Goal: Information Seeking & Learning: Compare options

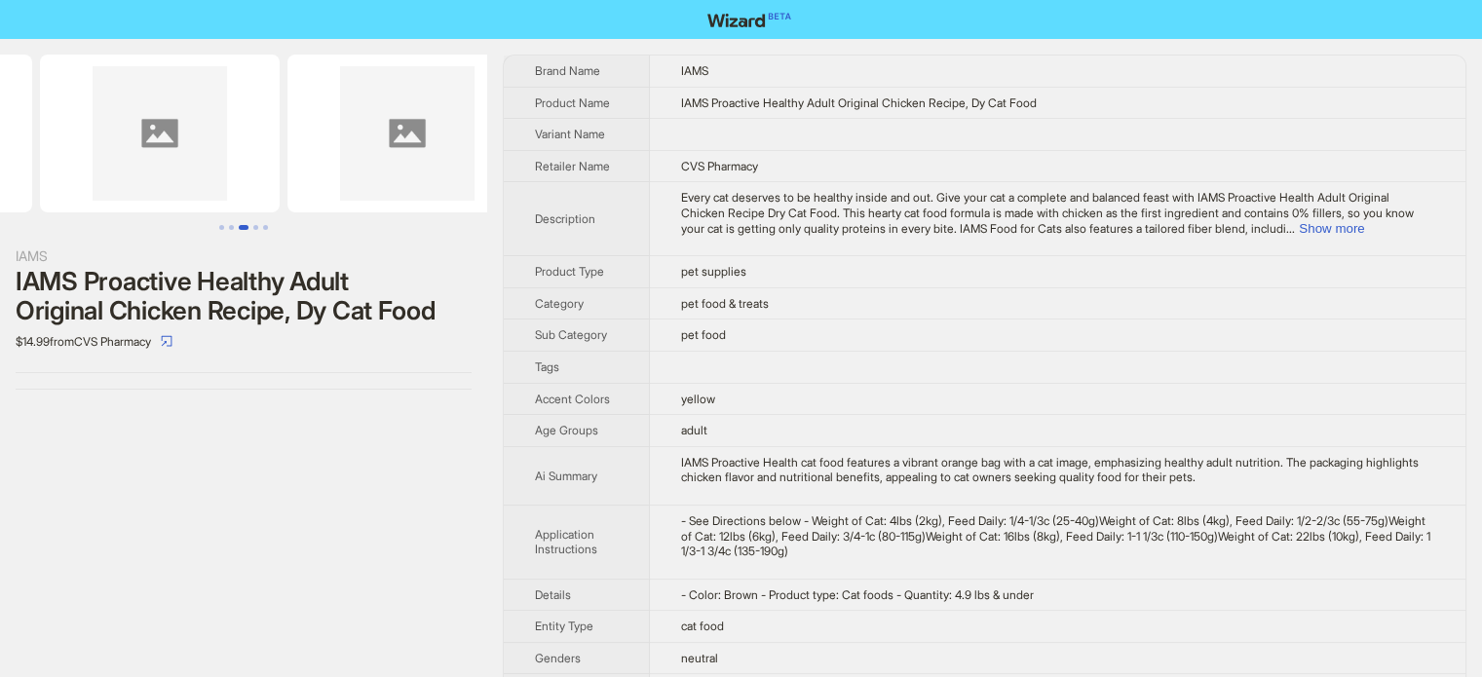
drag, startPoint x: 320, startPoint y: 163, endPoint x: 0, endPoint y: 165, distance: 320.5
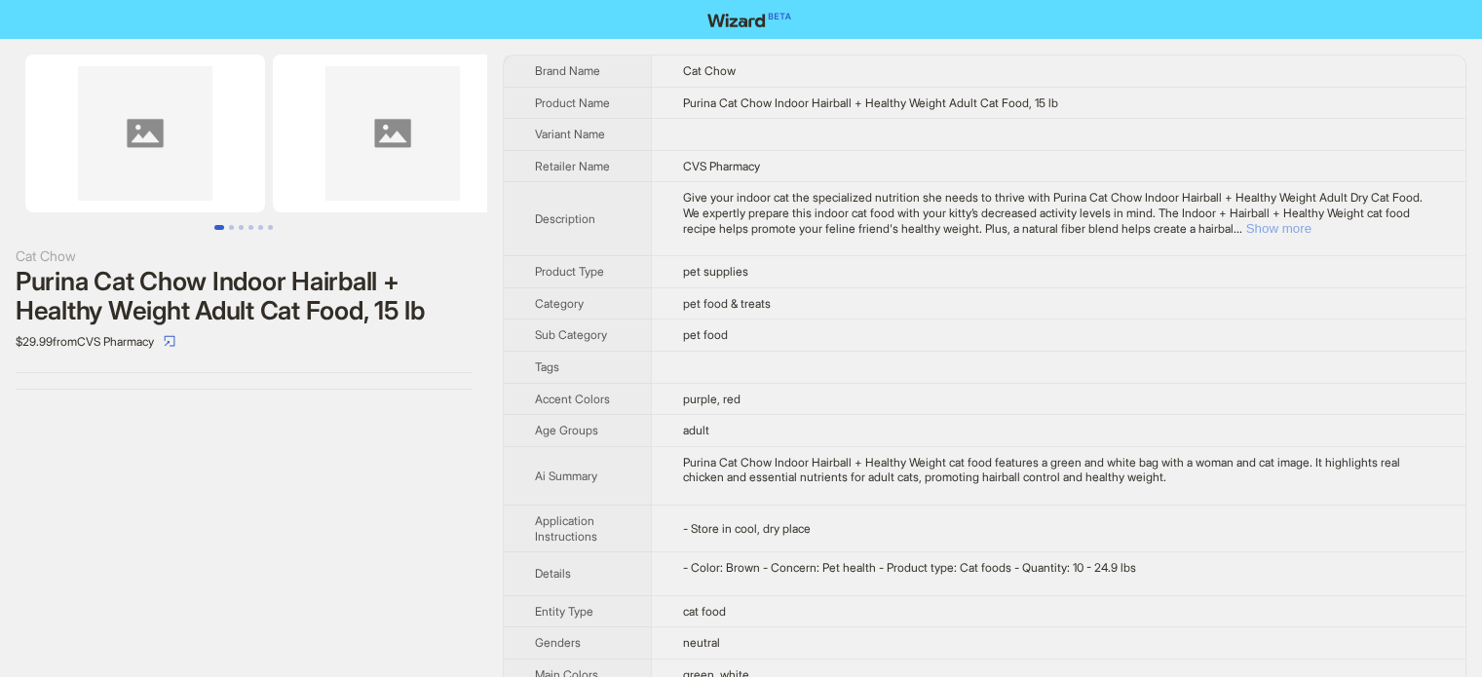
click at [1311, 229] on button "Show more" at bounding box center [1278, 228] width 65 height 15
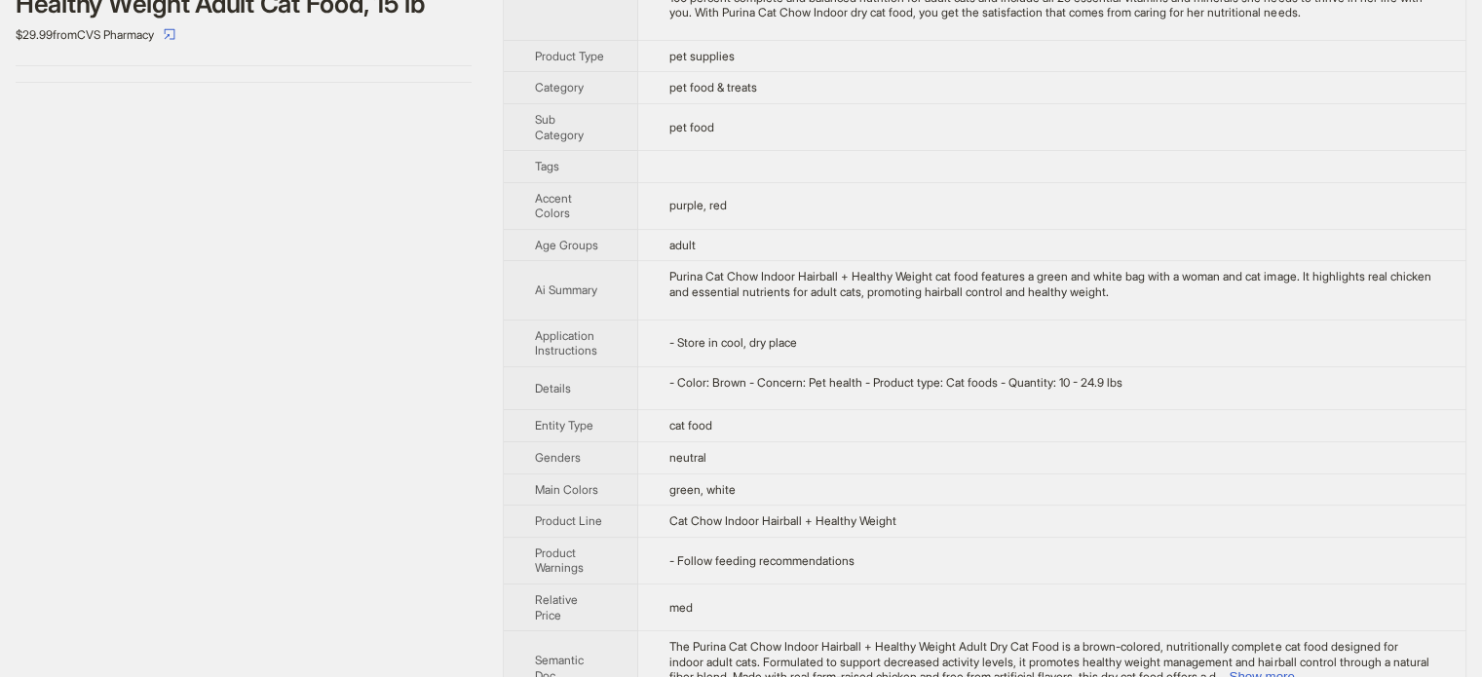
scroll to position [424, 0]
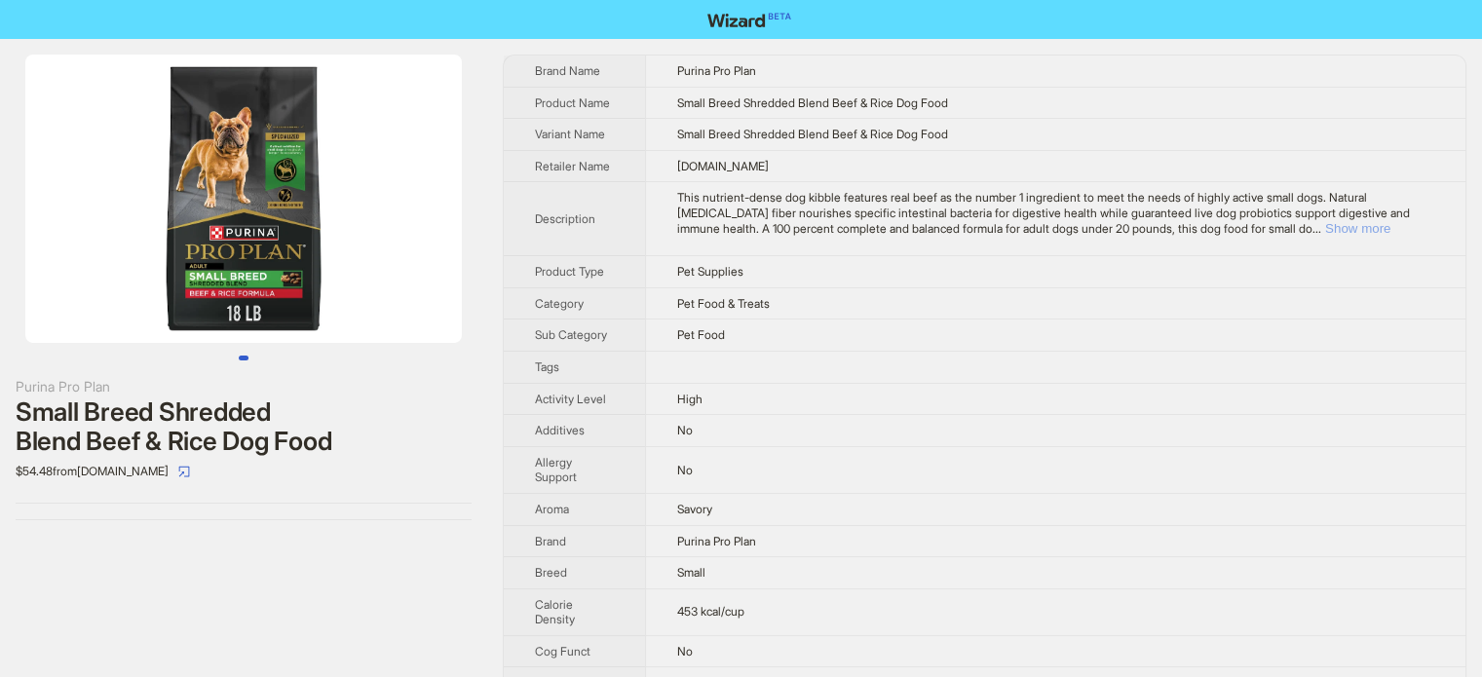
click at [1388, 227] on button "Show more" at bounding box center [1357, 228] width 65 height 15
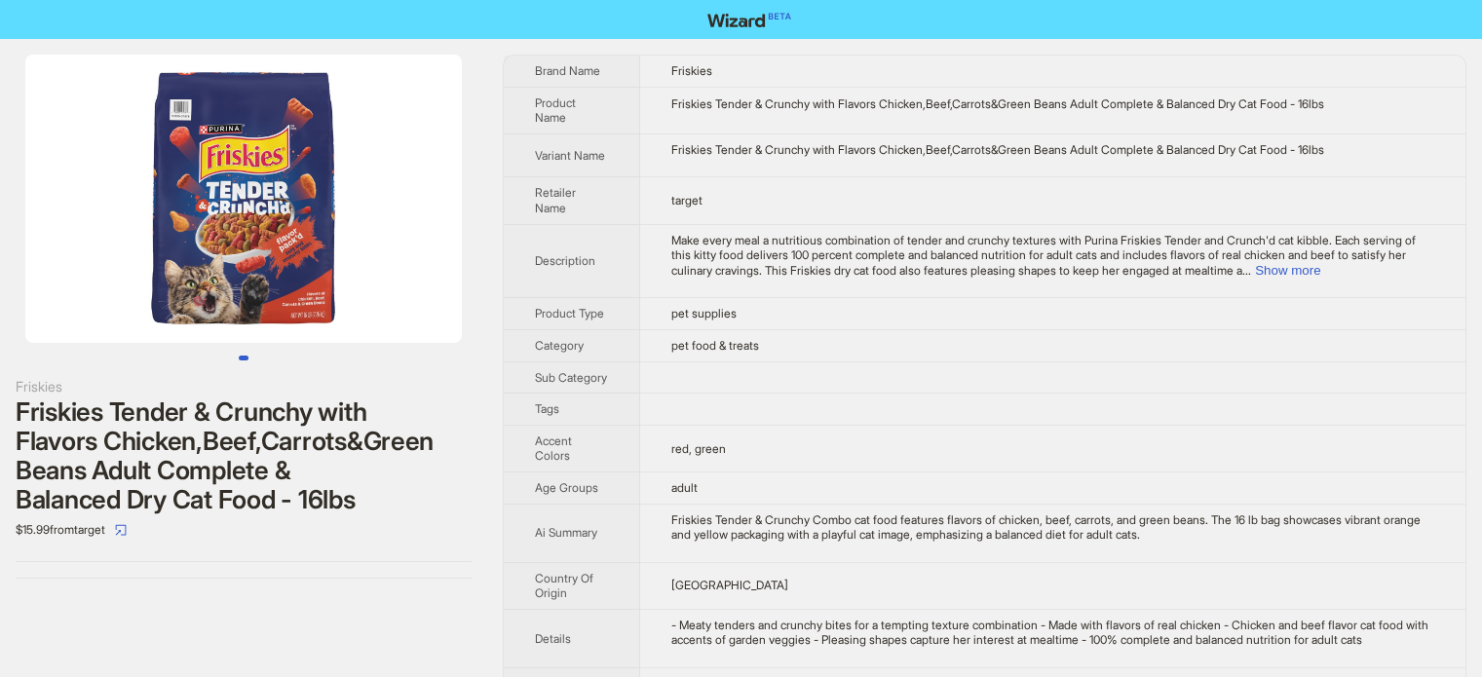
drag, startPoint x: 384, startPoint y: 207, endPoint x: 121, endPoint y: 199, distance: 263.1
click at [121, 199] on img at bounding box center [243, 199] width 436 height 288
drag, startPoint x: 171, startPoint y: 194, endPoint x: 64, endPoint y: 194, distance: 107.2
click at [64, 194] on img at bounding box center [243, 199] width 436 height 288
drag, startPoint x: 285, startPoint y: 222, endPoint x: 114, endPoint y: 233, distance: 171.8
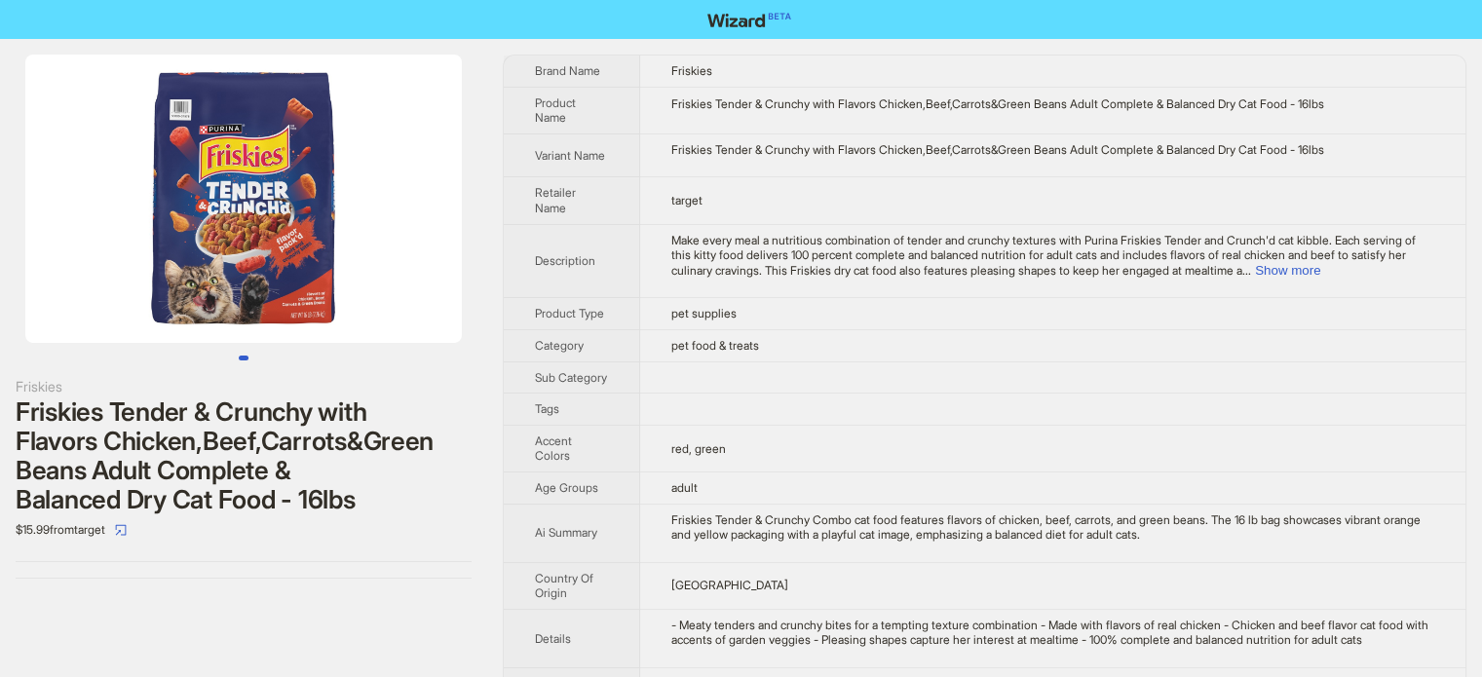
click at [114, 233] on img at bounding box center [243, 199] width 436 height 288
click at [1320, 268] on button "Show more" at bounding box center [1287, 270] width 65 height 15
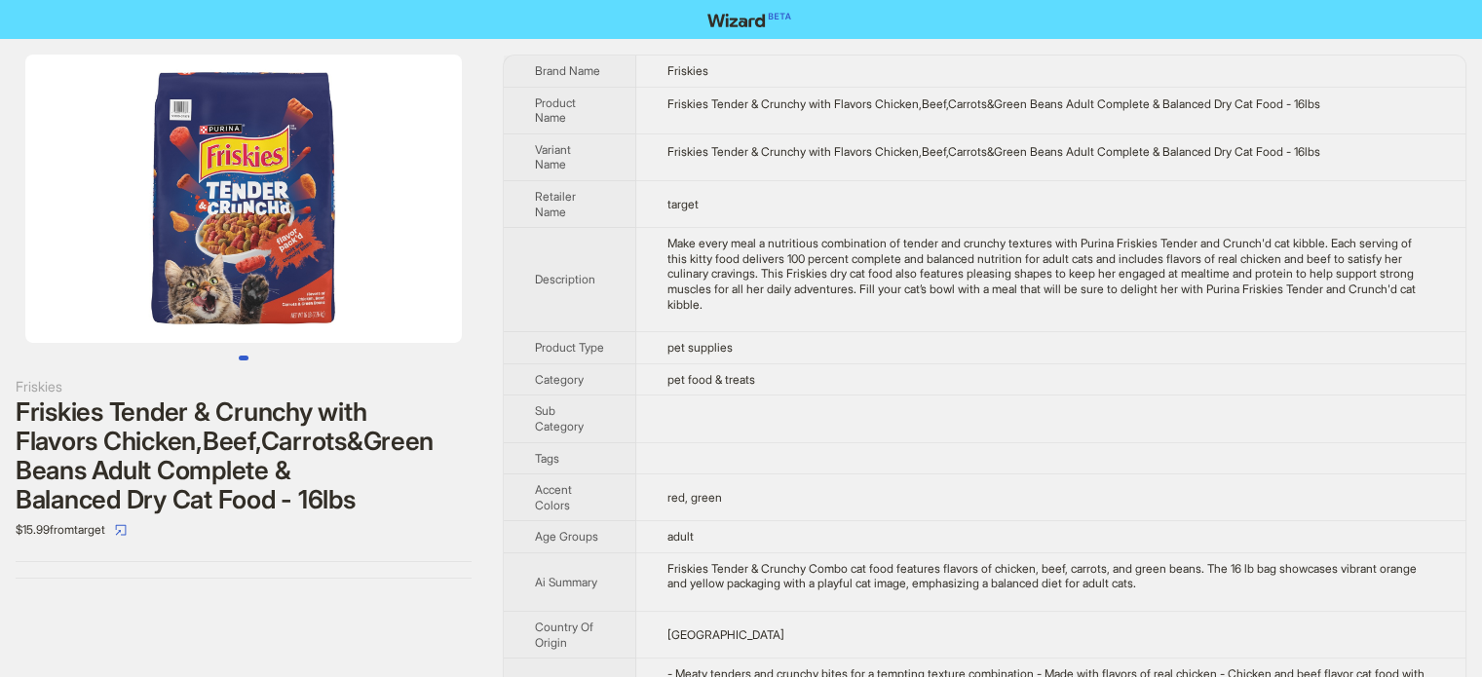
drag, startPoint x: 342, startPoint y: 174, endPoint x: 199, endPoint y: 182, distance: 143.4
click at [199, 182] on img at bounding box center [243, 199] width 436 height 288
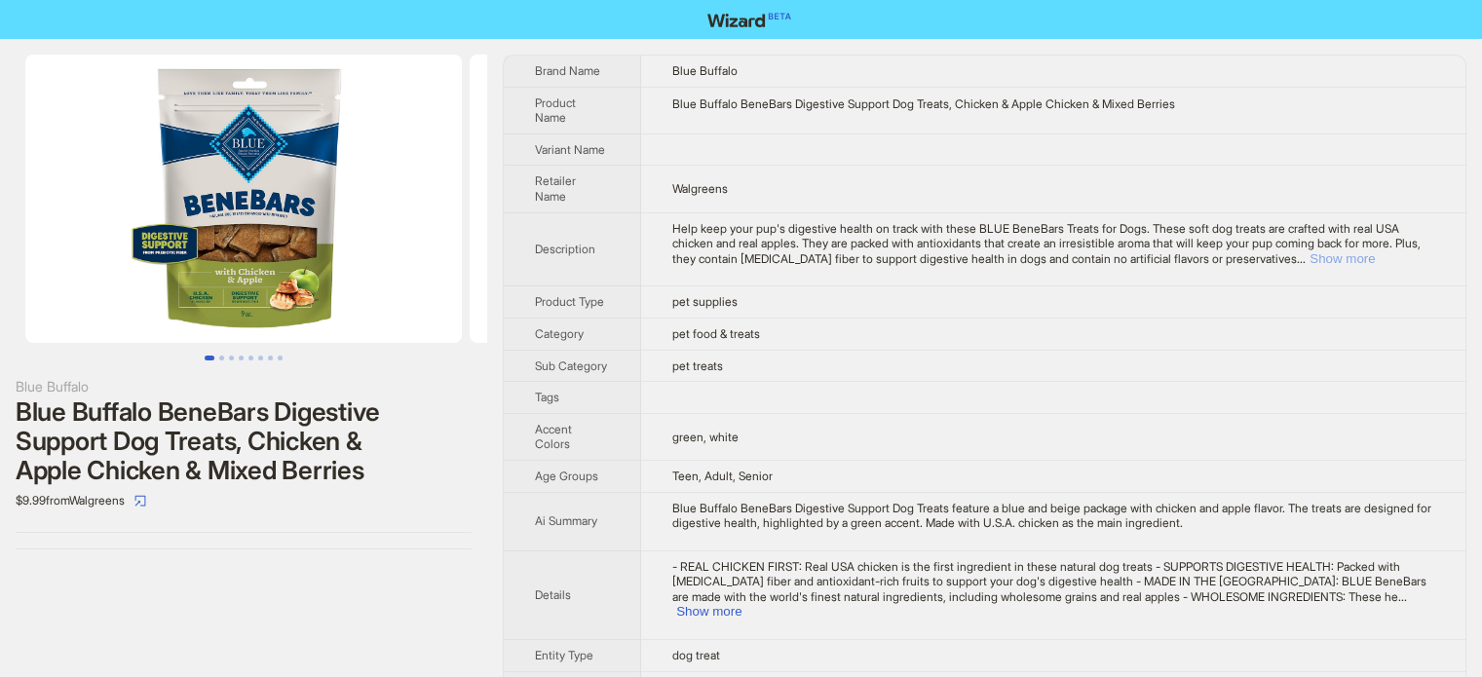
click at [1375, 251] on button "Show more" at bounding box center [1341, 258] width 65 height 15
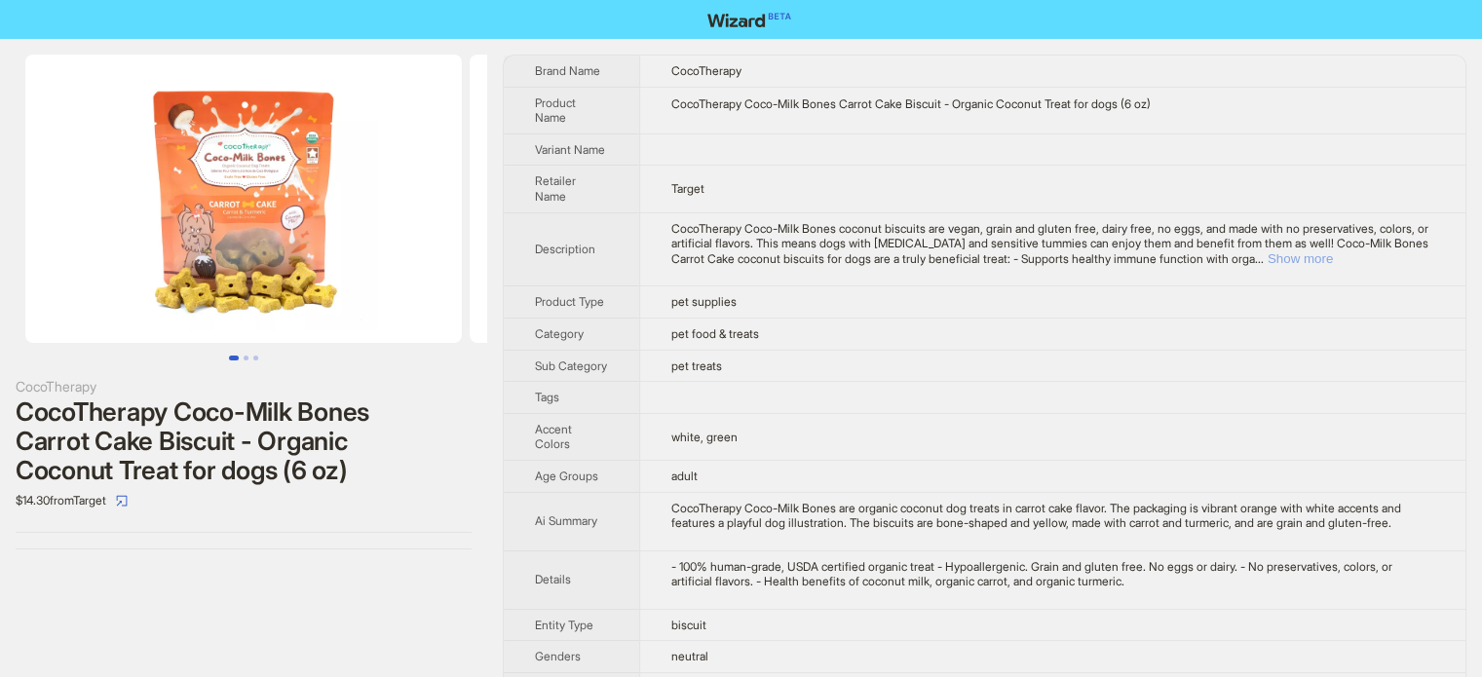
click at [1333, 254] on button "Show more" at bounding box center [1299, 258] width 65 height 15
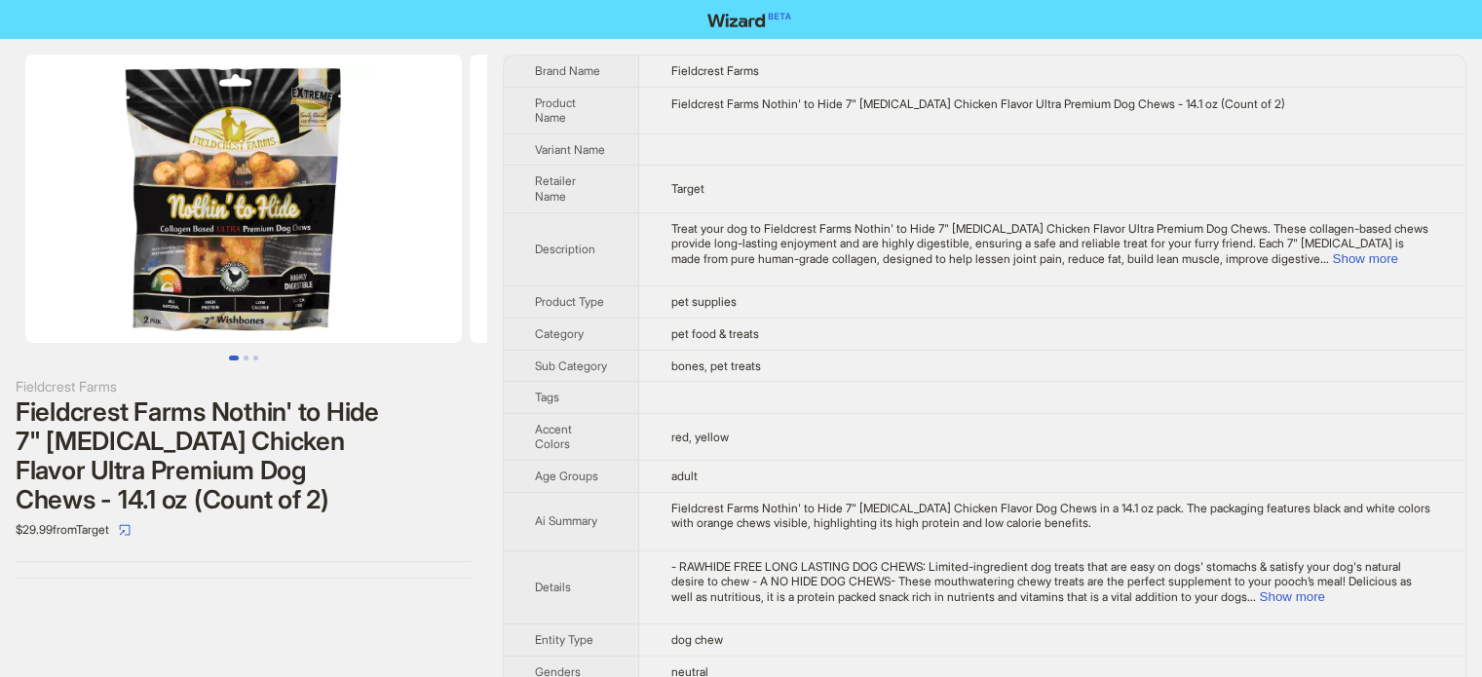
click at [1369, 248] on span "Treat your dog to Fieldcrest Farms Nothin' to Hide 7" Wishbone Chicken Flavor U…" at bounding box center [1048, 243] width 757 height 45
click at [1384, 257] on button "Show more" at bounding box center [1364, 258] width 65 height 15
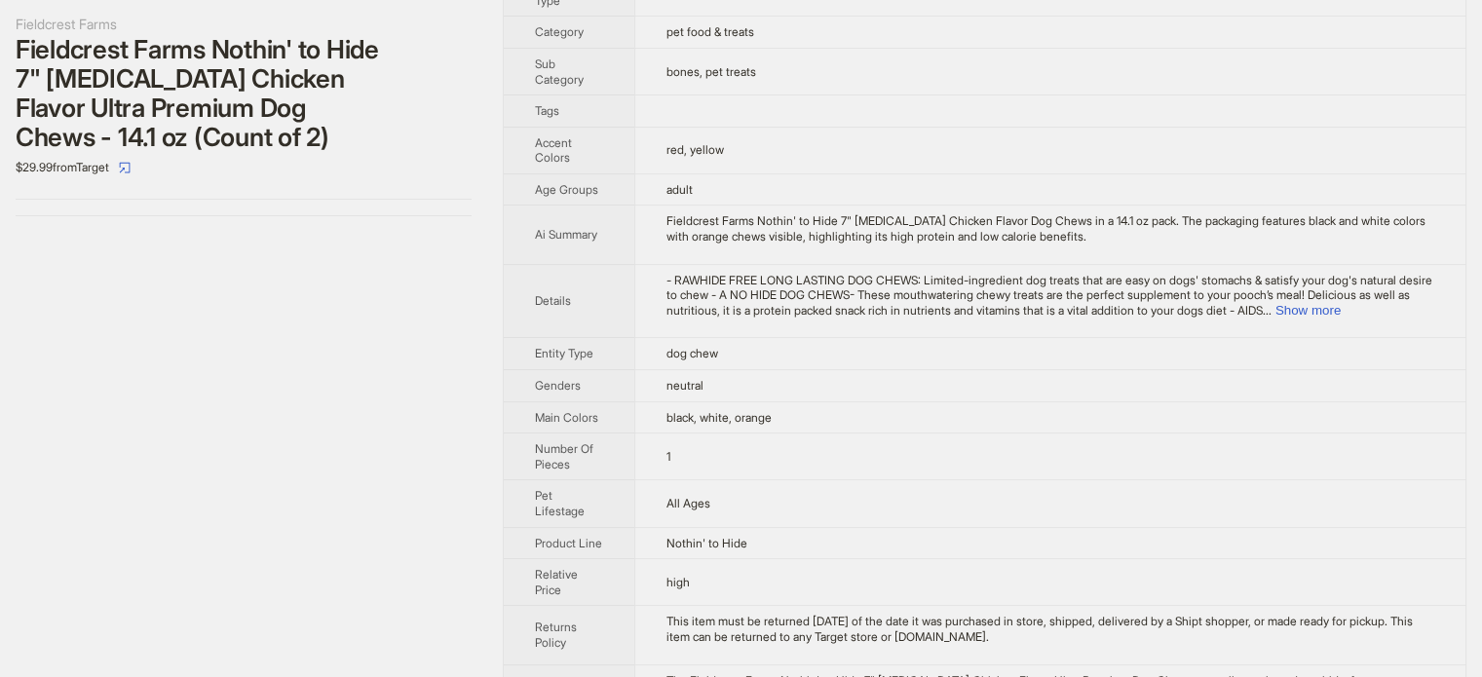
scroll to position [468, 0]
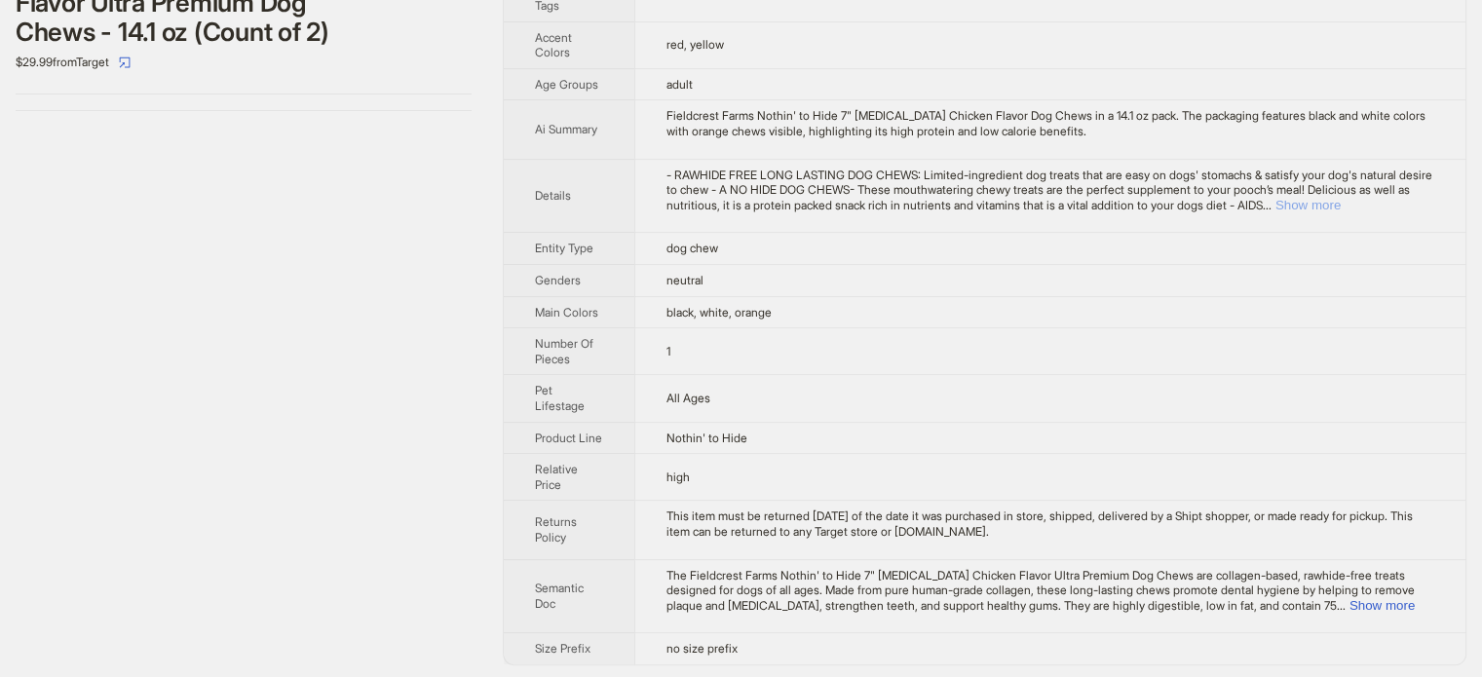
click at [1340, 202] on button "Show more" at bounding box center [1307, 205] width 65 height 15
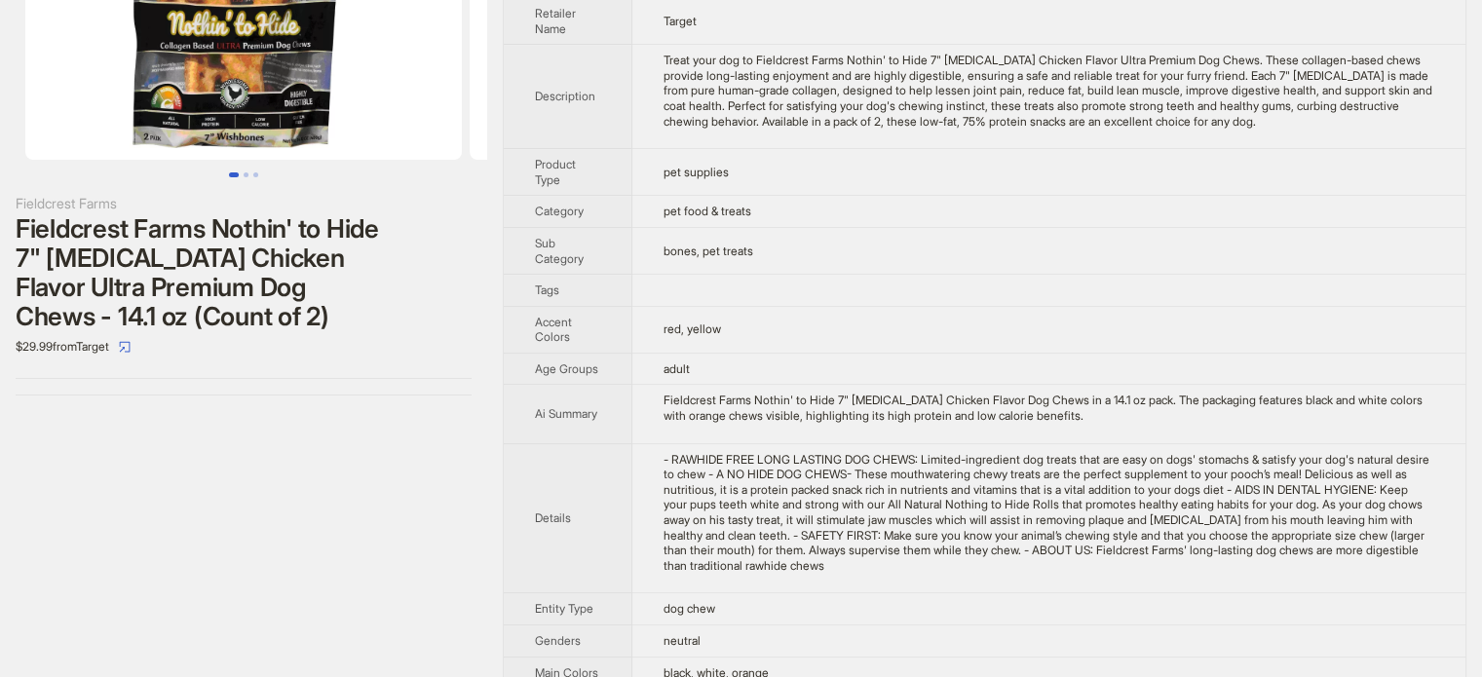
scroll to position [0, 0]
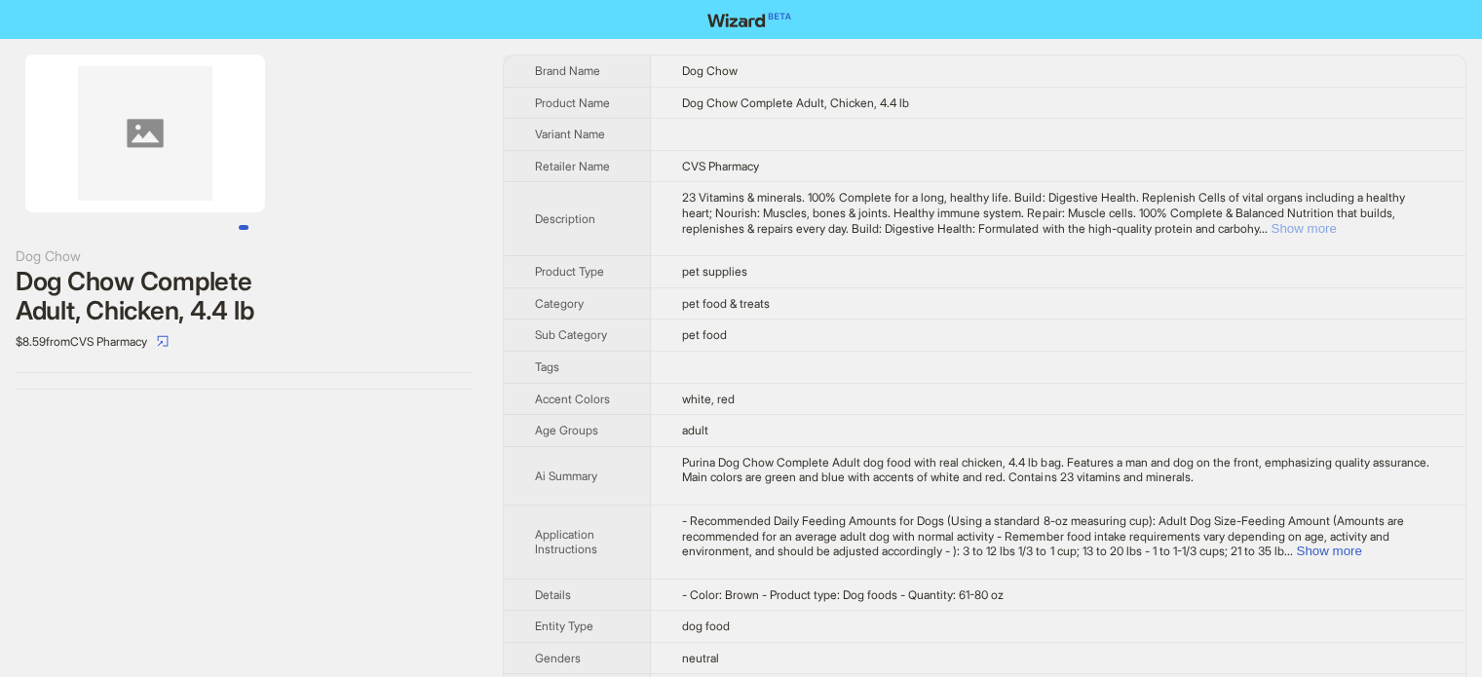
click at [1336, 229] on button "Show more" at bounding box center [1302, 228] width 65 height 15
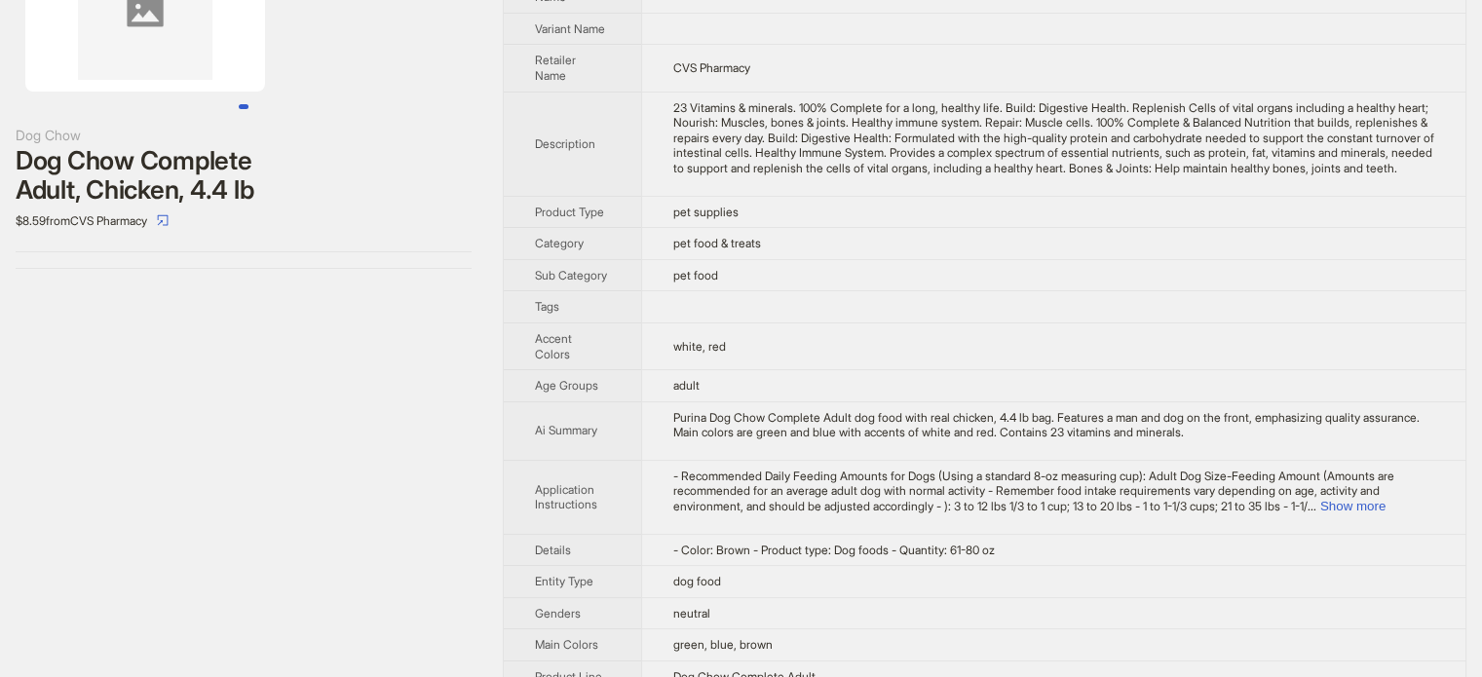
scroll to position [301, 0]
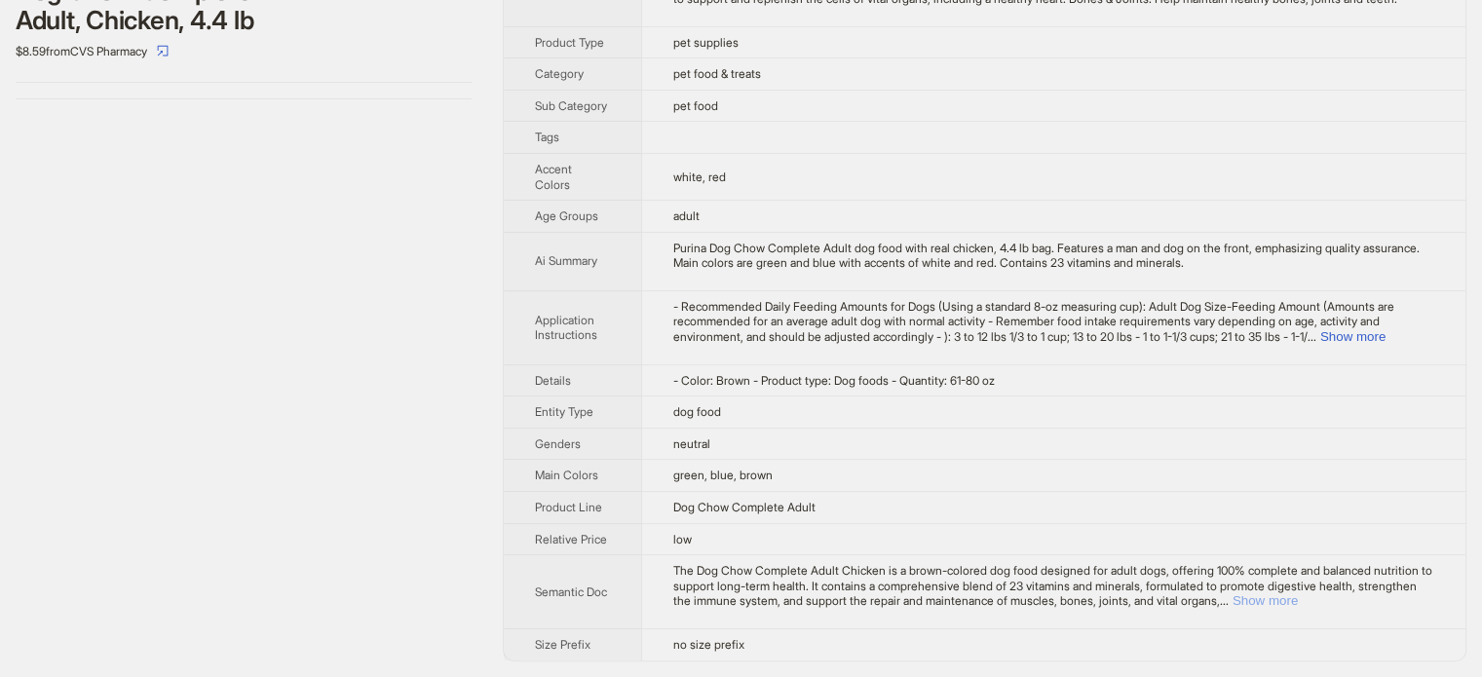
click at [1298, 600] on button "Show more" at bounding box center [1264, 600] width 65 height 15
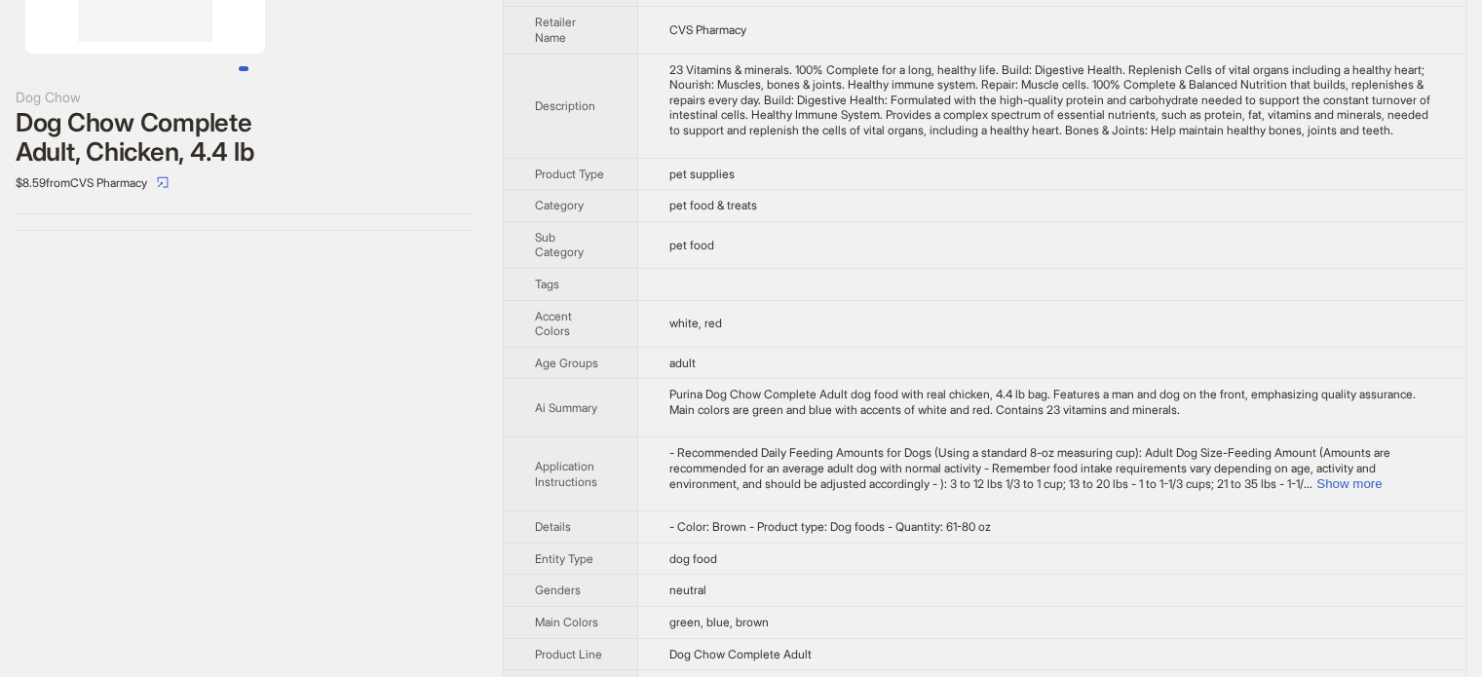
scroll to position [0, 0]
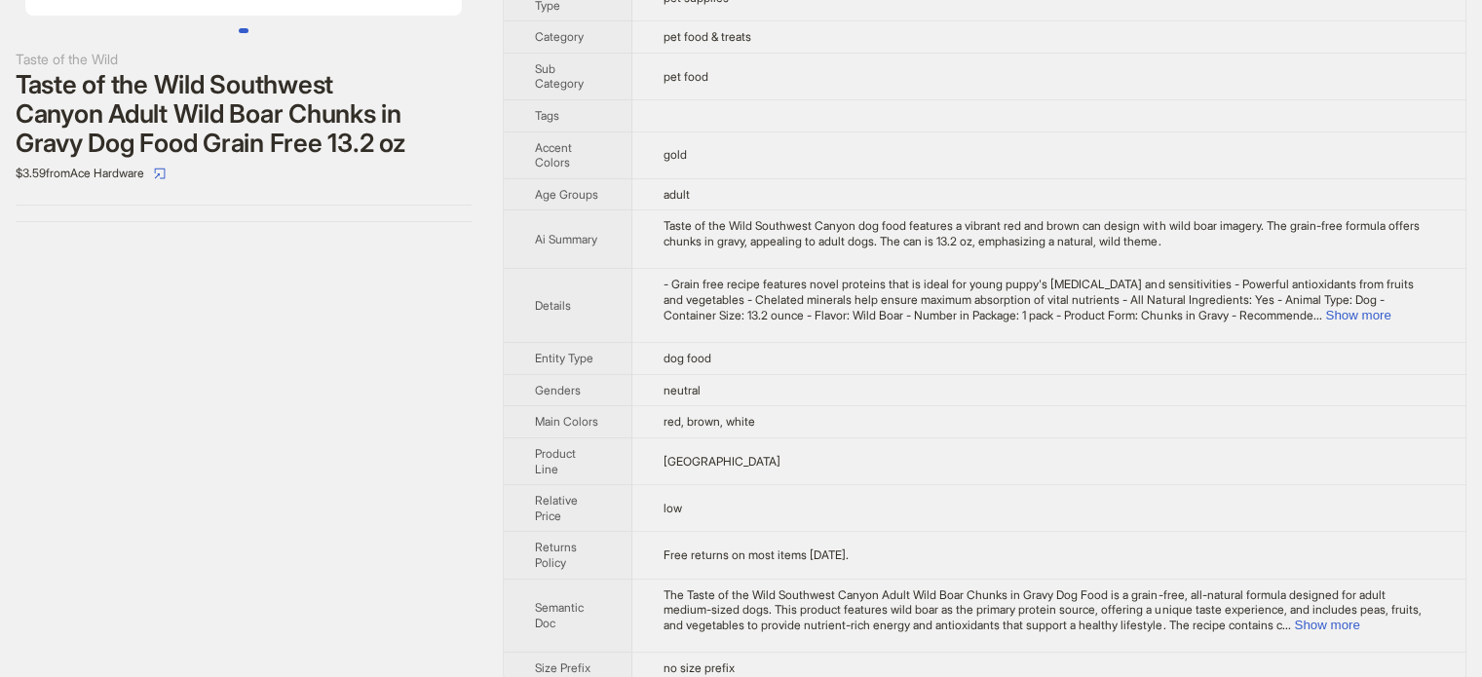
scroll to position [347, 0]
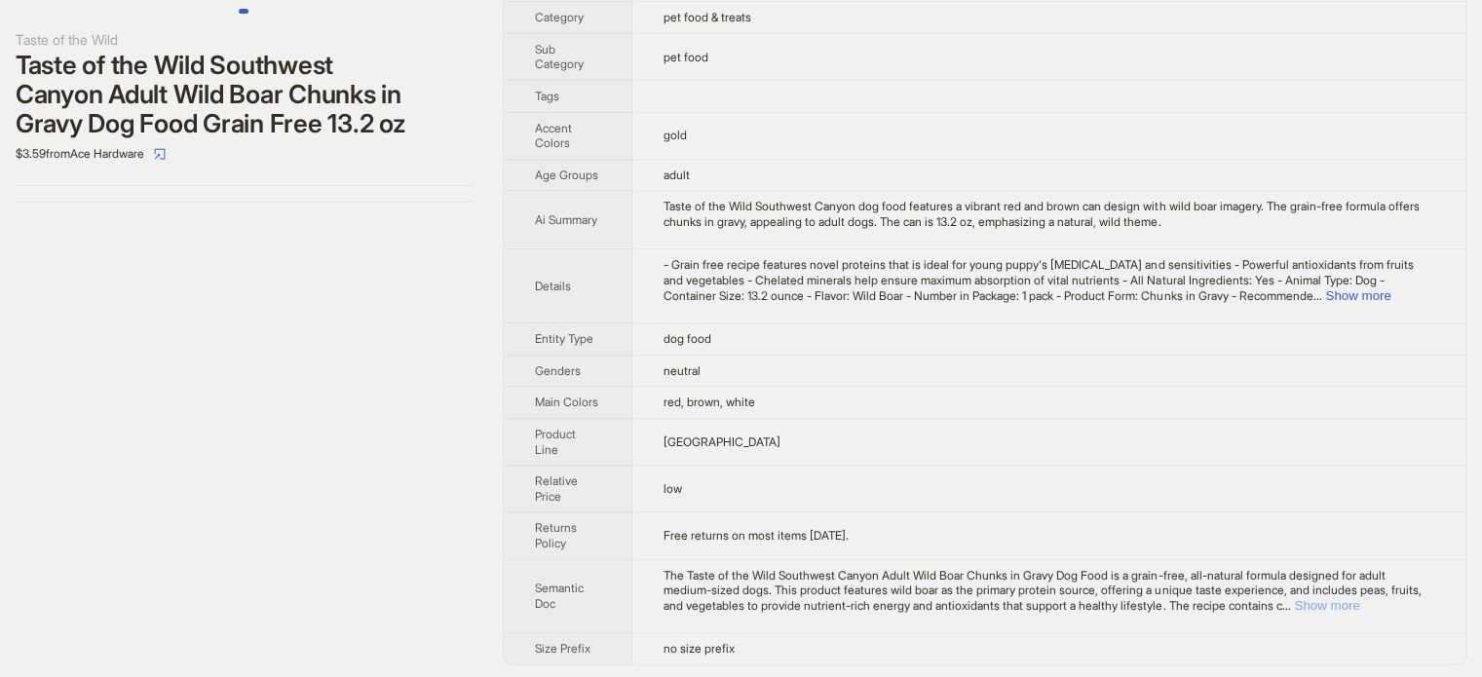
click at [1359, 607] on button "Show more" at bounding box center [1326, 605] width 65 height 15
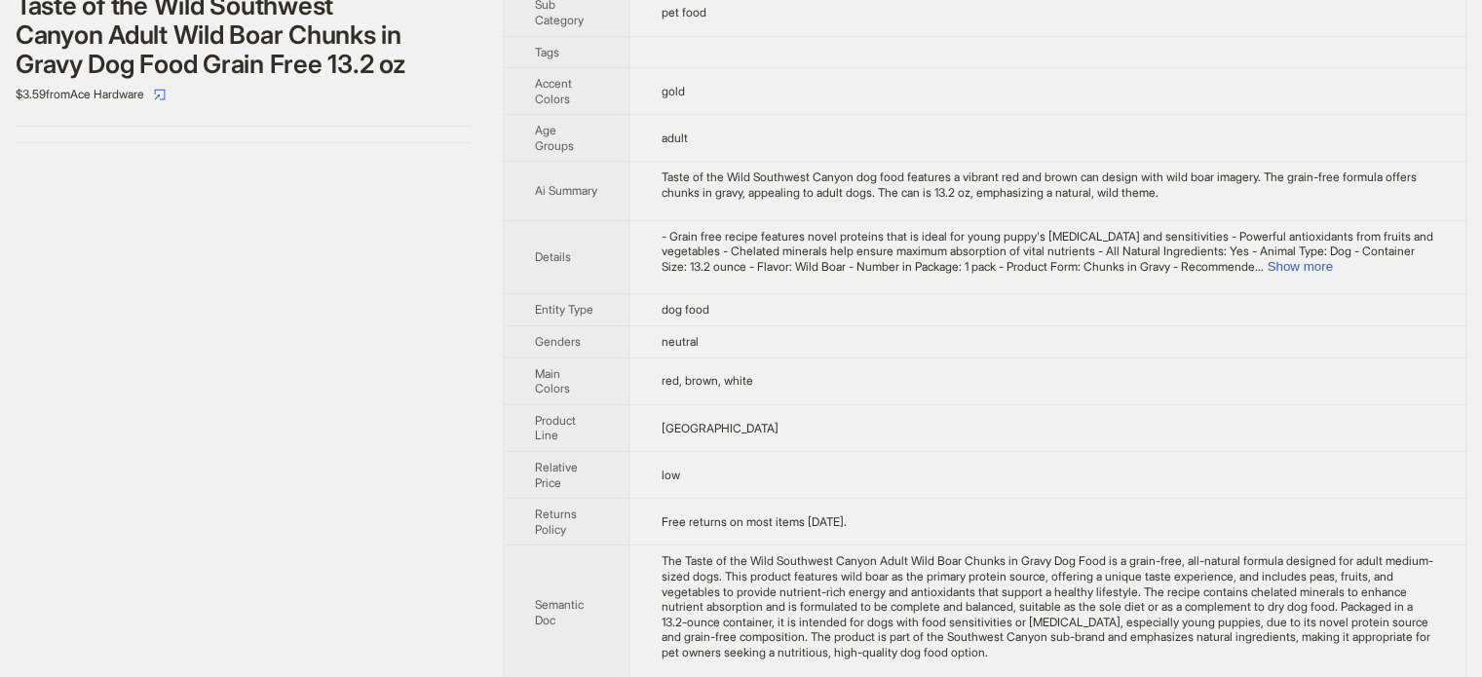
scroll to position [438, 0]
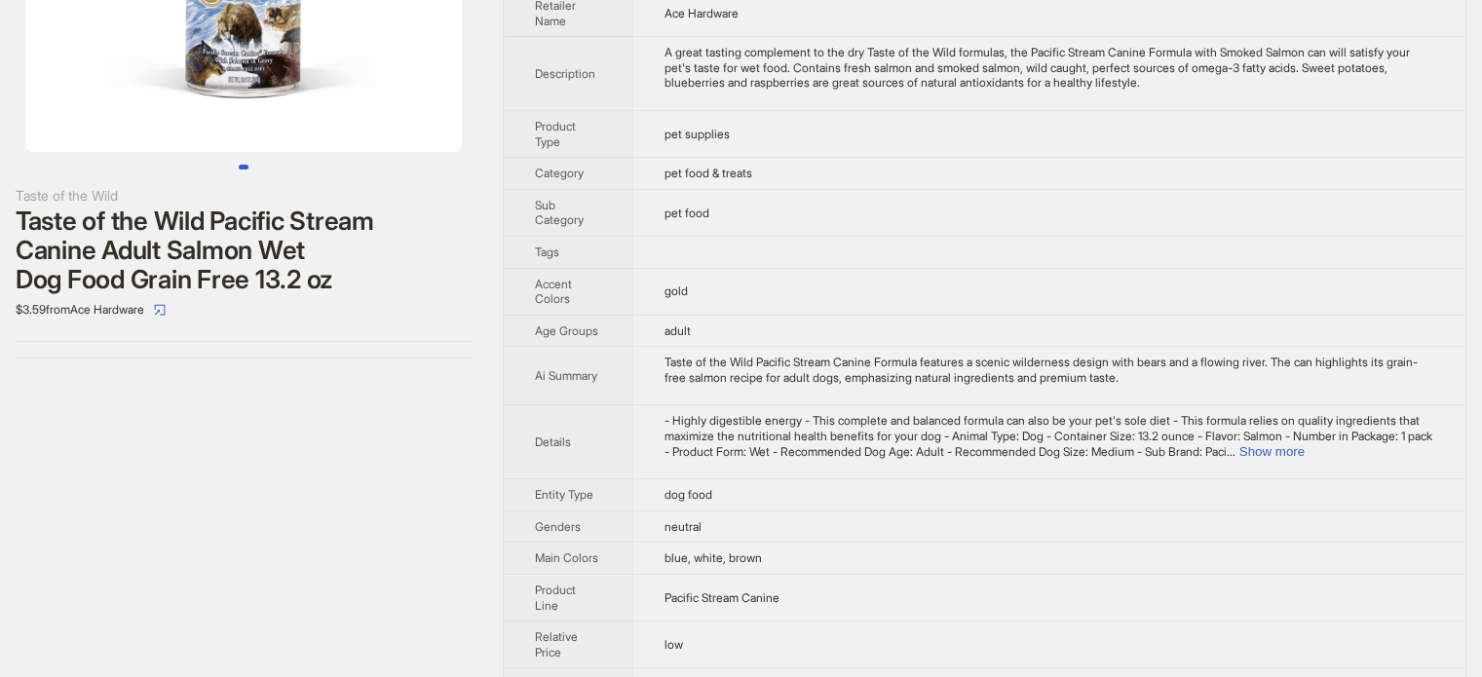
scroll to position [195, 0]
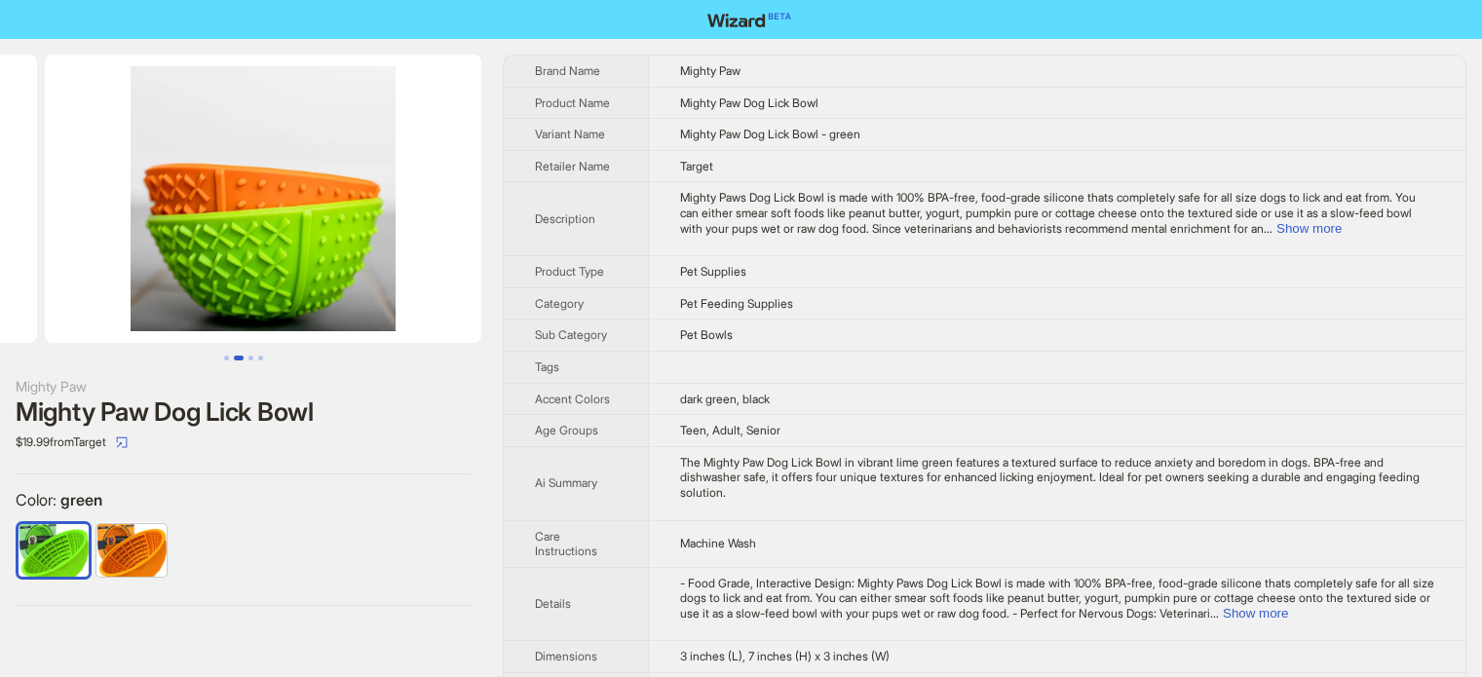
drag, startPoint x: 322, startPoint y: 253, endPoint x: 39, endPoint y: 220, distance: 285.4
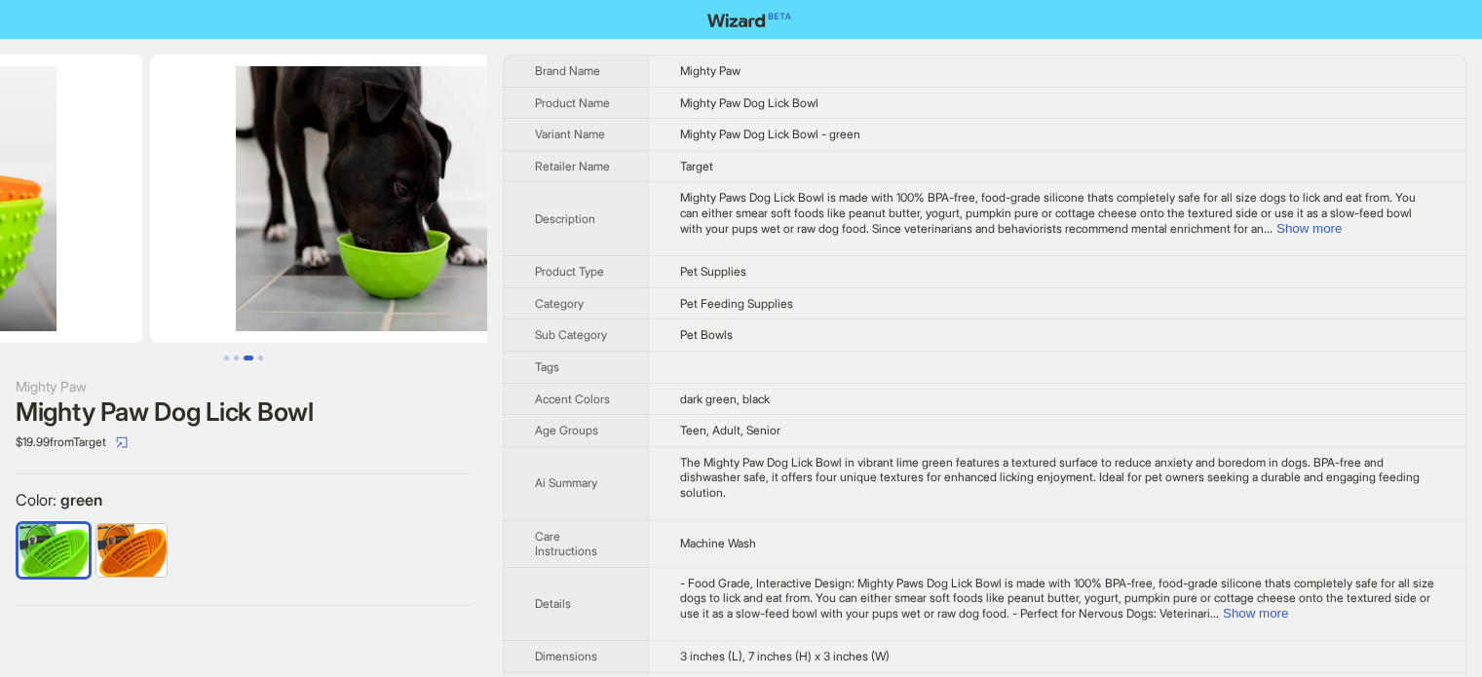
drag, startPoint x: 213, startPoint y: 222, endPoint x: 33, endPoint y: 217, distance: 180.3
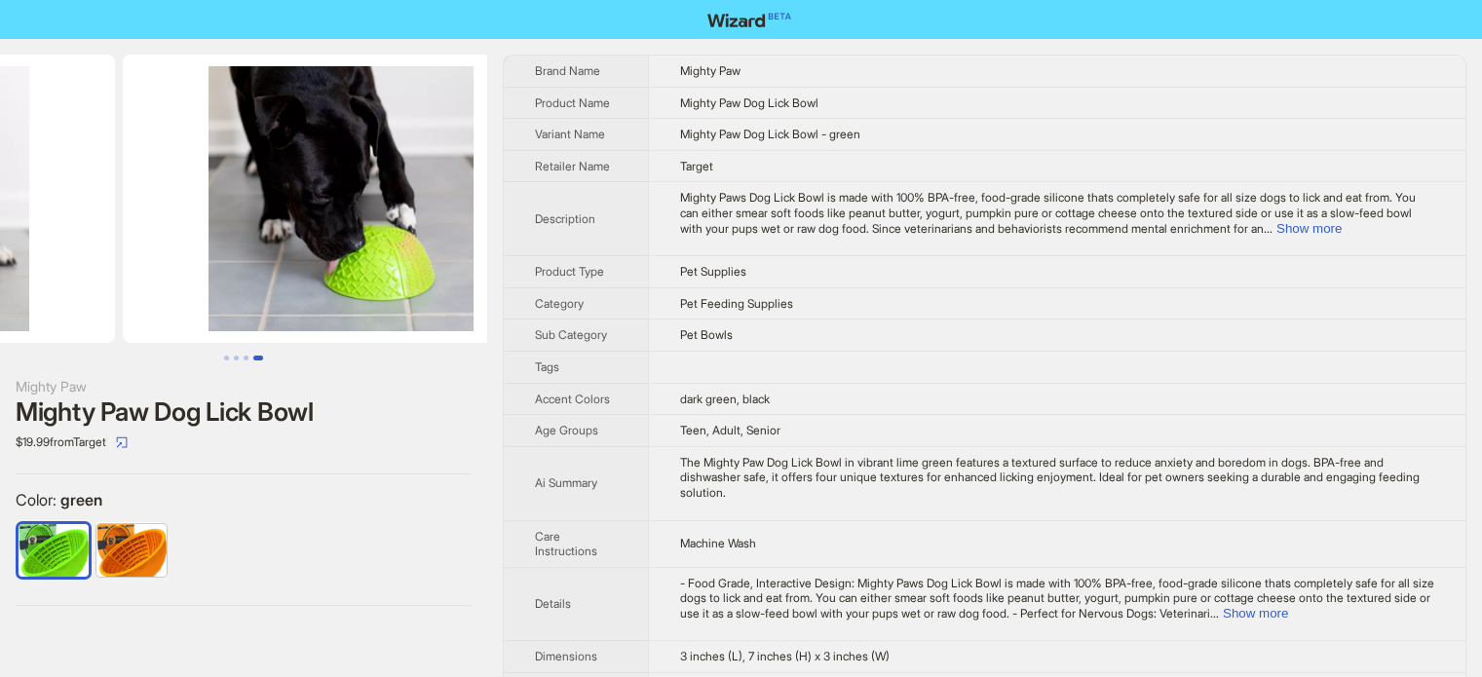
scroll to position [0, 1333]
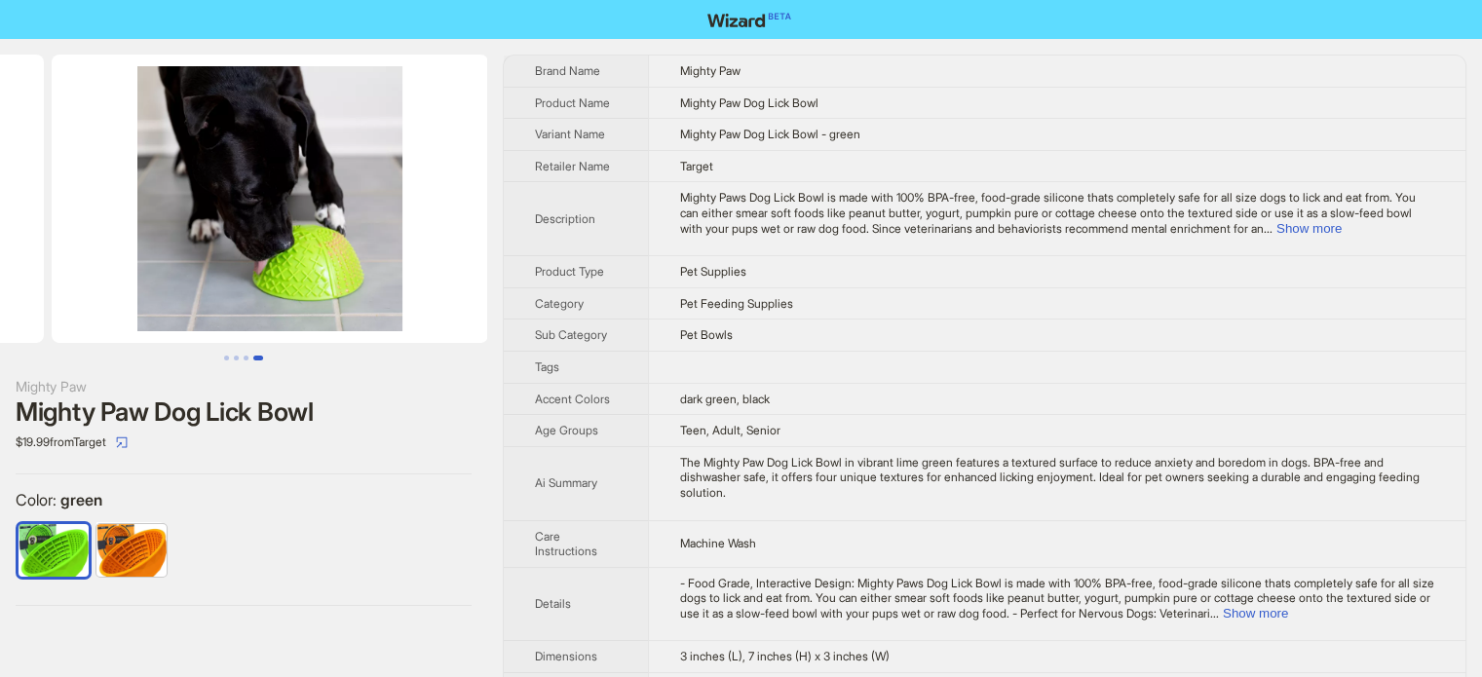
drag, startPoint x: 286, startPoint y: 230, endPoint x: 51, endPoint y: 206, distance: 237.0
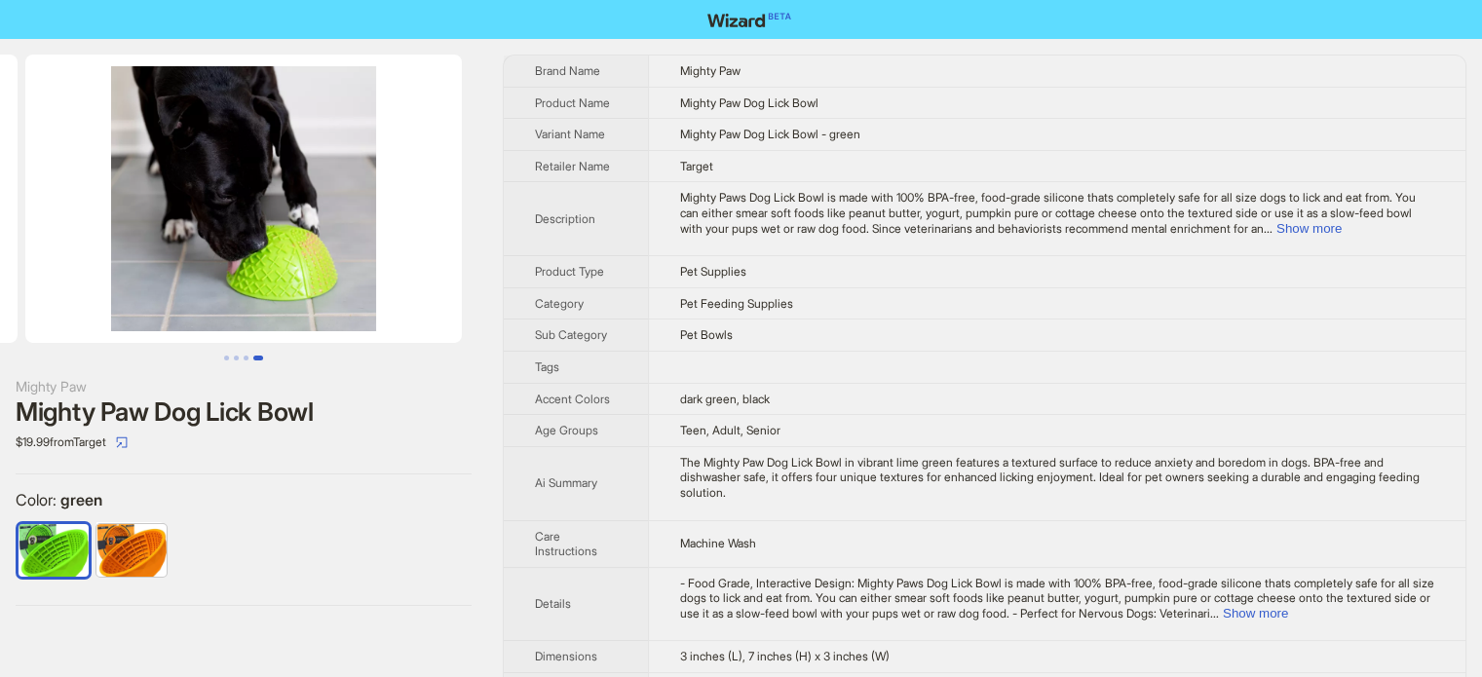
drag, startPoint x: 323, startPoint y: 206, endPoint x: 150, endPoint y: 202, distance: 173.4
click at [144, 207] on img at bounding box center [243, 199] width 436 height 288
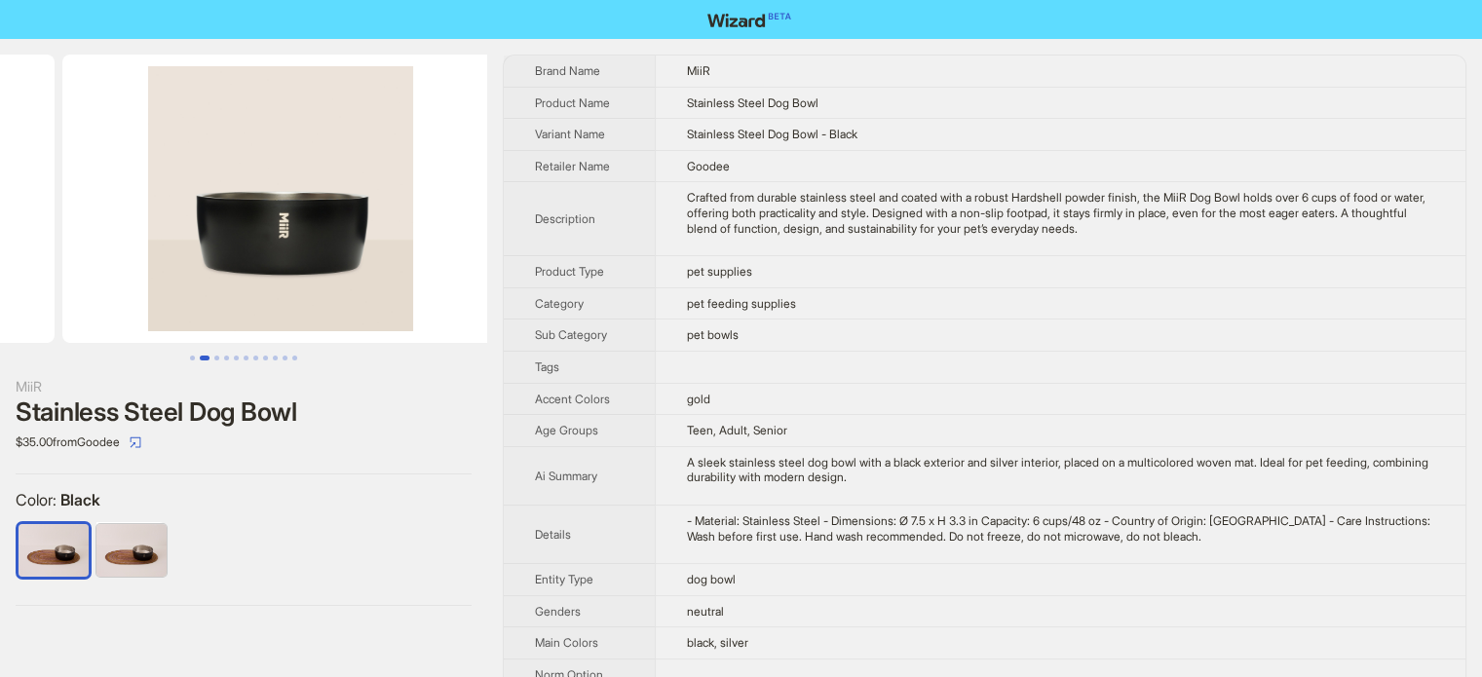
drag, startPoint x: 312, startPoint y: 167, endPoint x: 133, endPoint y: 170, distance: 178.3
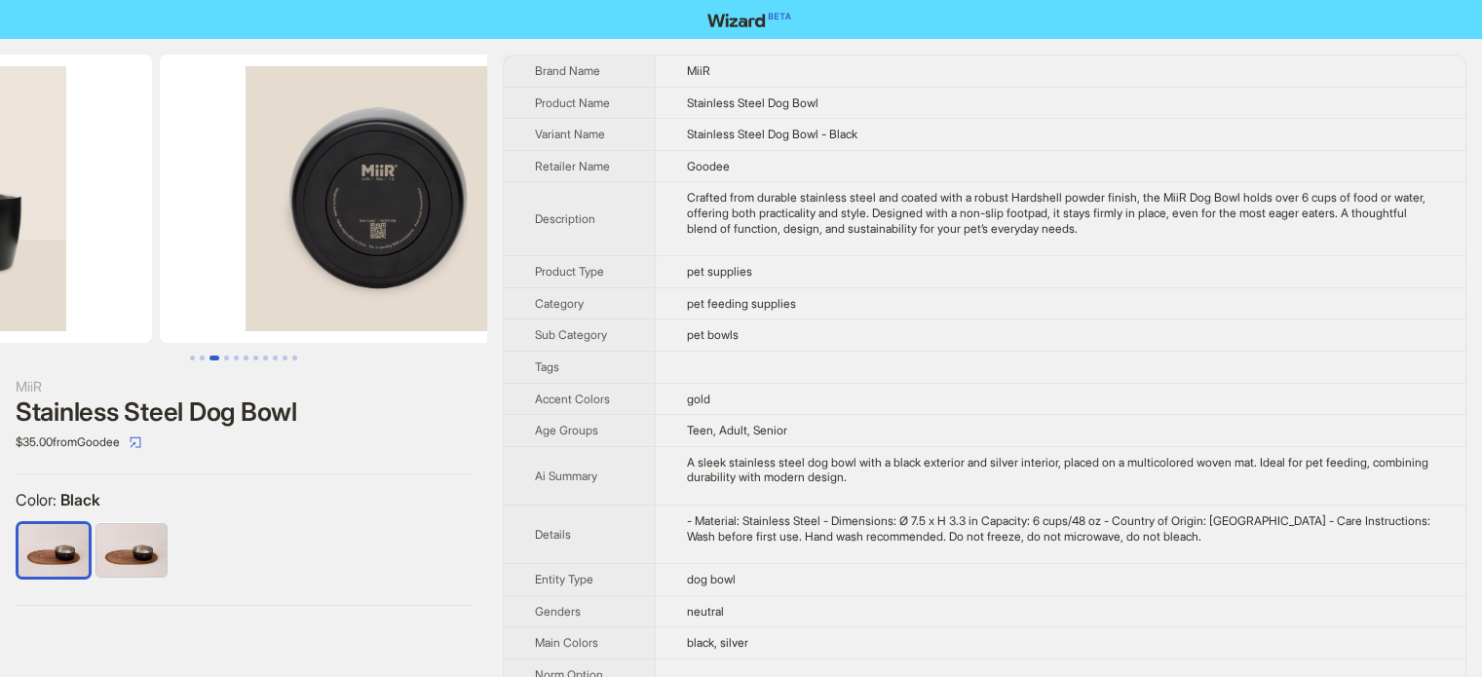
drag, startPoint x: 362, startPoint y: 195, endPoint x: 166, endPoint y: 207, distance: 197.1
click at [154, 224] on ul at bounding box center [243, 199] width 487 height 288
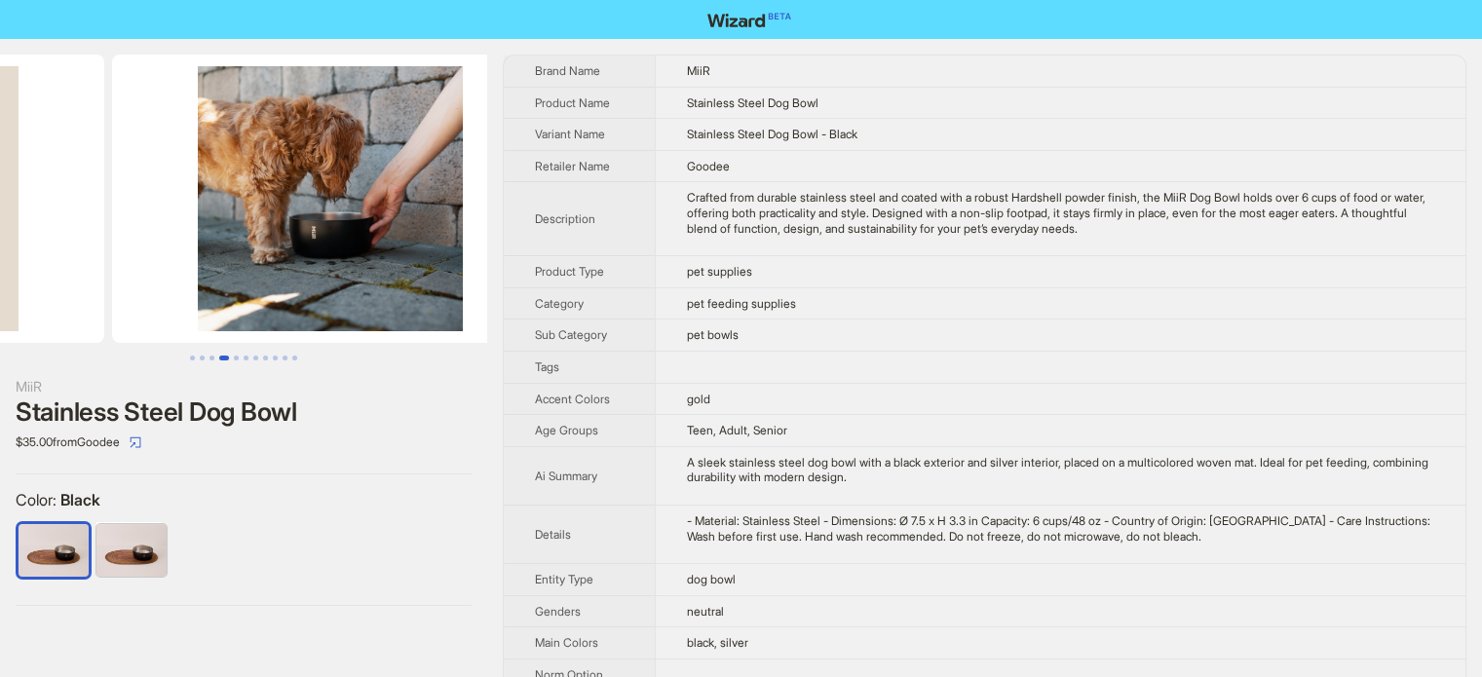
drag, startPoint x: 300, startPoint y: 191, endPoint x: 107, endPoint y: 171, distance: 193.9
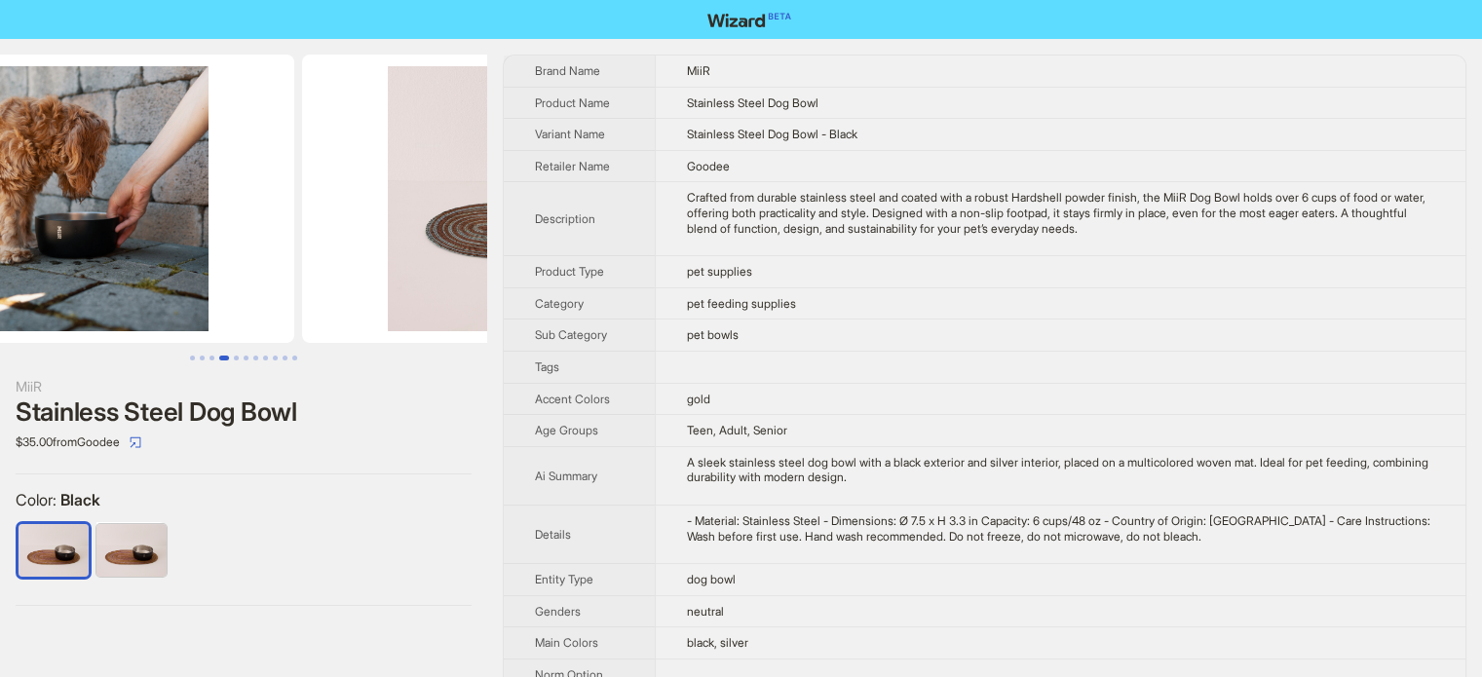
drag, startPoint x: 248, startPoint y: 166, endPoint x: 413, endPoint y: 120, distance: 170.9
click at [135, 176] on img at bounding box center [76, 199] width 436 height 288
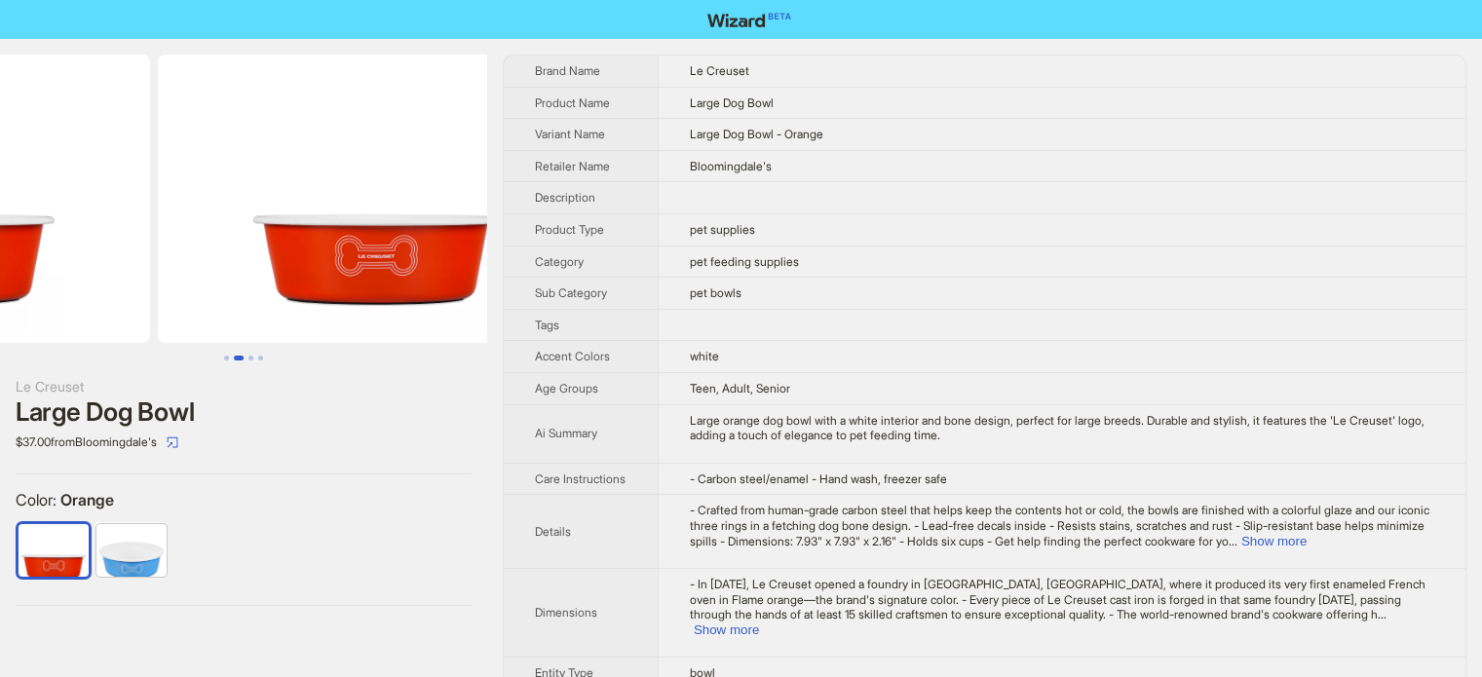
scroll to position [0, 444]
drag, startPoint x: 236, startPoint y: 259, endPoint x: 237, endPoint y: 151, distance: 108.1
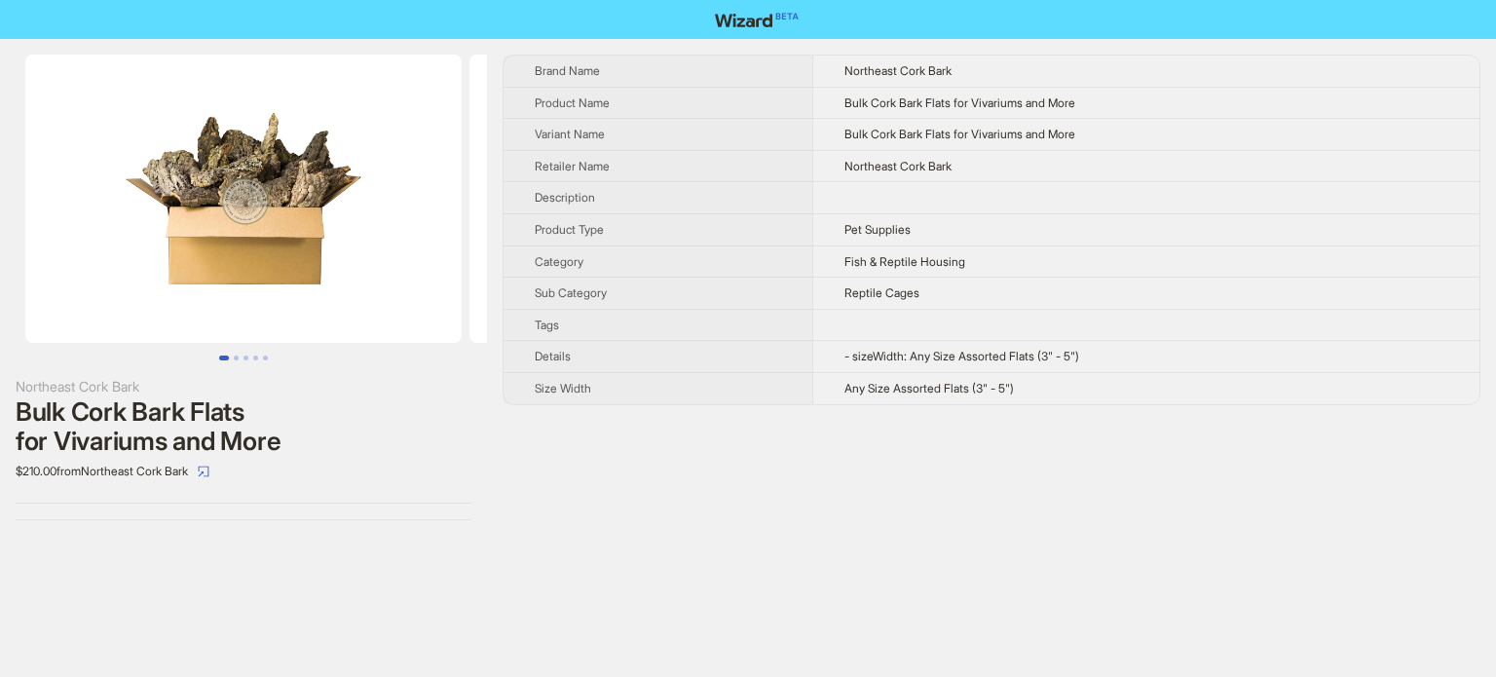
drag, startPoint x: 531, startPoint y: 68, endPoint x: 1079, endPoint y: 428, distance: 655.7
click at [1079, 428] on div "Brand Name Northeast Cork Bark Product Name Bulk Cork Bark Flats for Vivariums …" at bounding box center [992, 288] width 978 height 466
copy tbody
click at [729, 507] on div "Brand Name Northeast Cork Bark Product Name Bulk Cork Bark Flats for Vivariums …" at bounding box center [992, 288] width 978 height 466
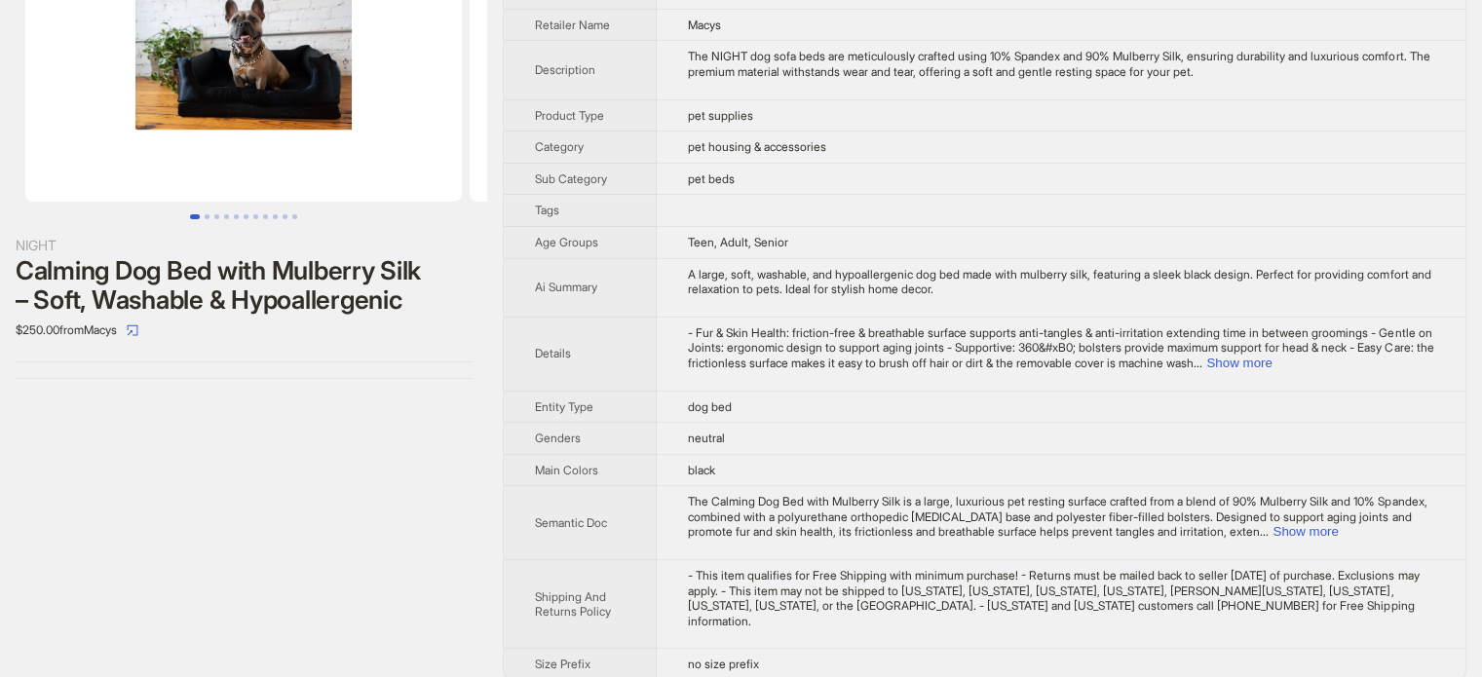
scroll to position [142, 0]
click at [1271, 361] on button "Show more" at bounding box center [1238, 362] width 65 height 15
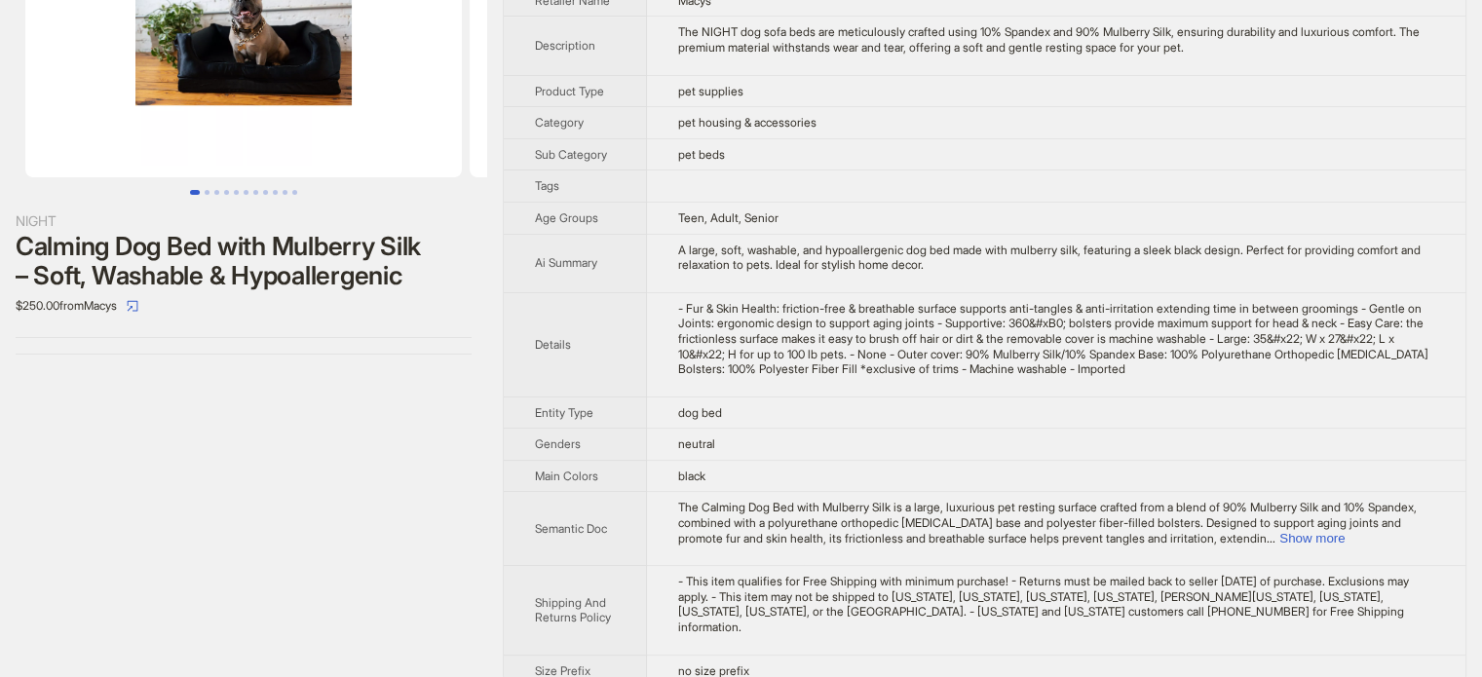
scroll to position [172, 0]
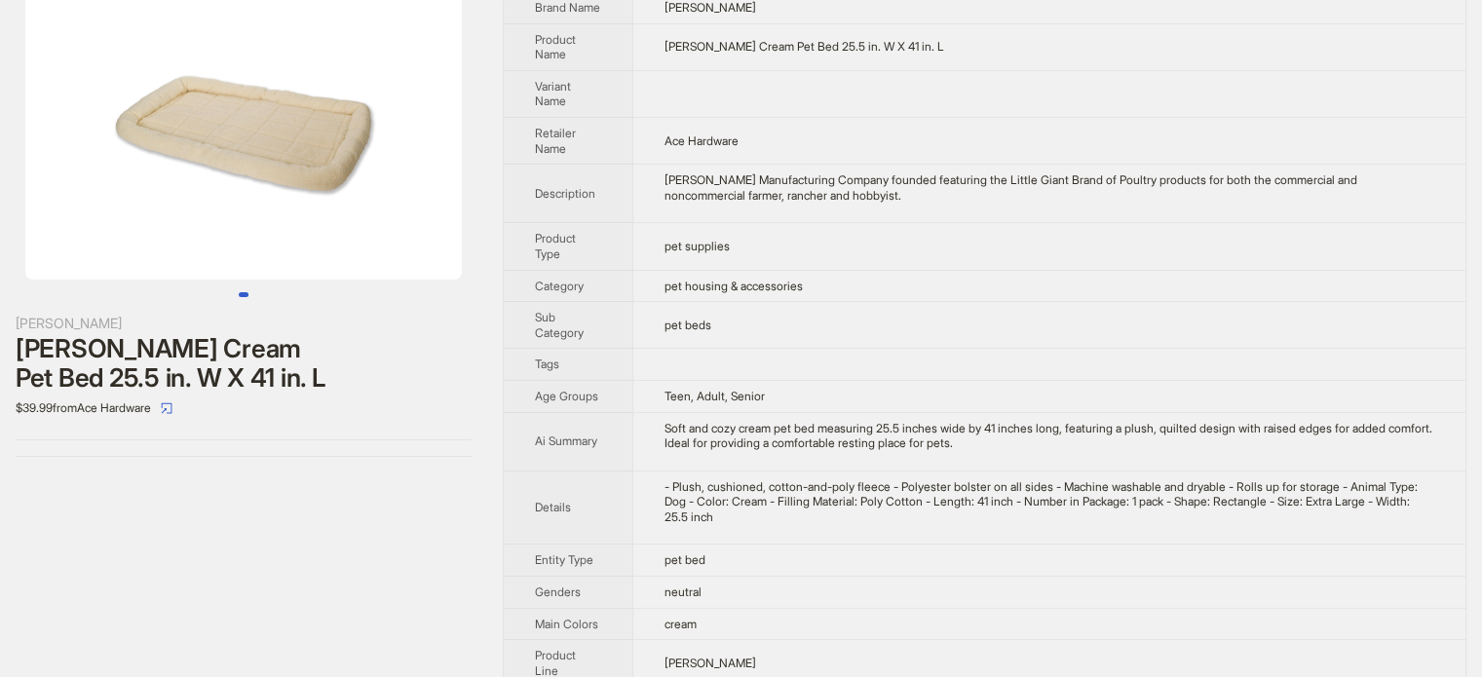
scroll to position [97, 0]
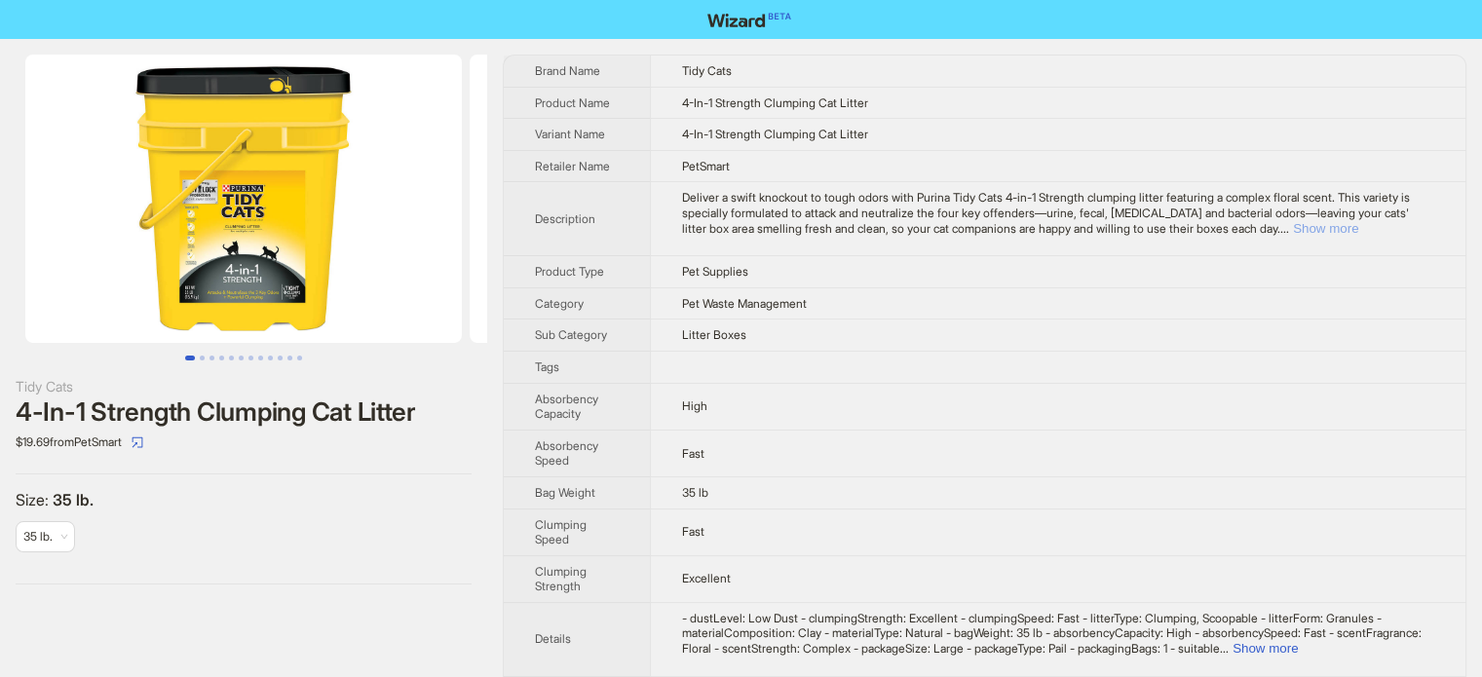
click at [1358, 233] on button "Show more" at bounding box center [1325, 228] width 65 height 15
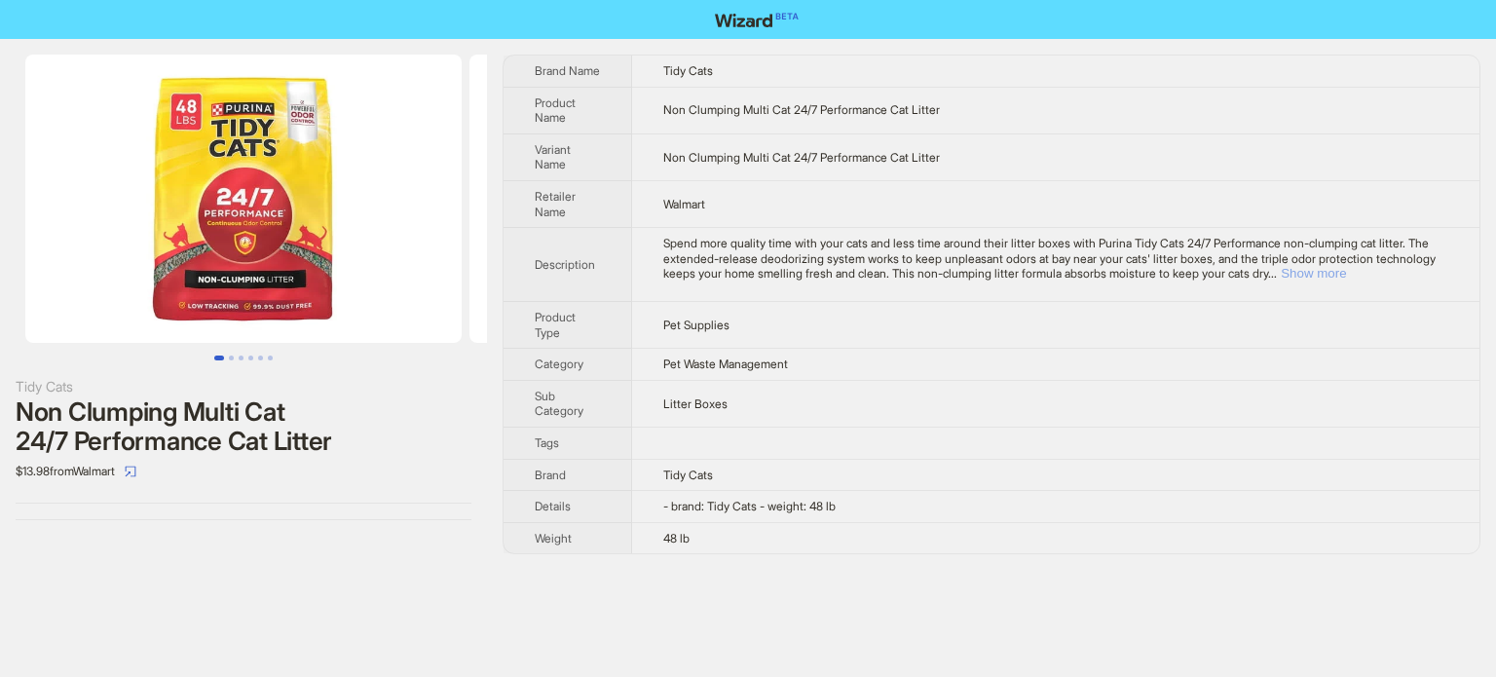
click at [1346, 267] on button "Show more" at bounding box center [1313, 273] width 65 height 15
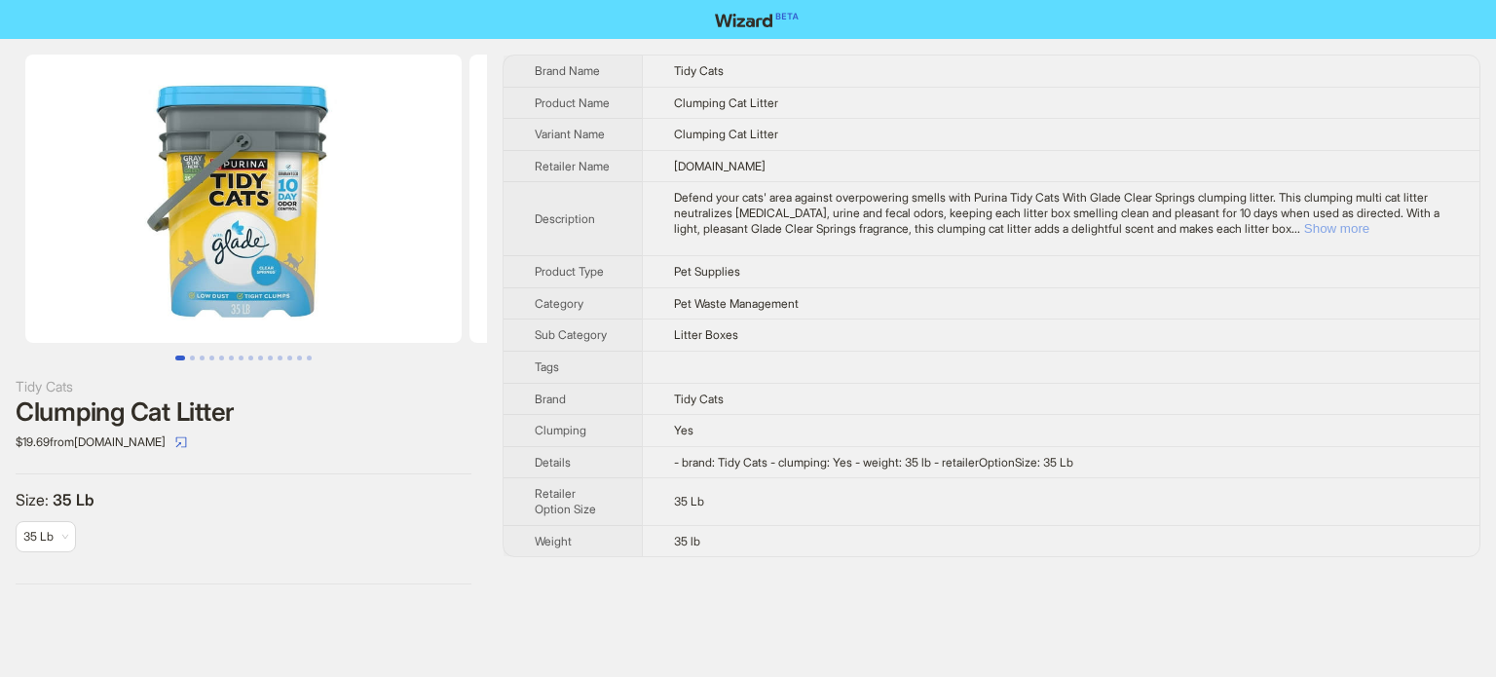
click at [1370, 236] on button "Show more" at bounding box center [1336, 228] width 65 height 15
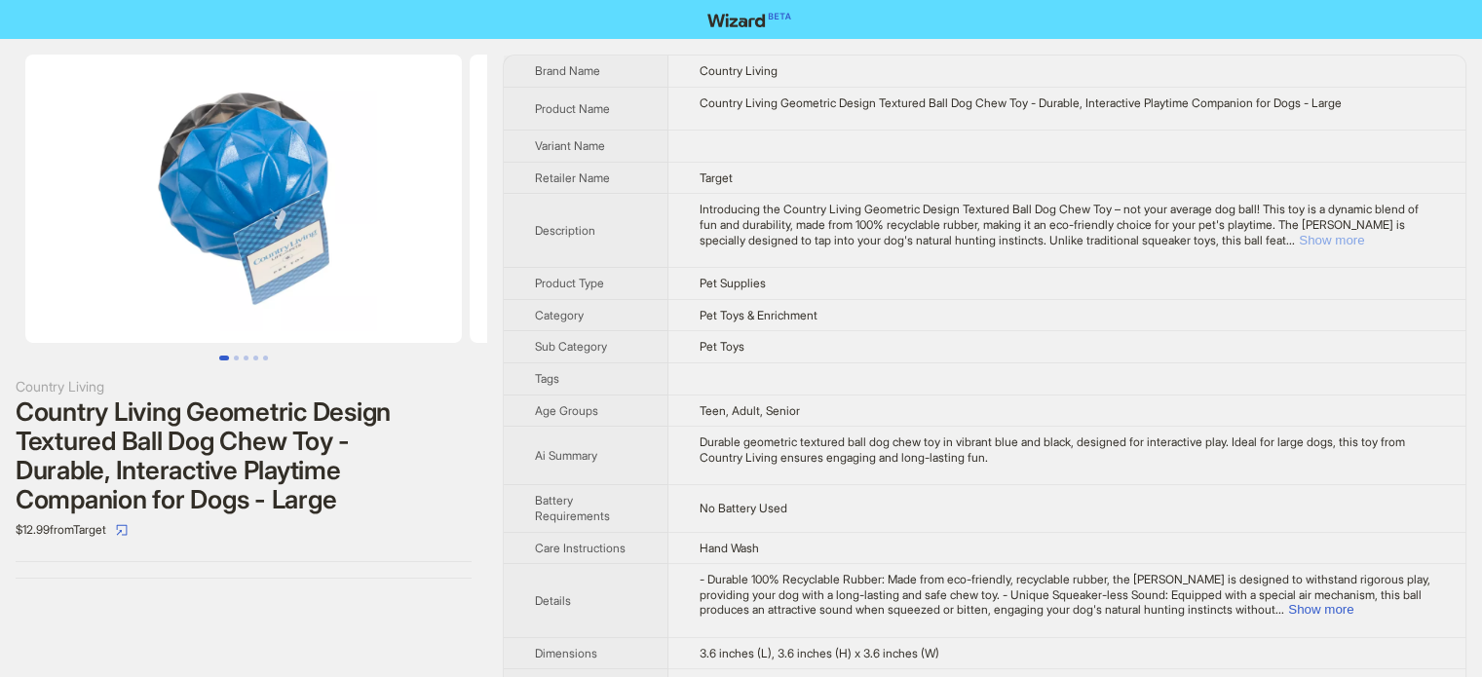
click at [1364, 242] on button "Show more" at bounding box center [1331, 240] width 65 height 15
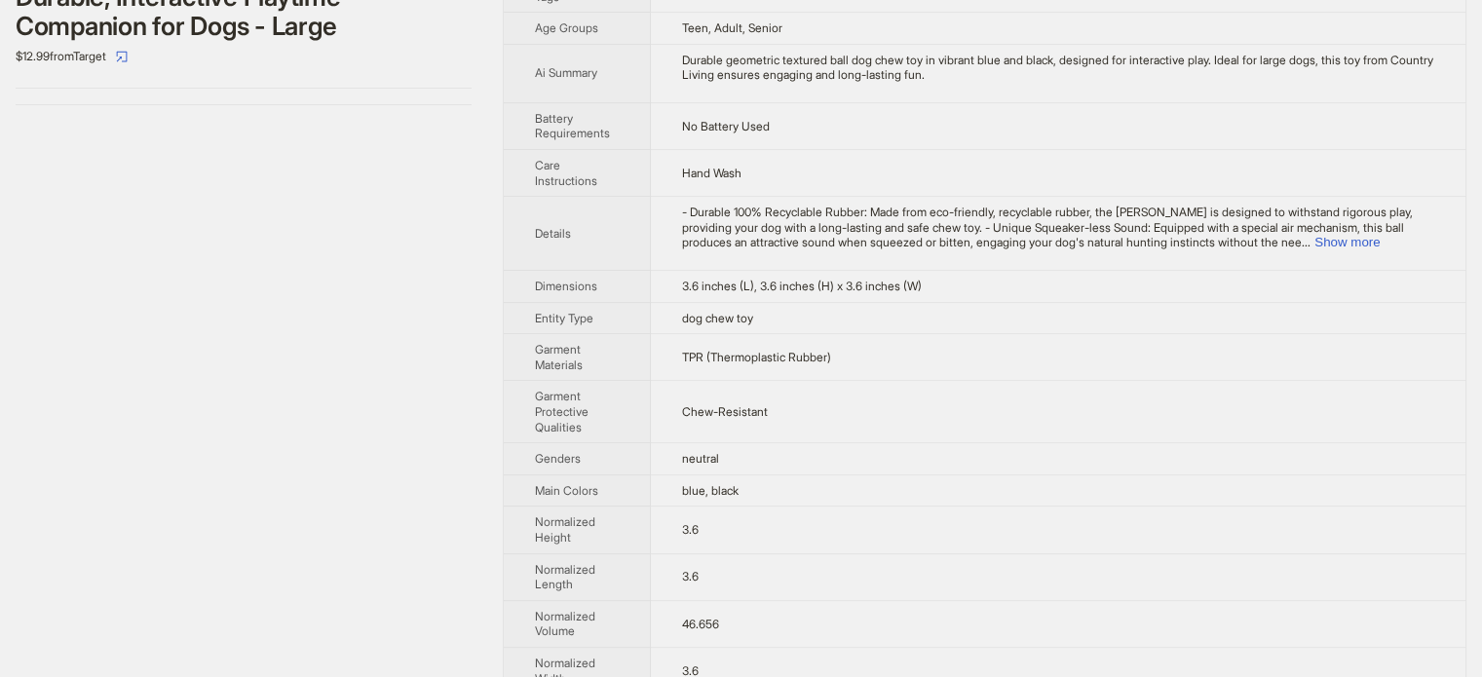
scroll to position [487, 0]
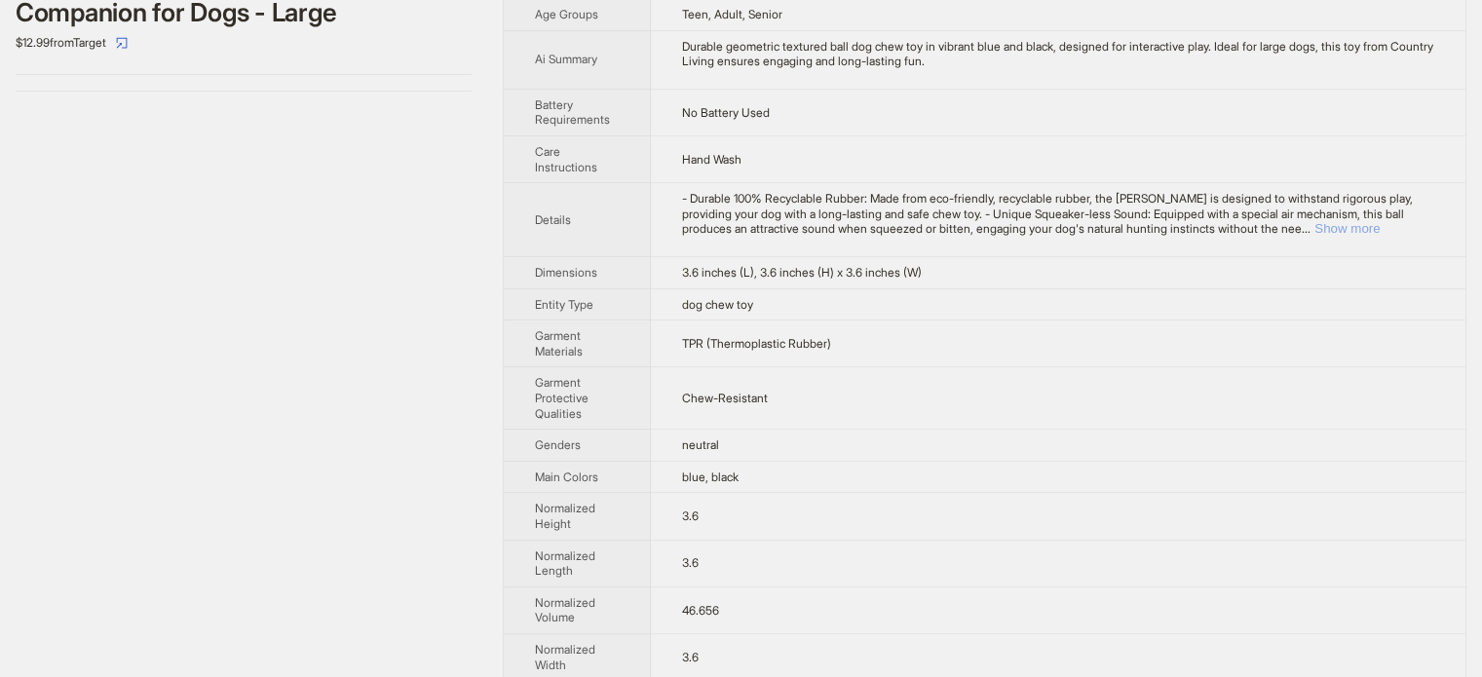
click at [1379, 229] on button "Show more" at bounding box center [1346, 228] width 65 height 15
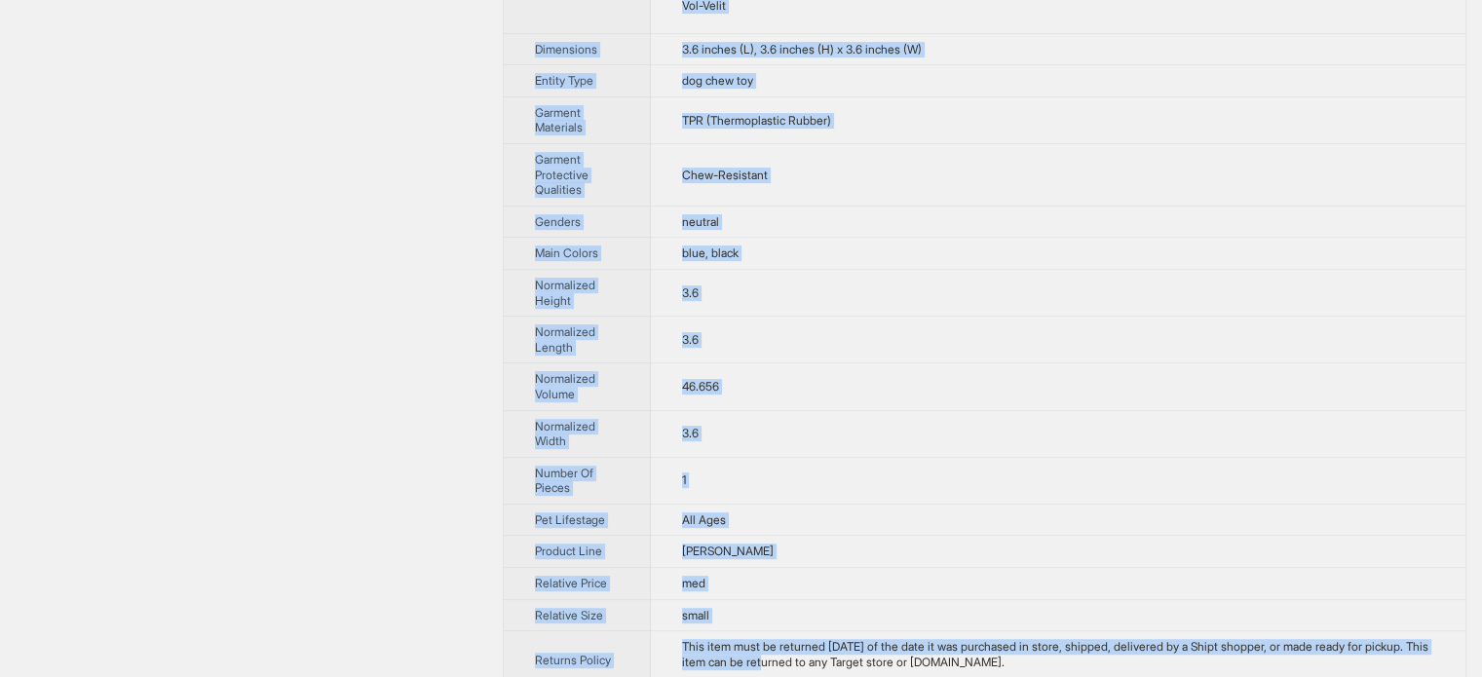
scroll to position [930, 0]
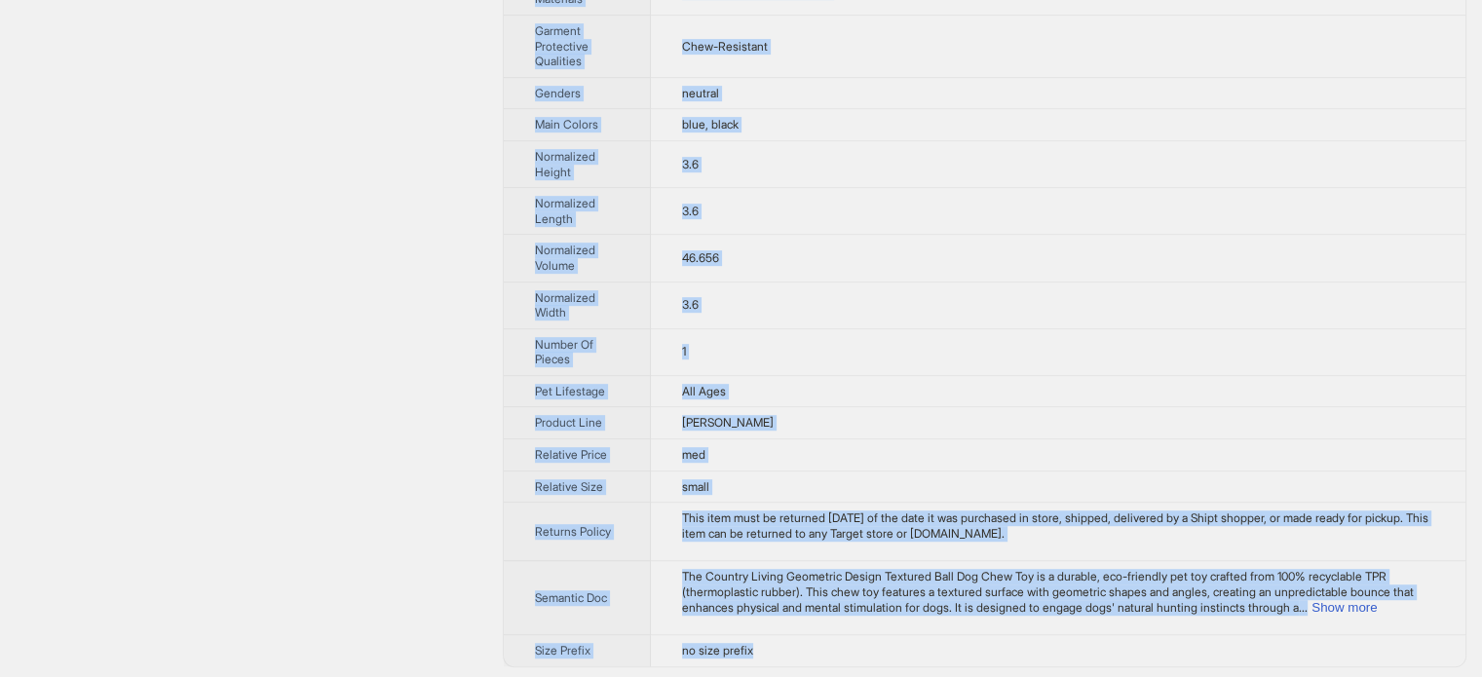
drag, startPoint x: 533, startPoint y: 68, endPoint x: 796, endPoint y: 656, distance: 643.6
copy tbody "Brand Name Country Living Product Name Country Living Geometric Design Textured…"
click at [929, 121] on td "blue, black" at bounding box center [1058, 125] width 814 height 32
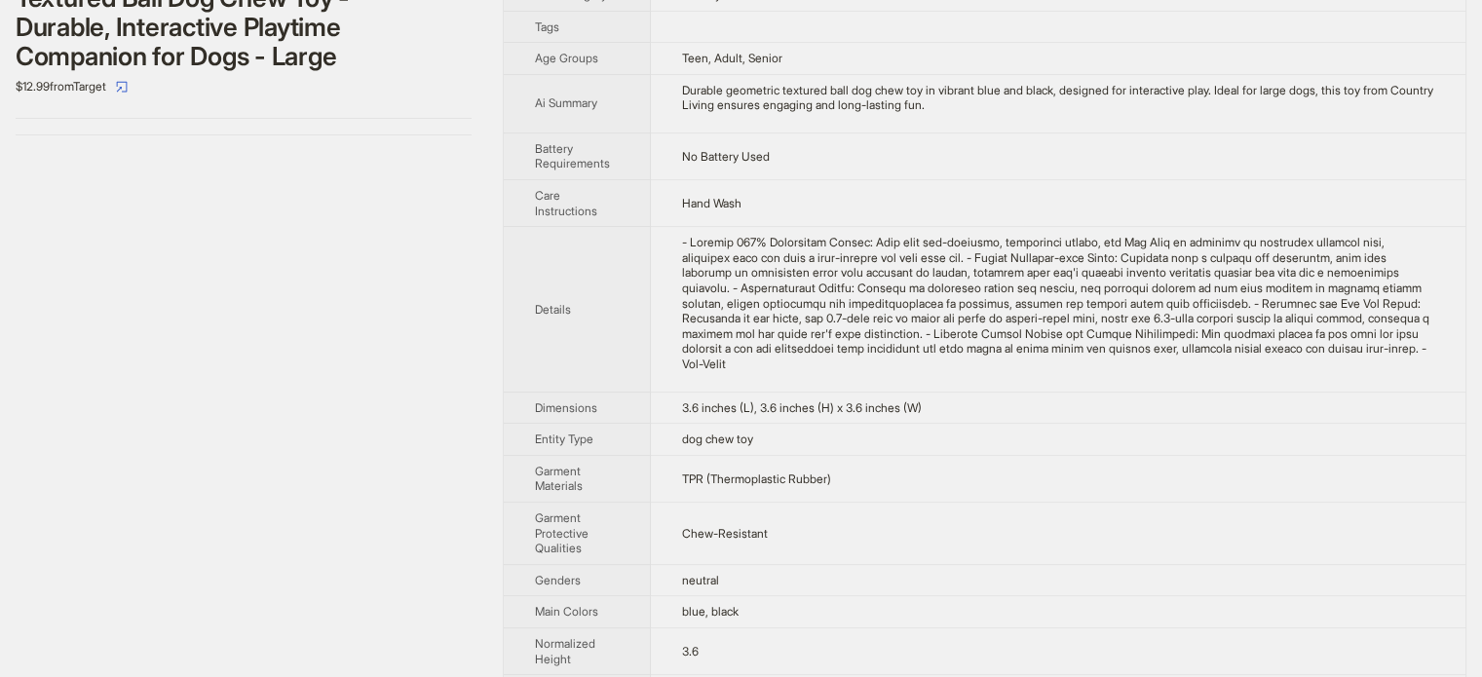
scroll to position [0, 0]
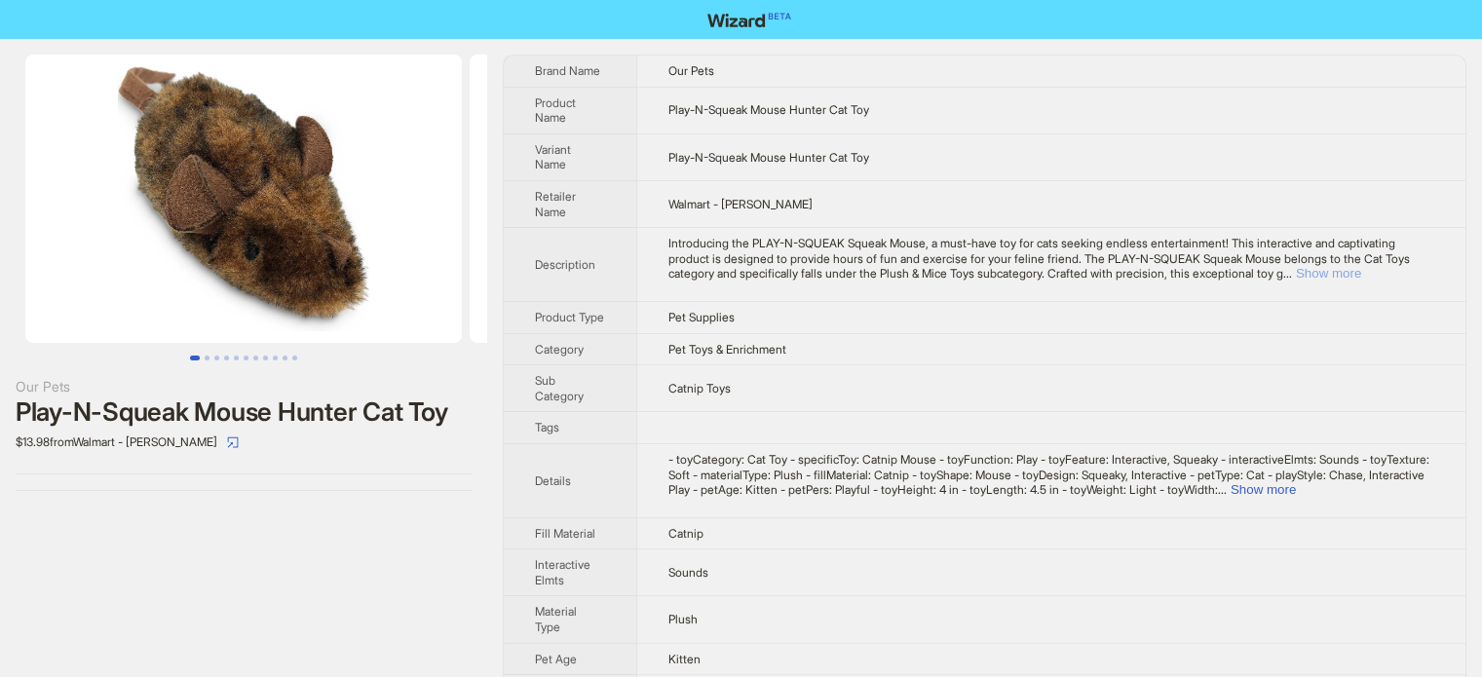
click at [1361, 268] on button "Show more" at bounding box center [1328, 273] width 65 height 15
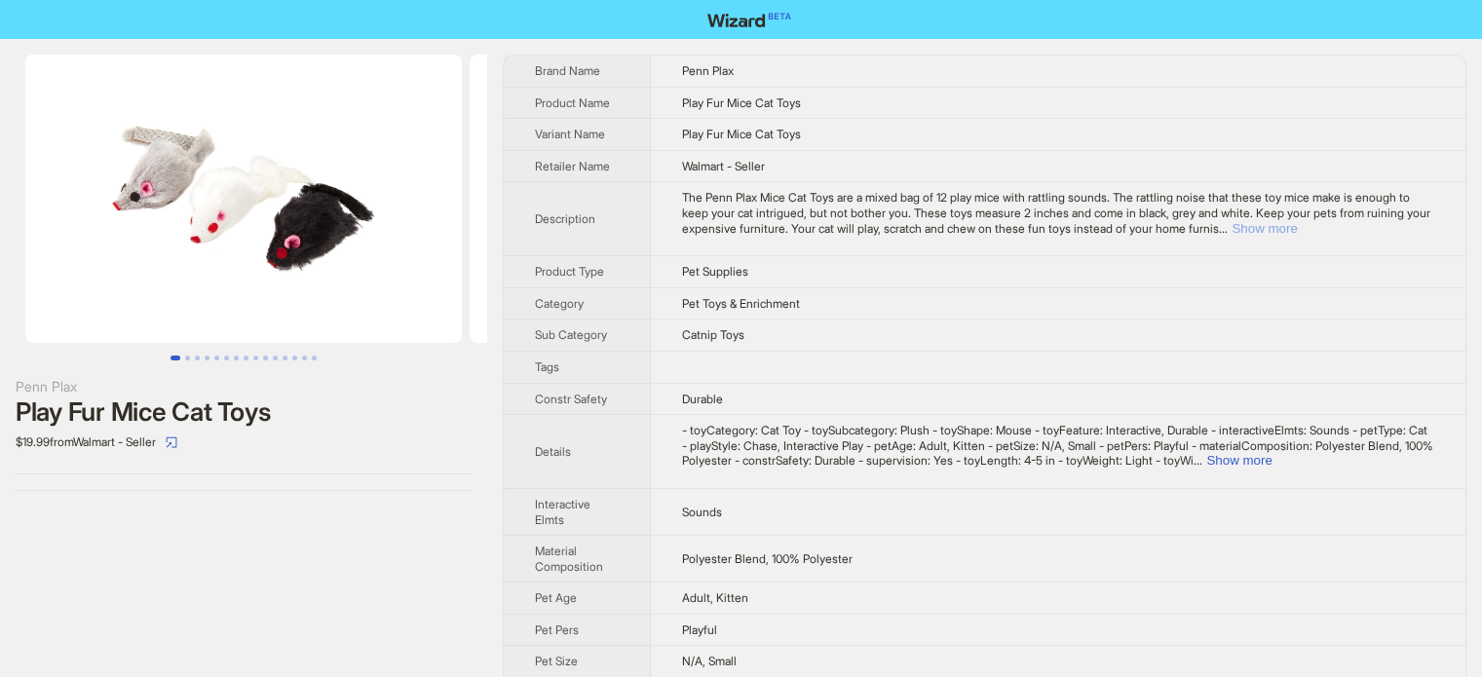
click at [1297, 224] on button "Show more" at bounding box center [1263, 228] width 65 height 15
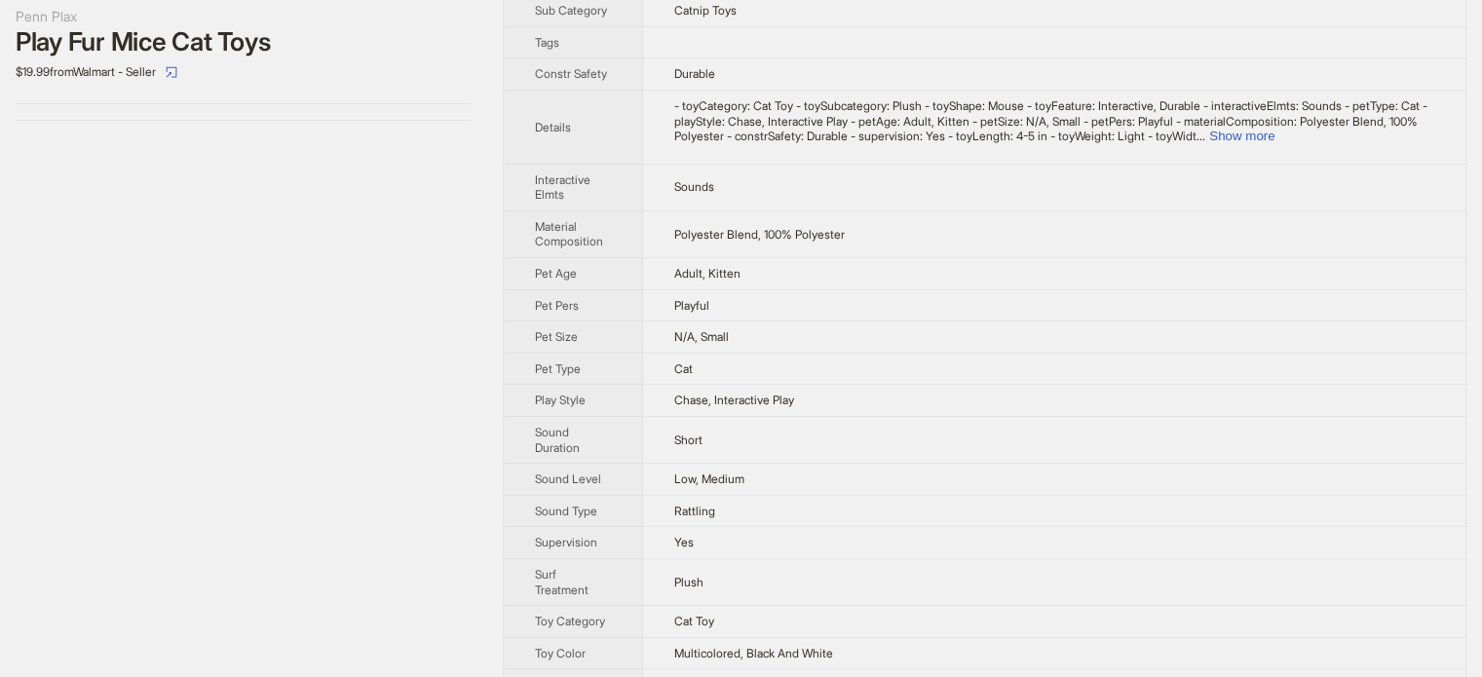
scroll to position [390, 0]
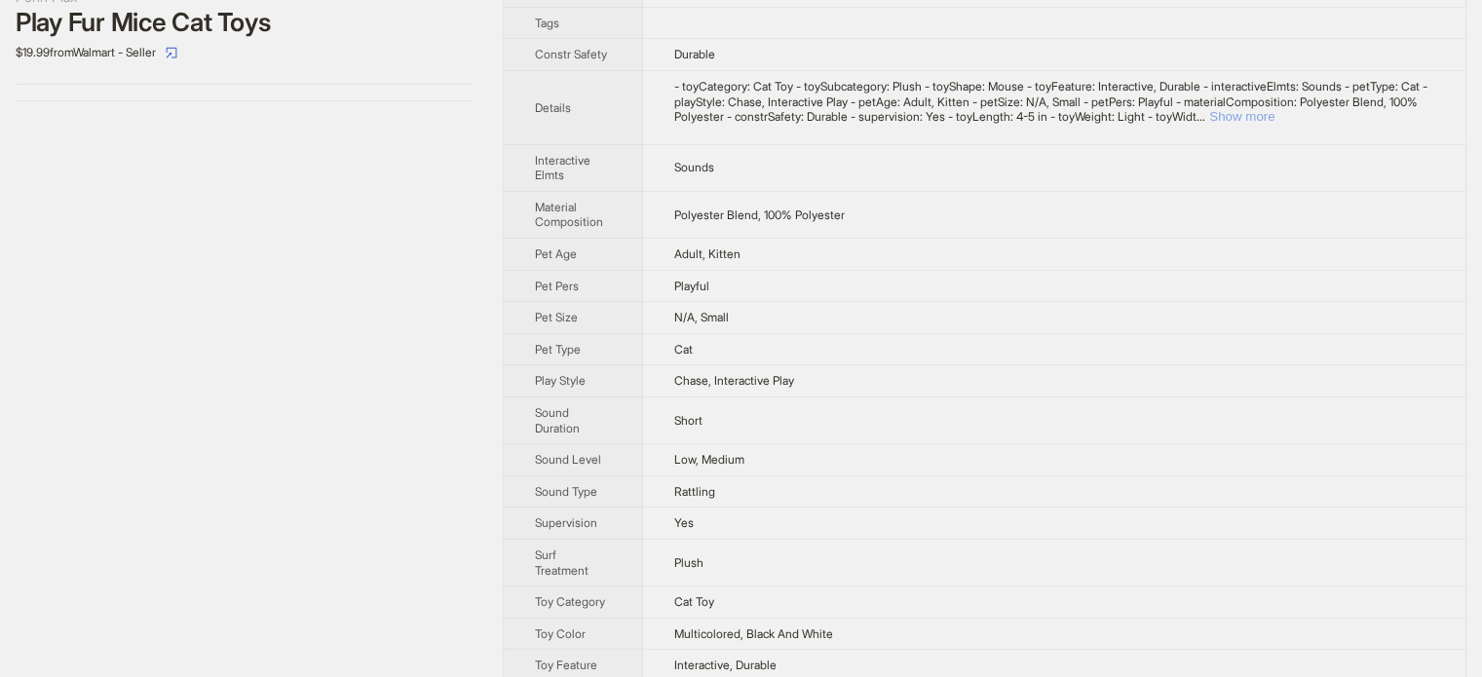
click at [1274, 124] on button "Show more" at bounding box center [1241, 116] width 65 height 15
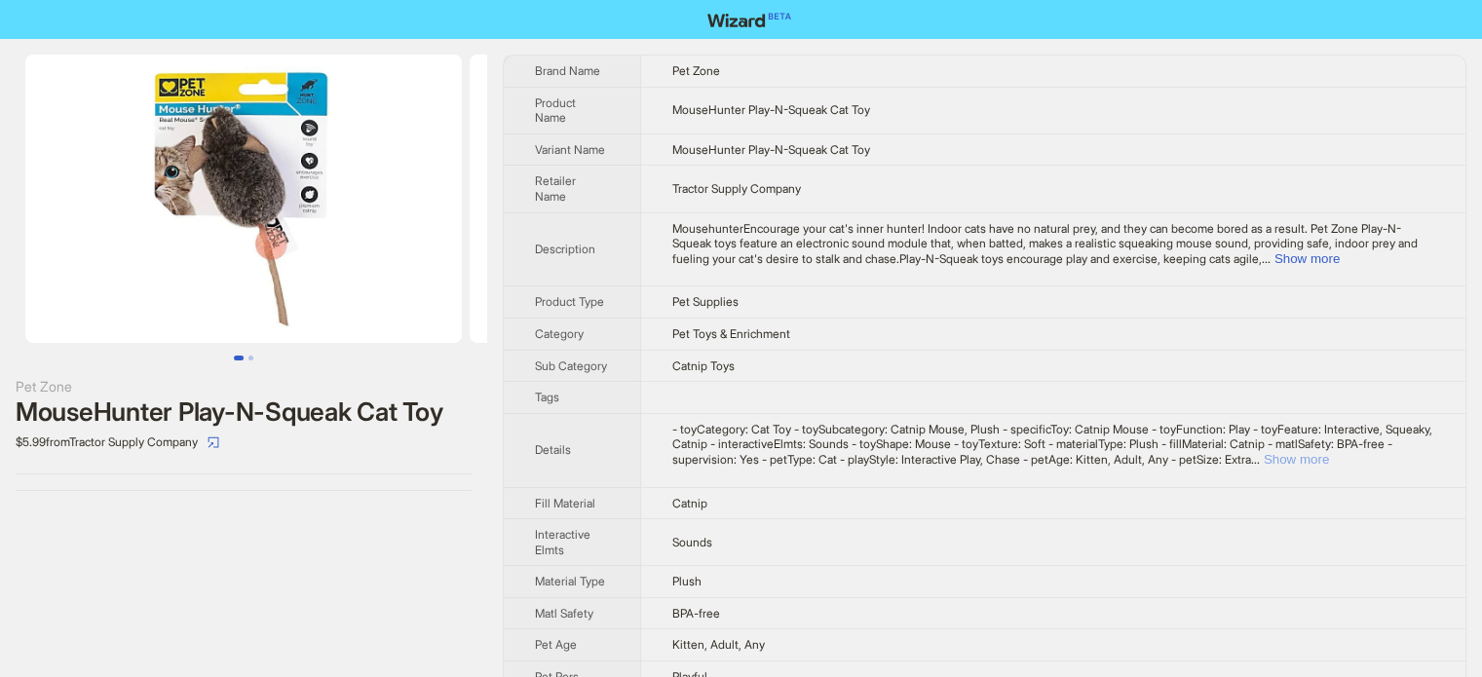
click at [1329, 452] on button "Show more" at bounding box center [1295, 459] width 65 height 15
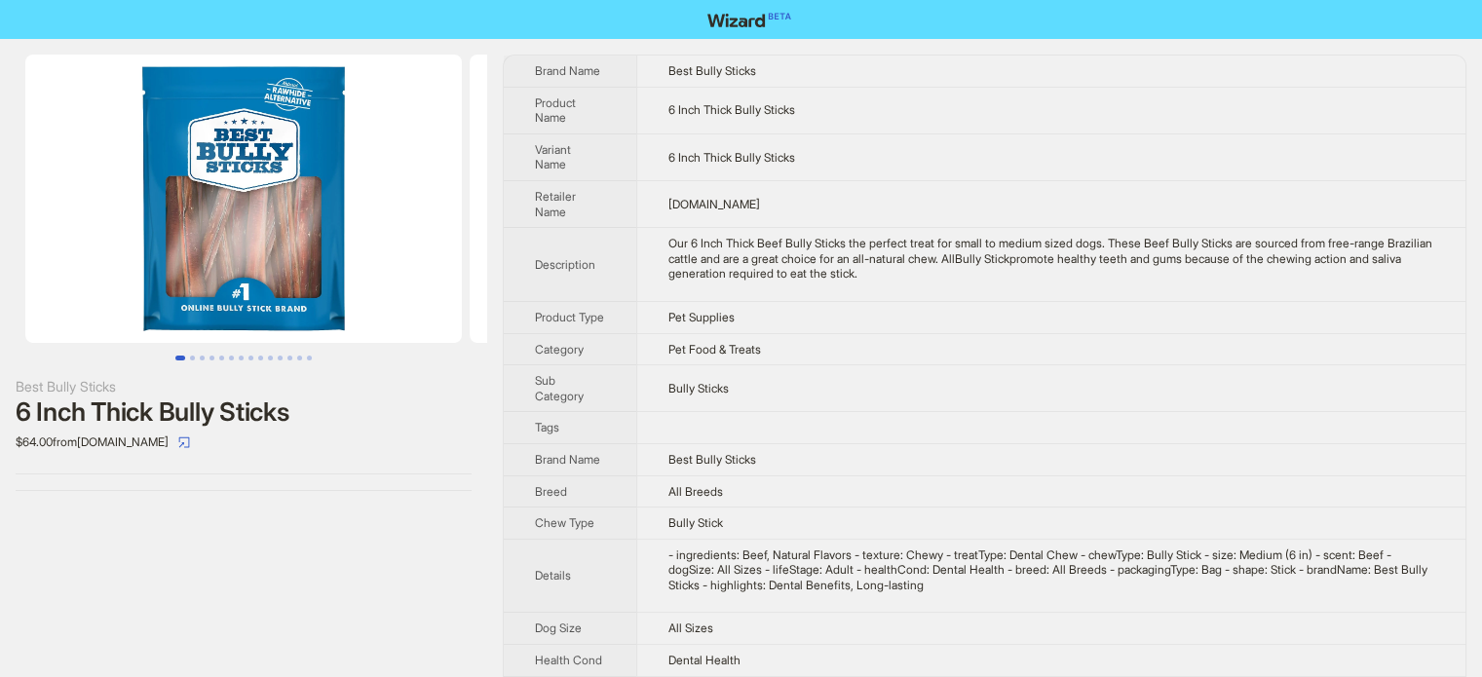
click at [288, 235] on img at bounding box center [243, 199] width 436 height 288
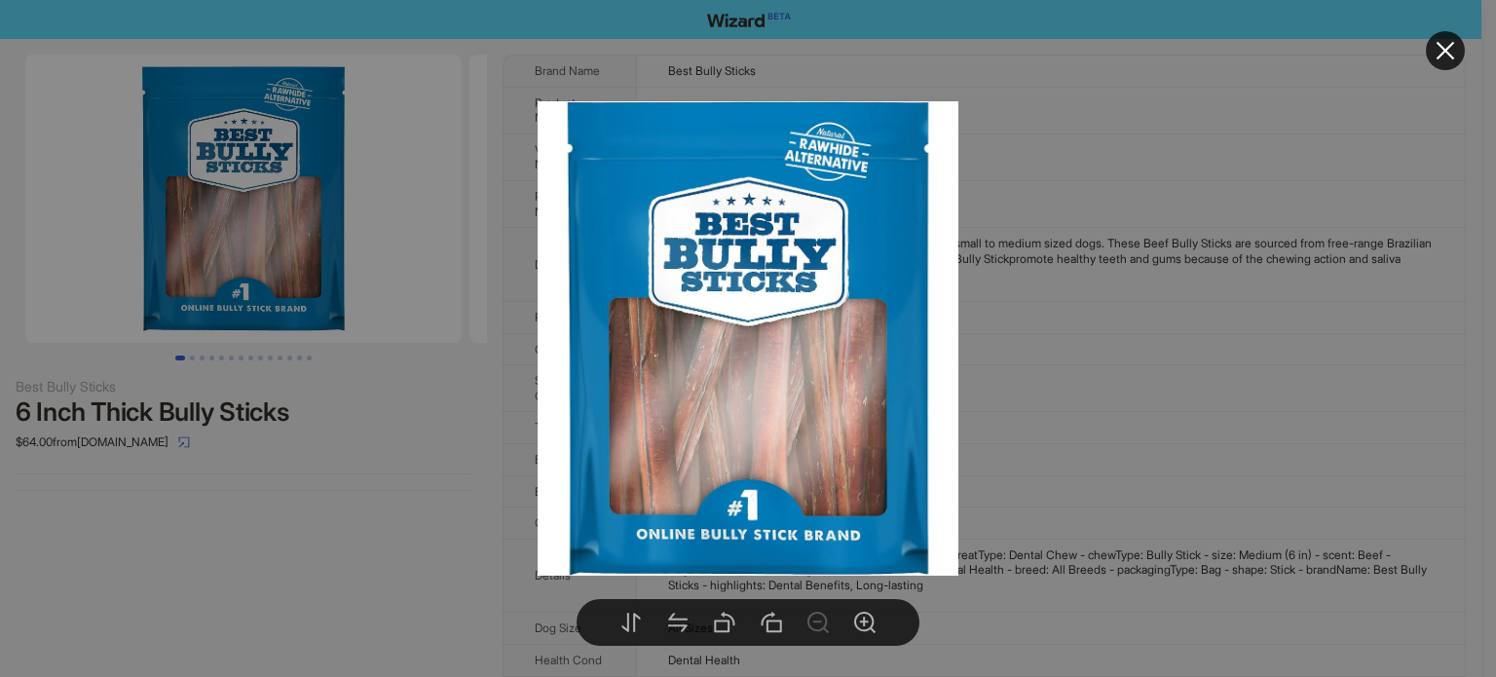
click at [1146, 378] on div at bounding box center [748, 338] width 1496 height 677
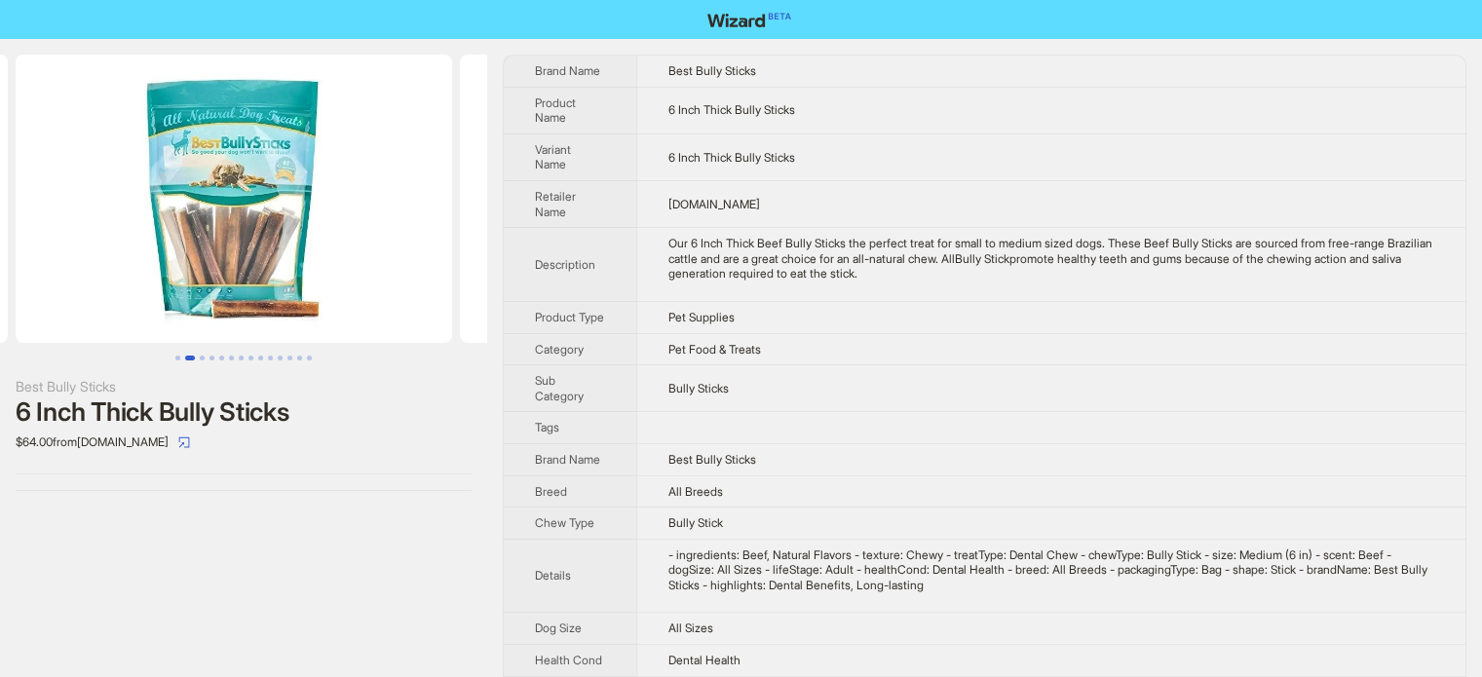
drag, startPoint x: 342, startPoint y: 150, endPoint x: 34, endPoint y: 157, distance: 307.9
click at [34, 157] on ul at bounding box center [243, 199] width 487 height 288
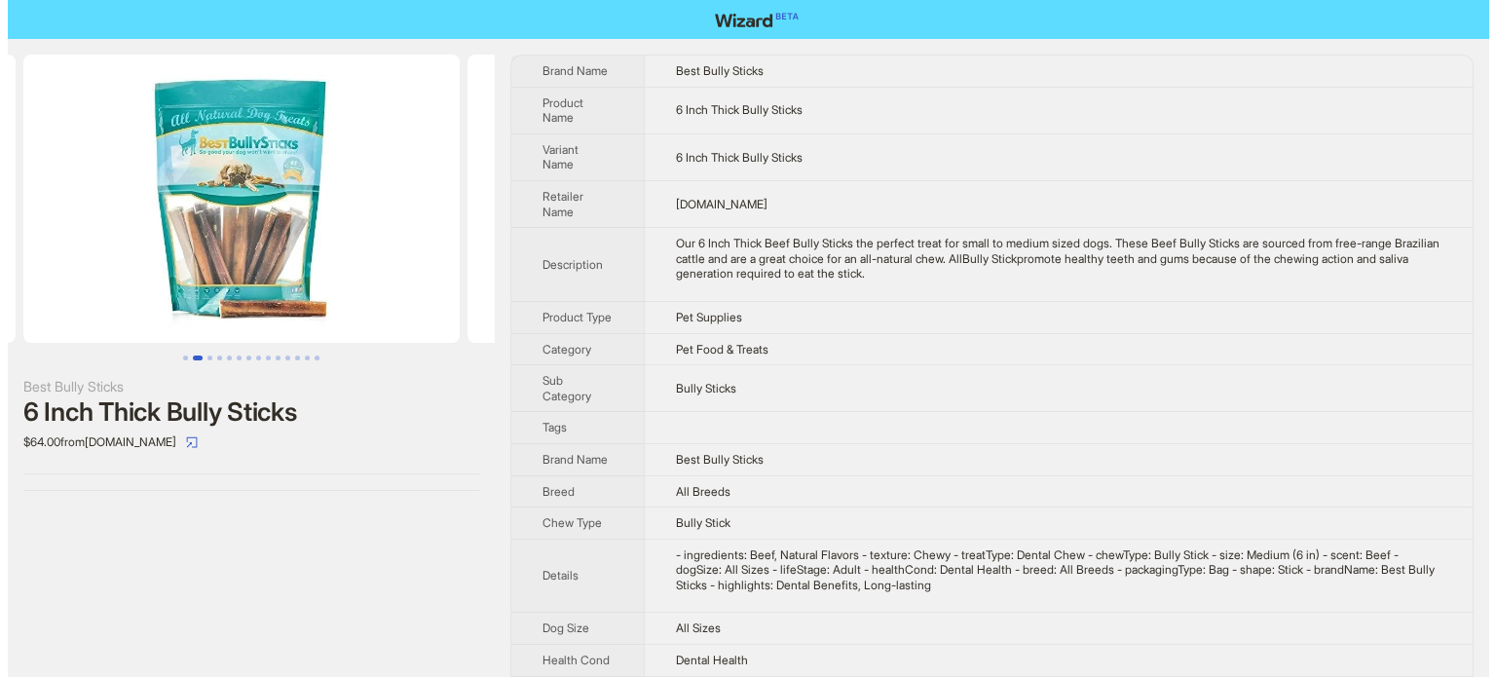
scroll to position [0, 444]
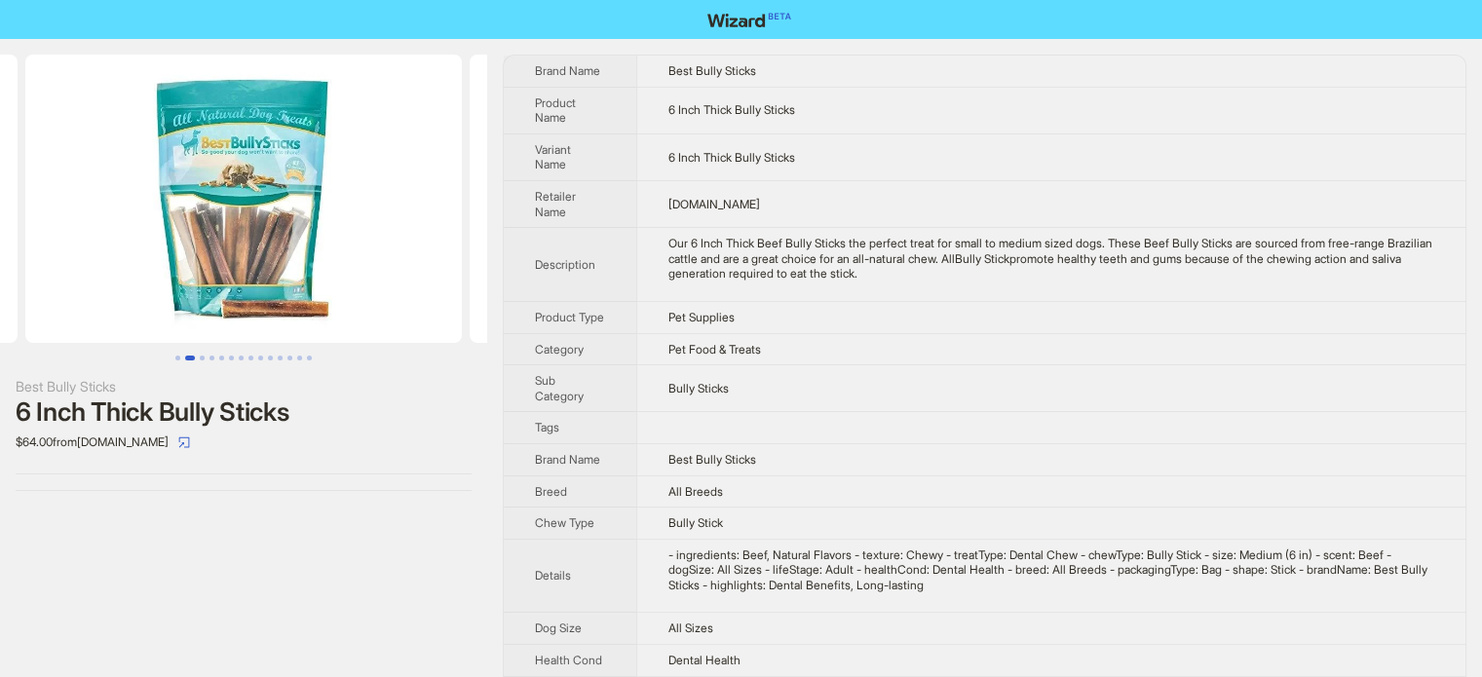
click at [221, 183] on img at bounding box center [243, 199] width 436 height 288
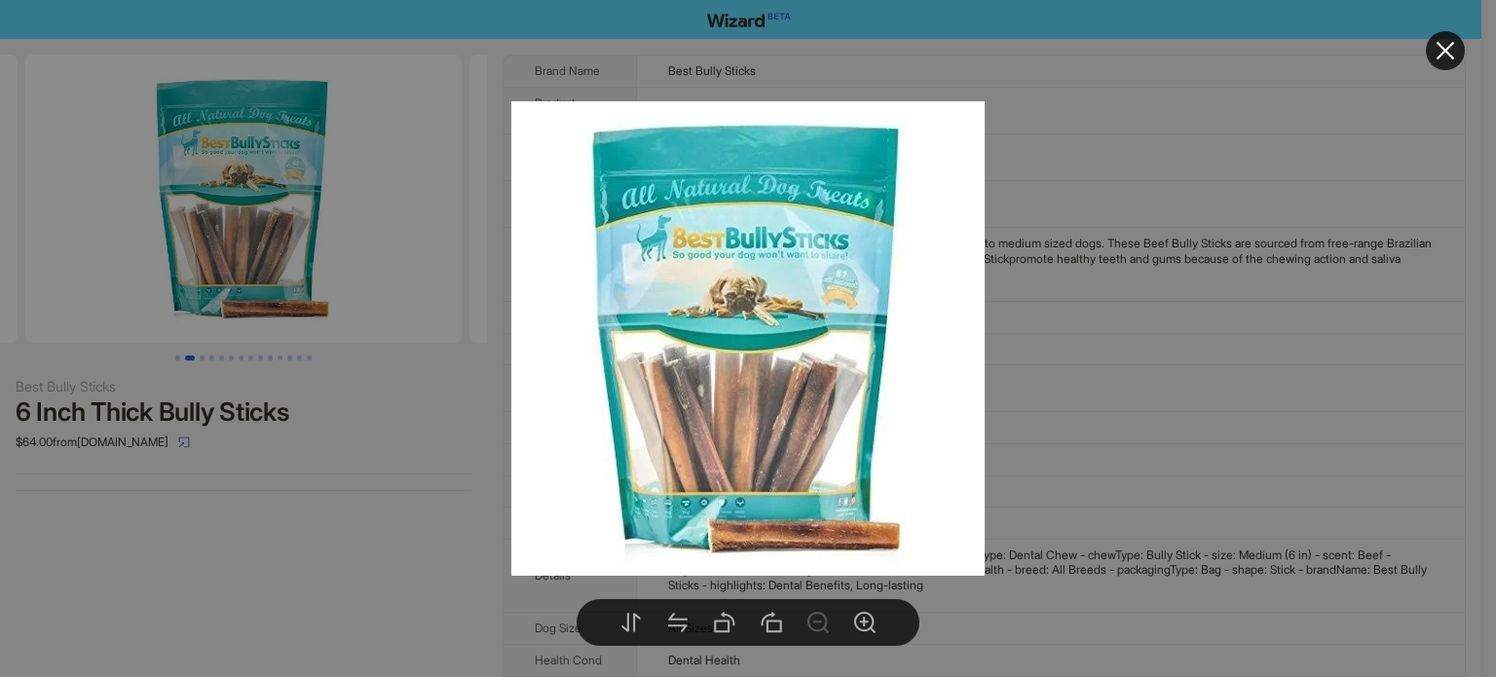
drag, startPoint x: 1168, startPoint y: 345, endPoint x: 1120, endPoint y: 349, distance: 47.9
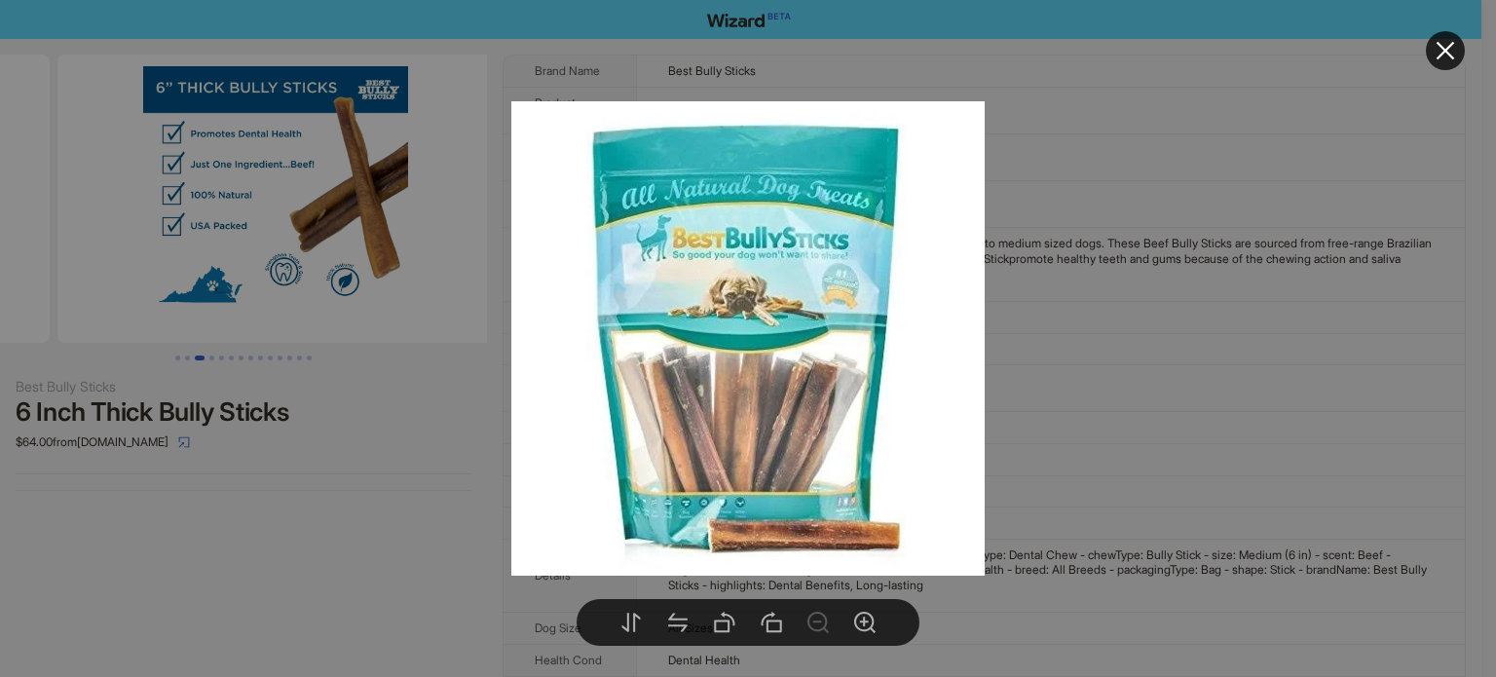
drag, startPoint x: 320, startPoint y: 191, endPoint x: 45, endPoint y: 221, distance: 276.4
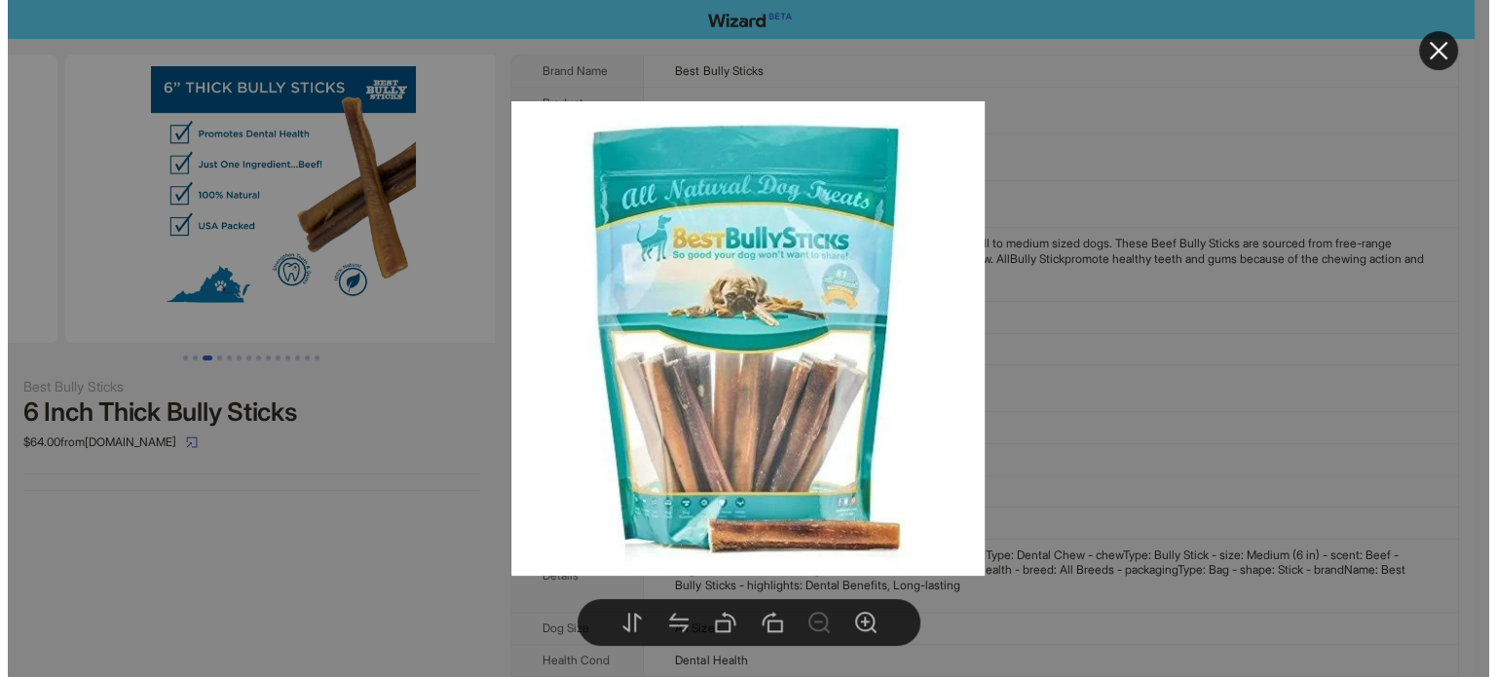
scroll to position [0, 888]
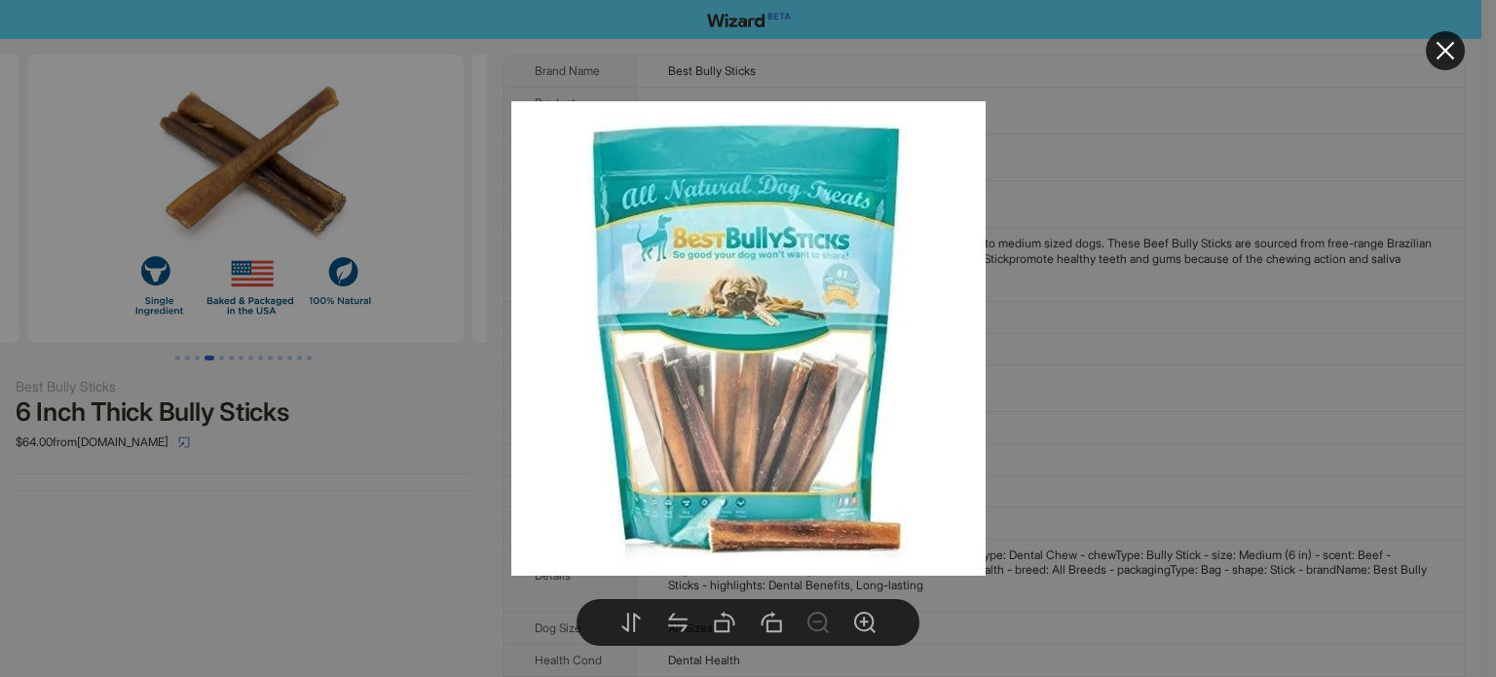
drag, startPoint x: 321, startPoint y: 215, endPoint x: 26, endPoint y: 222, distance: 295.2
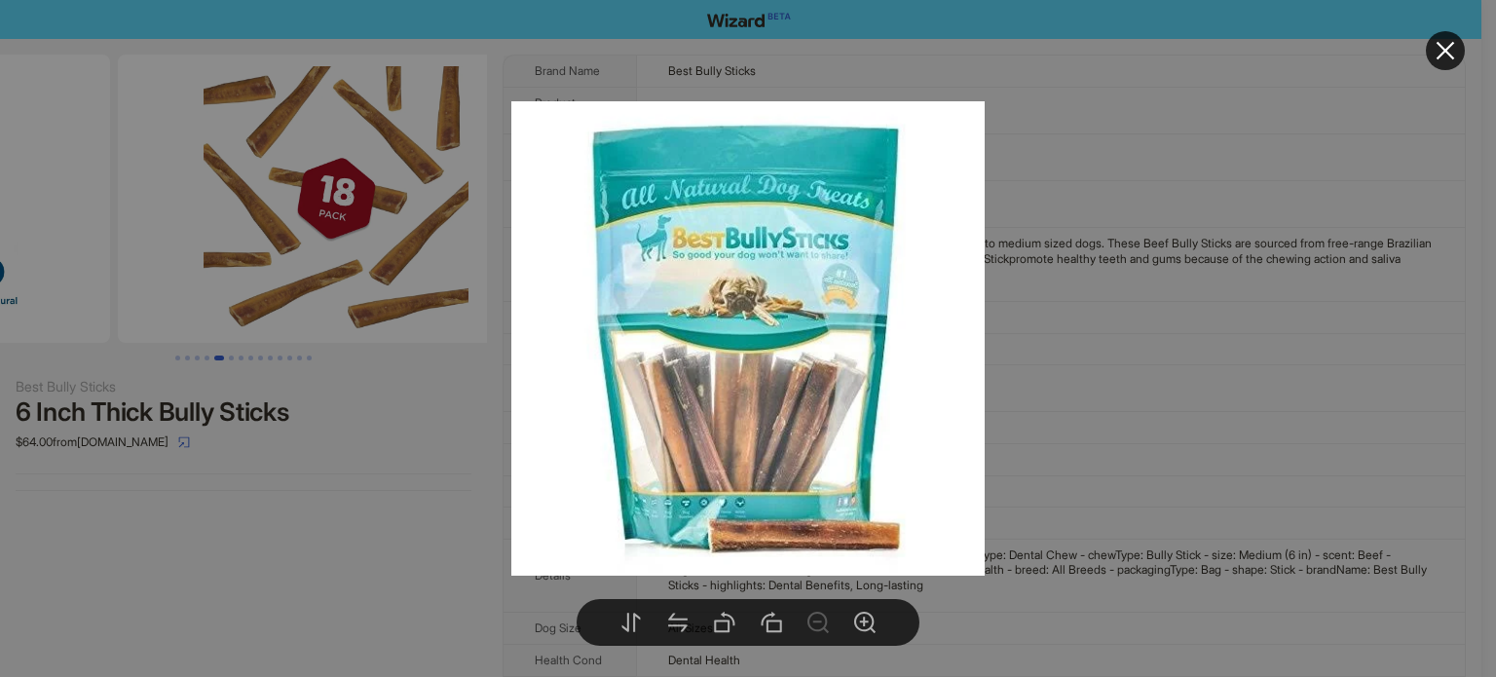
drag, startPoint x: 403, startPoint y: 258, endPoint x: 157, endPoint y: 266, distance: 246.6
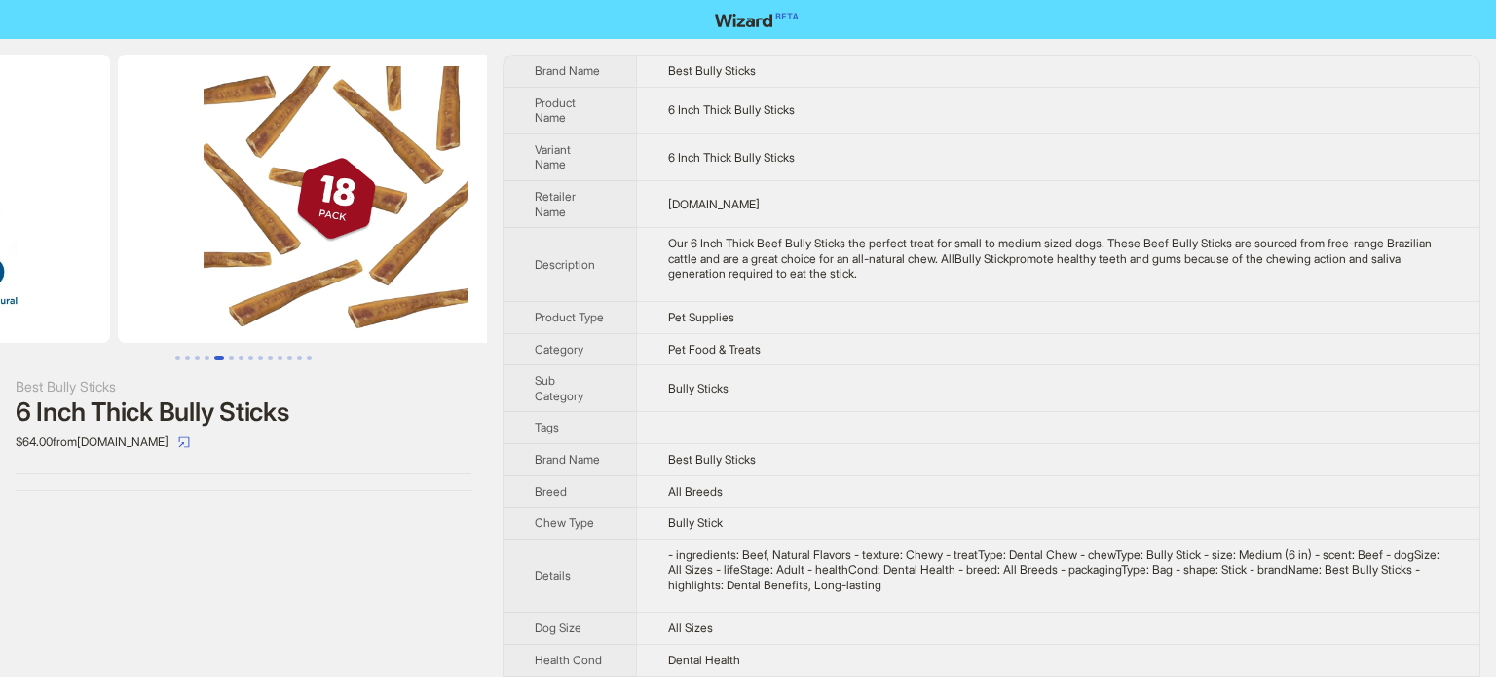
scroll to position [0, 1777]
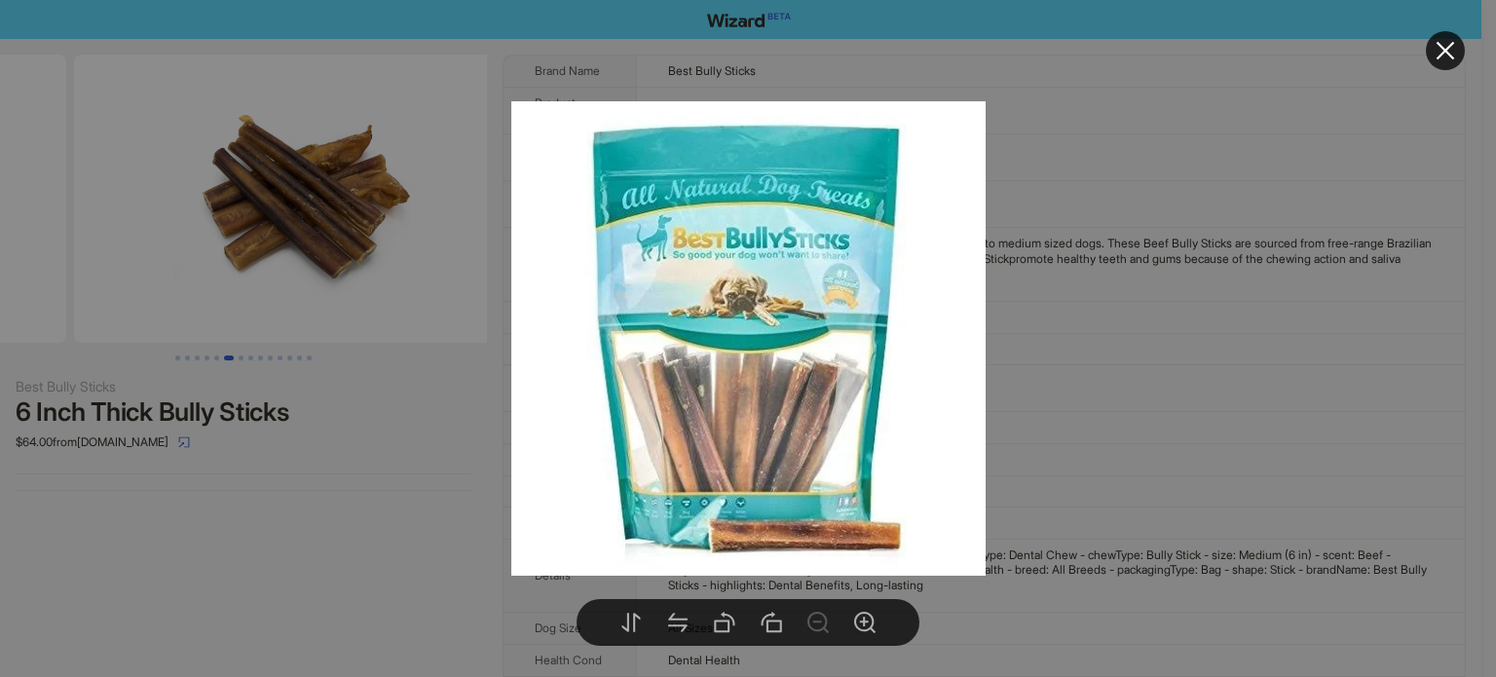
drag, startPoint x: 312, startPoint y: 252, endPoint x: 0, endPoint y: 253, distance: 311.7
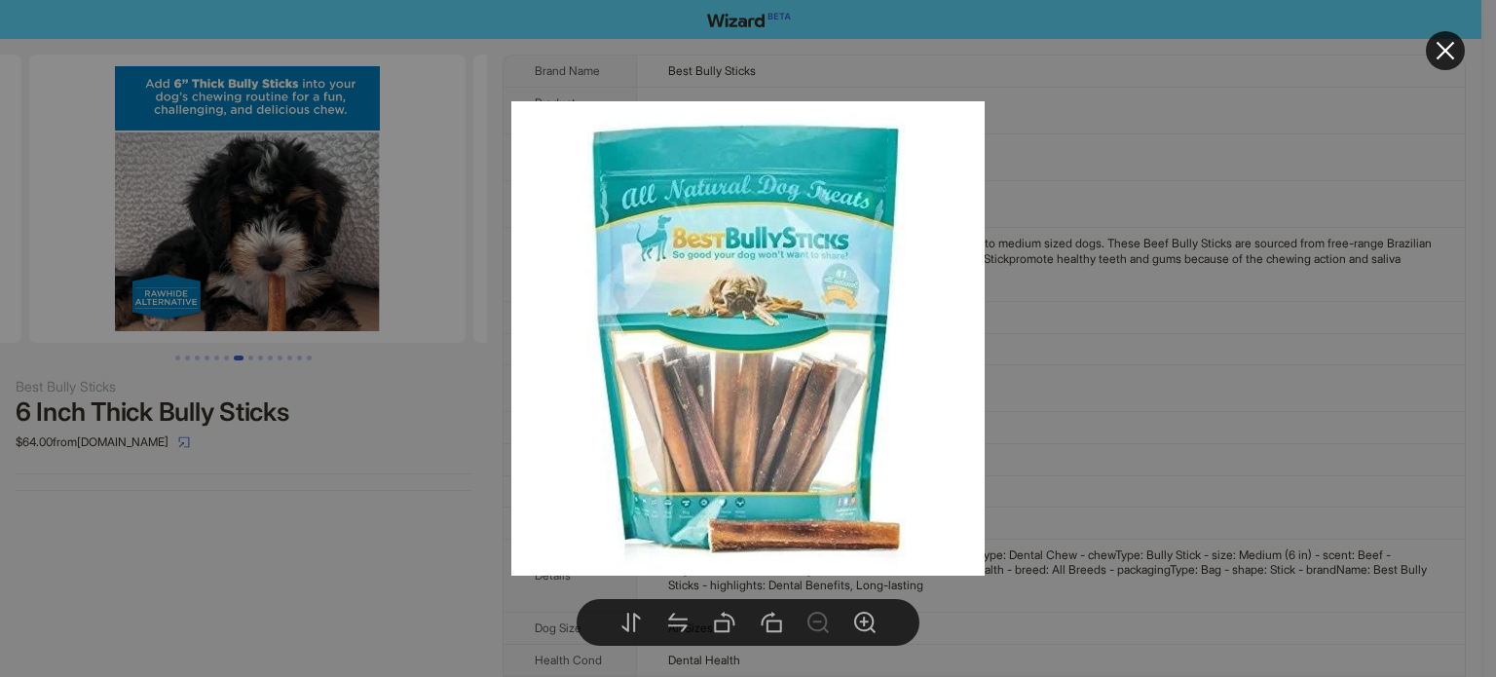
drag, startPoint x: 313, startPoint y: 245, endPoint x: 13, endPoint y: 255, distance: 300.2
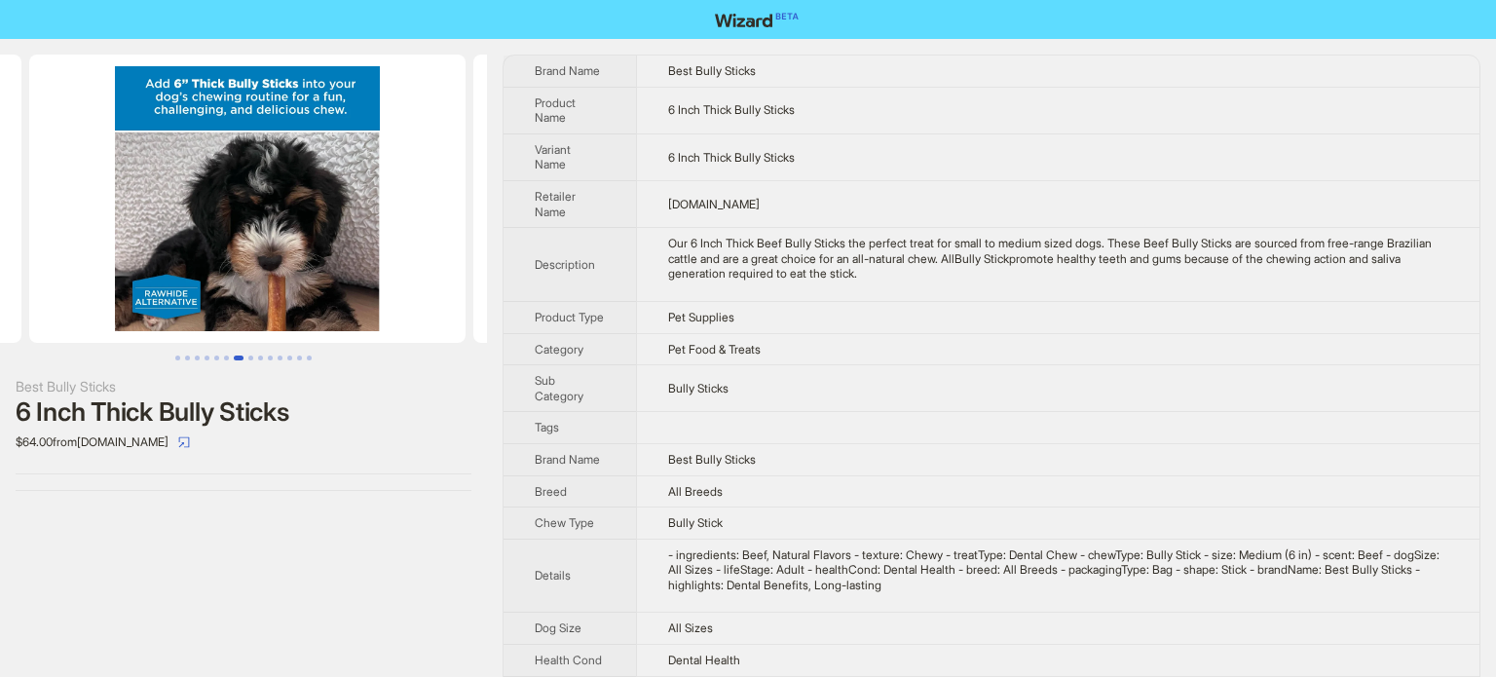
scroll to position [0, 2665]
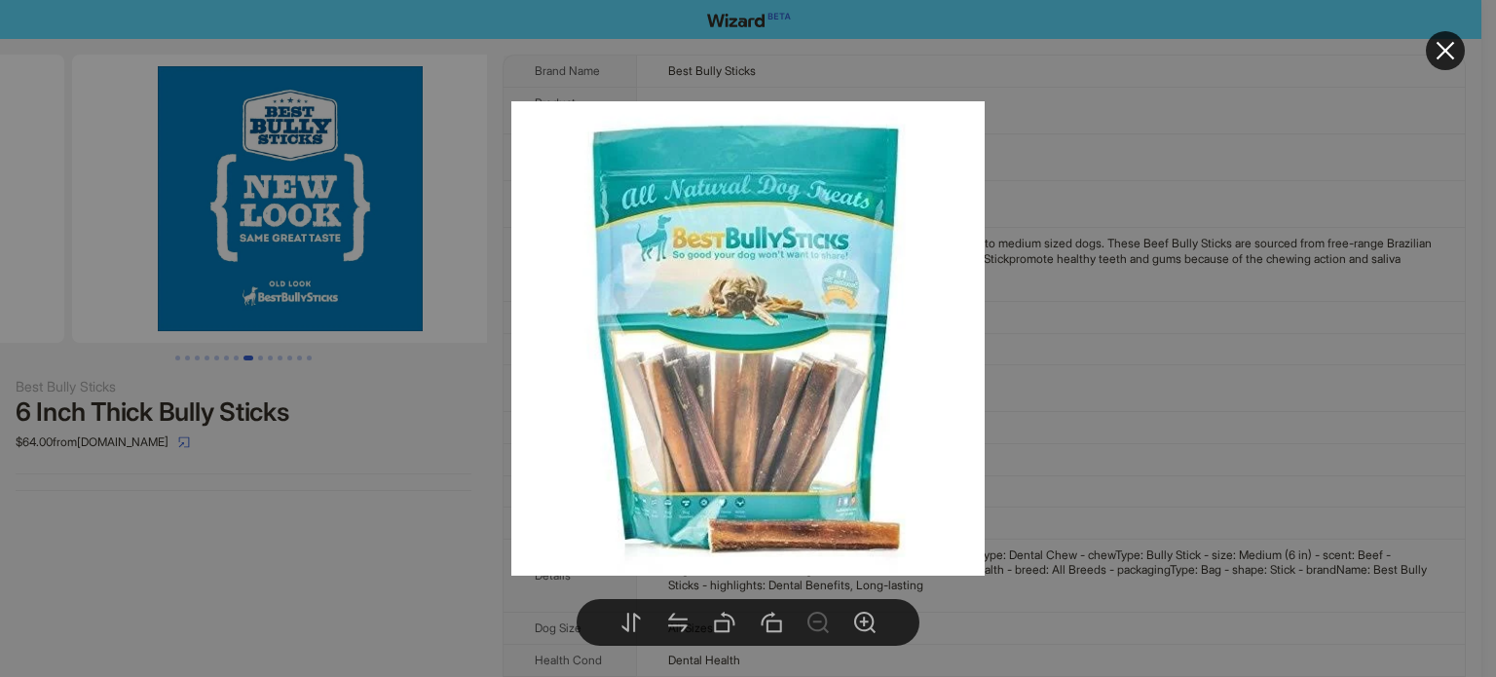
drag, startPoint x: 338, startPoint y: 154, endPoint x: 46, endPoint y: 182, distance: 293.6
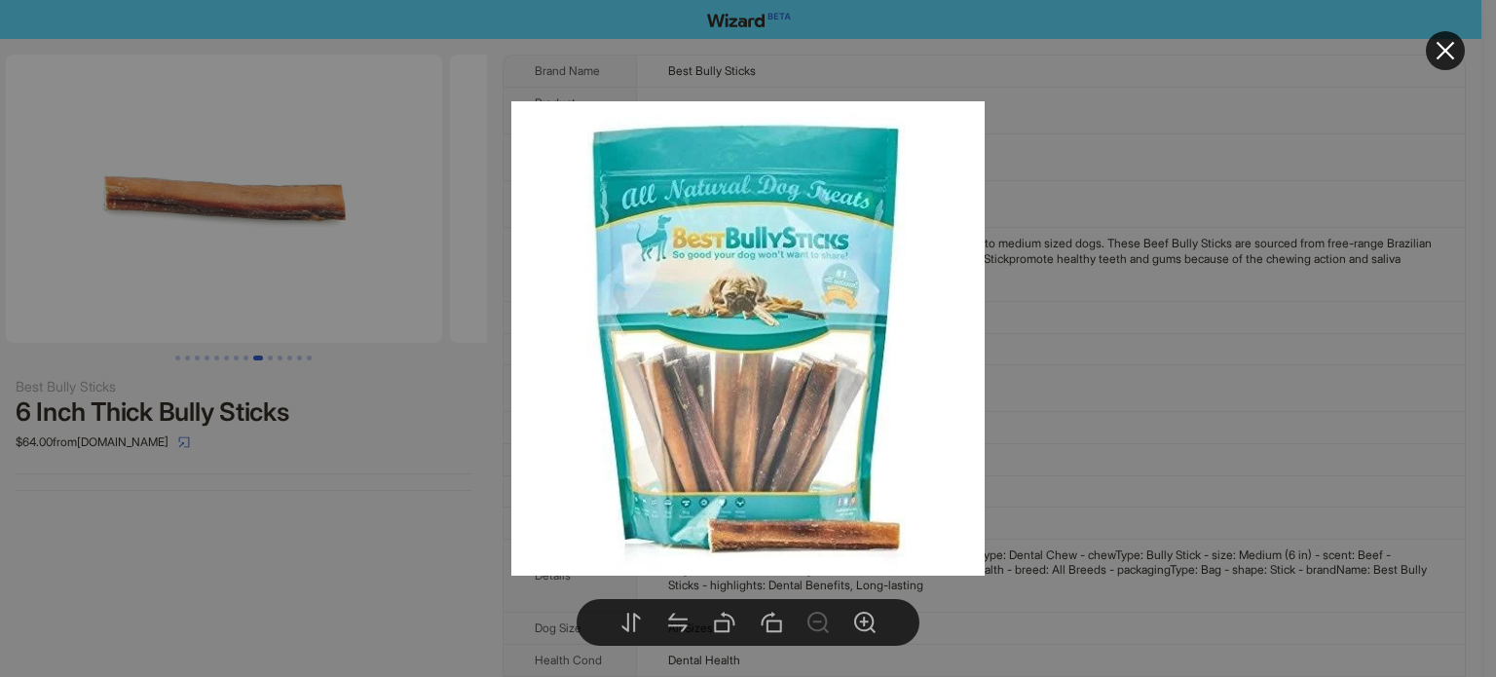
drag, startPoint x: 310, startPoint y: 237, endPoint x: 0, endPoint y: 226, distance: 310.0
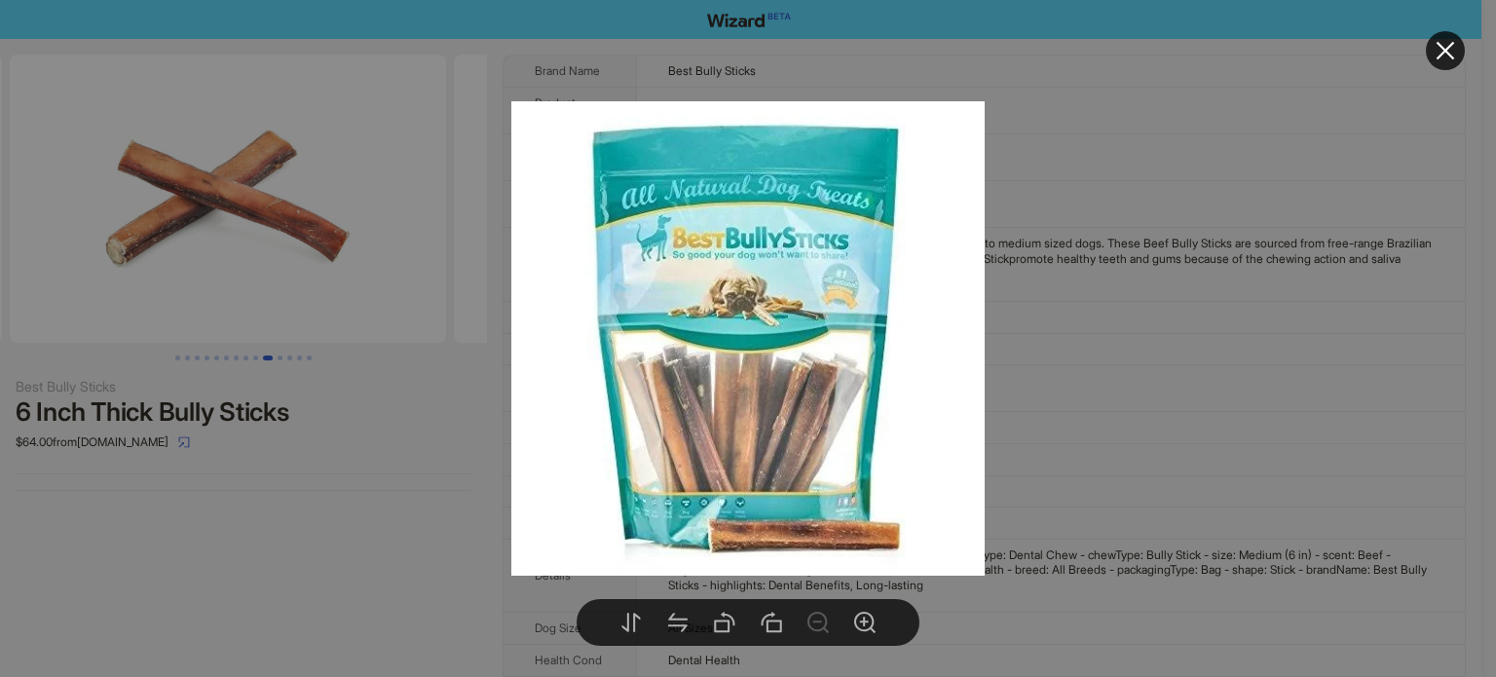
drag, startPoint x: 307, startPoint y: 219, endPoint x: 22, endPoint y: 233, distance: 284.8
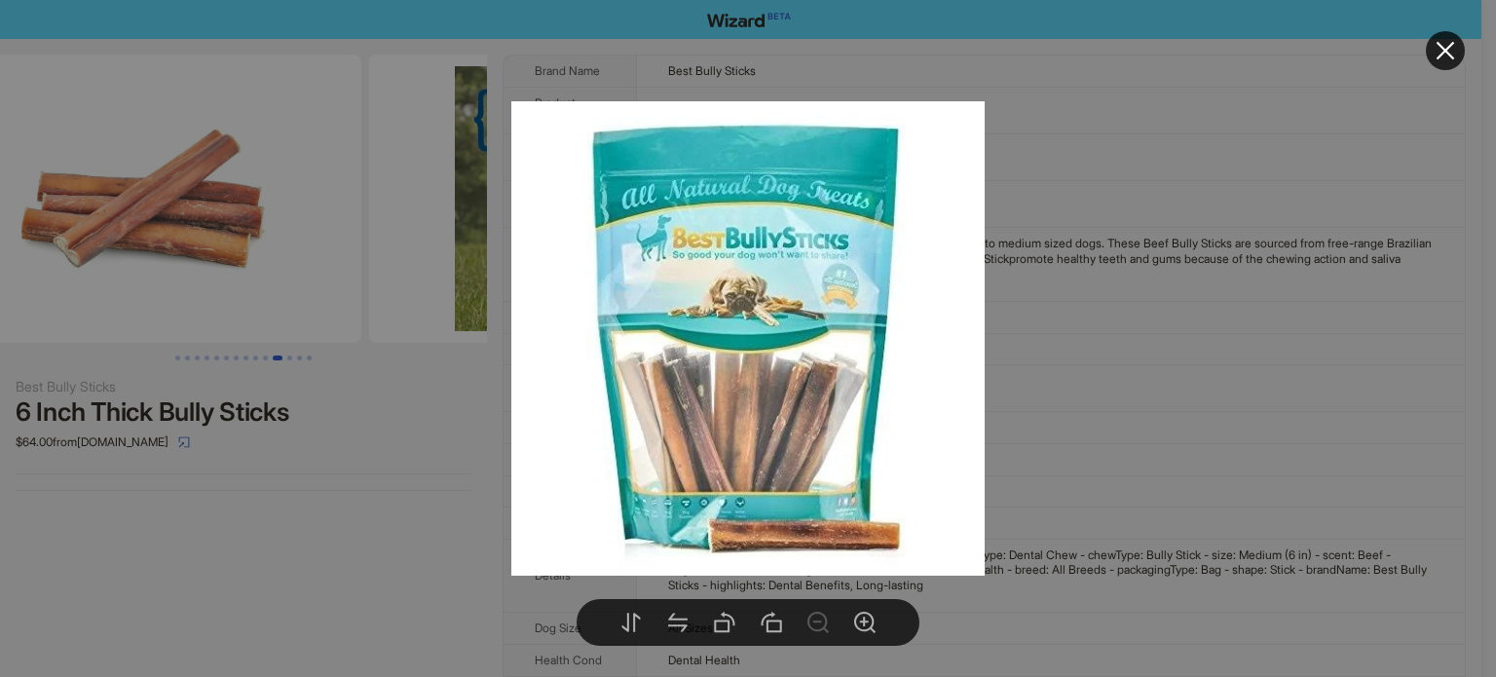
drag, startPoint x: 363, startPoint y: 283, endPoint x: 5, endPoint y: 299, distance: 358.9
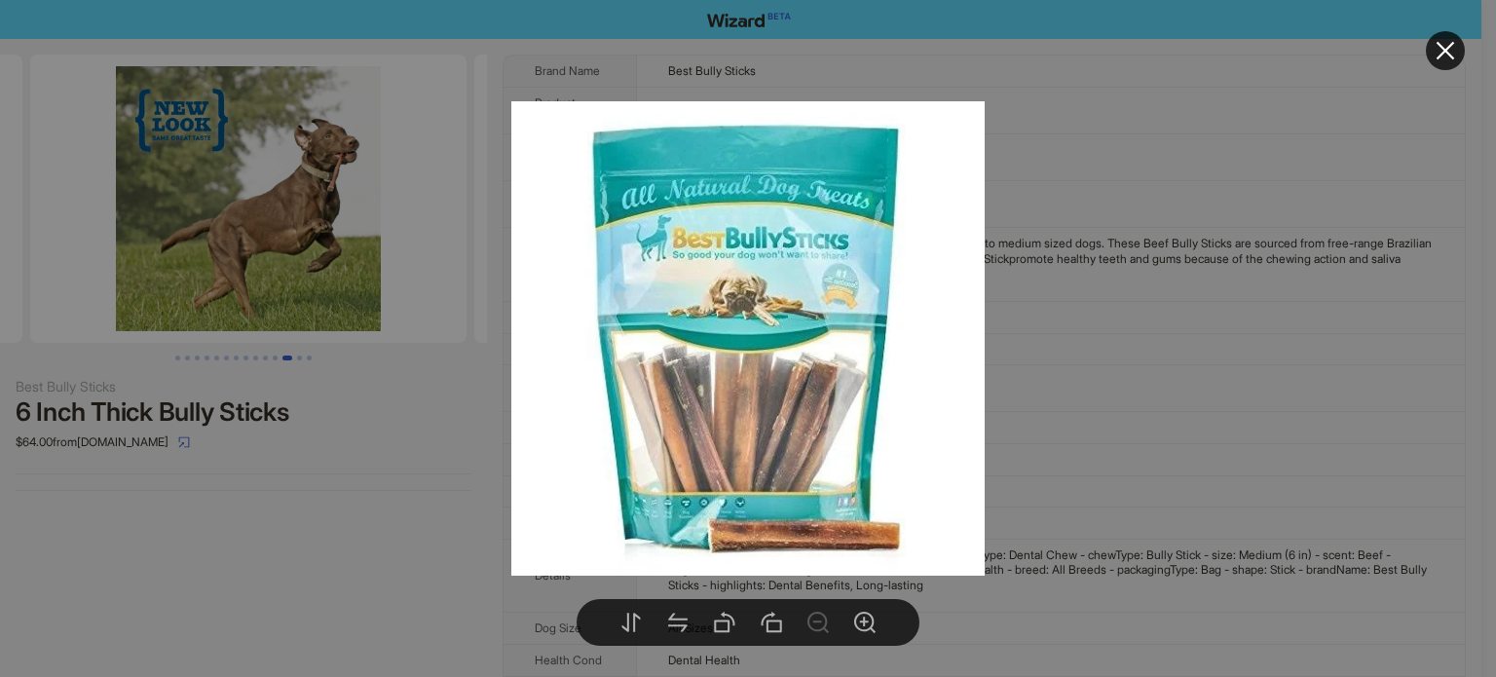
drag, startPoint x: 311, startPoint y: 248, endPoint x: 16, endPoint y: 259, distance: 295.4
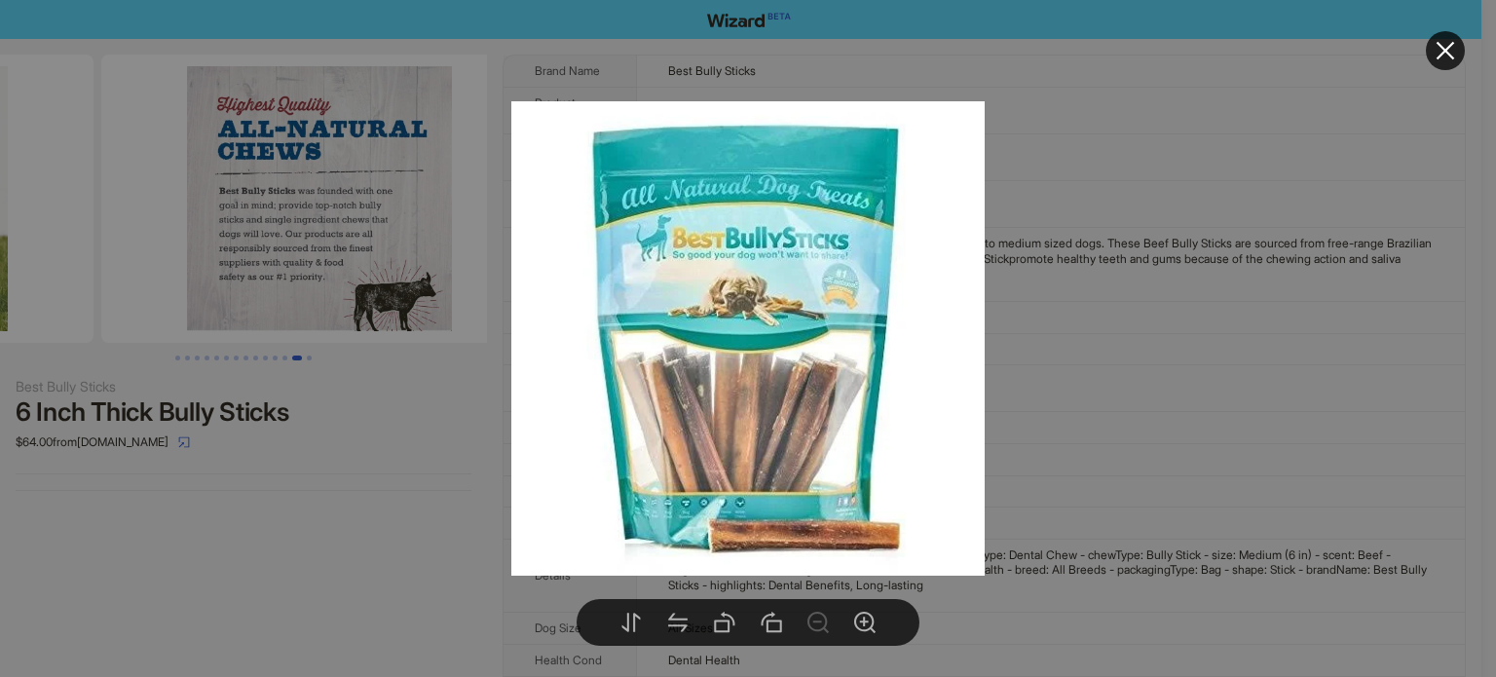
scroll to position [0, 5330]
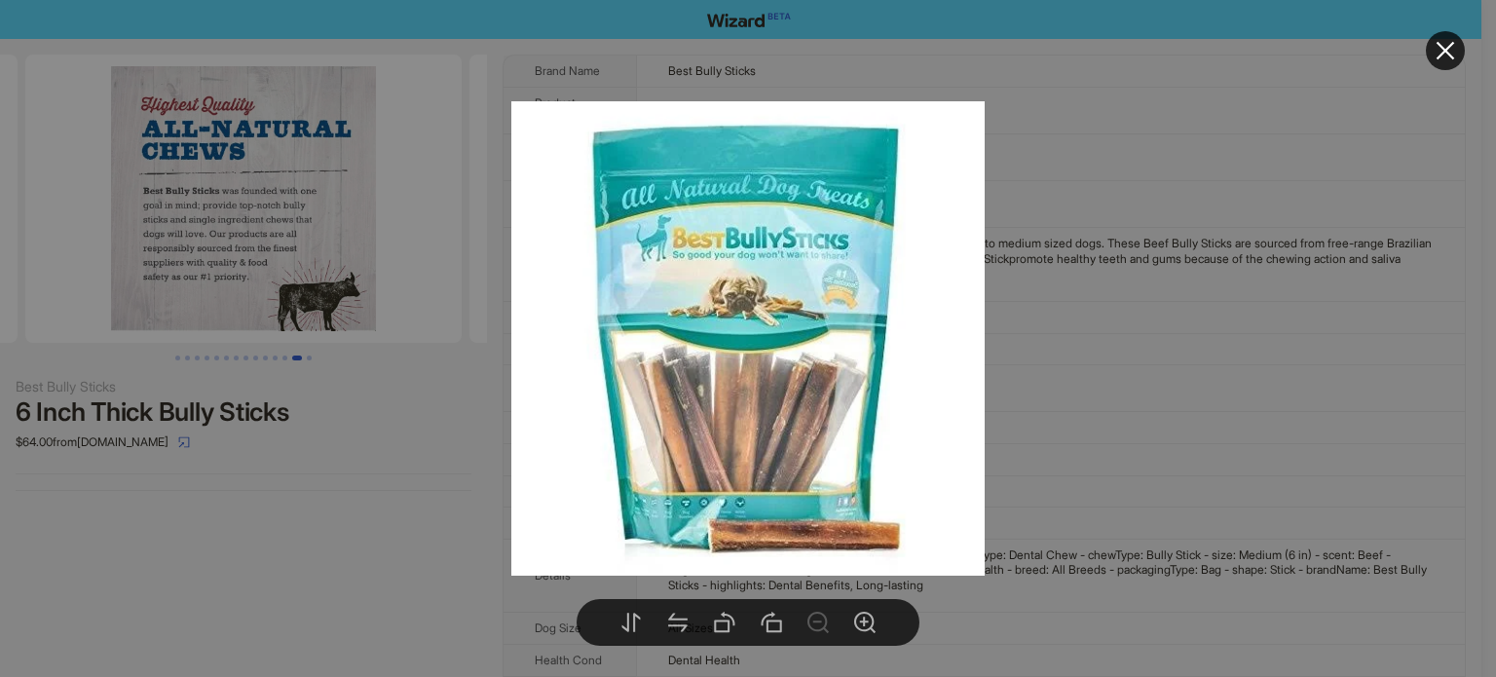
drag, startPoint x: 320, startPoint y: 226, endPoint x: 23, endPoint y: 261, distance: 298.2
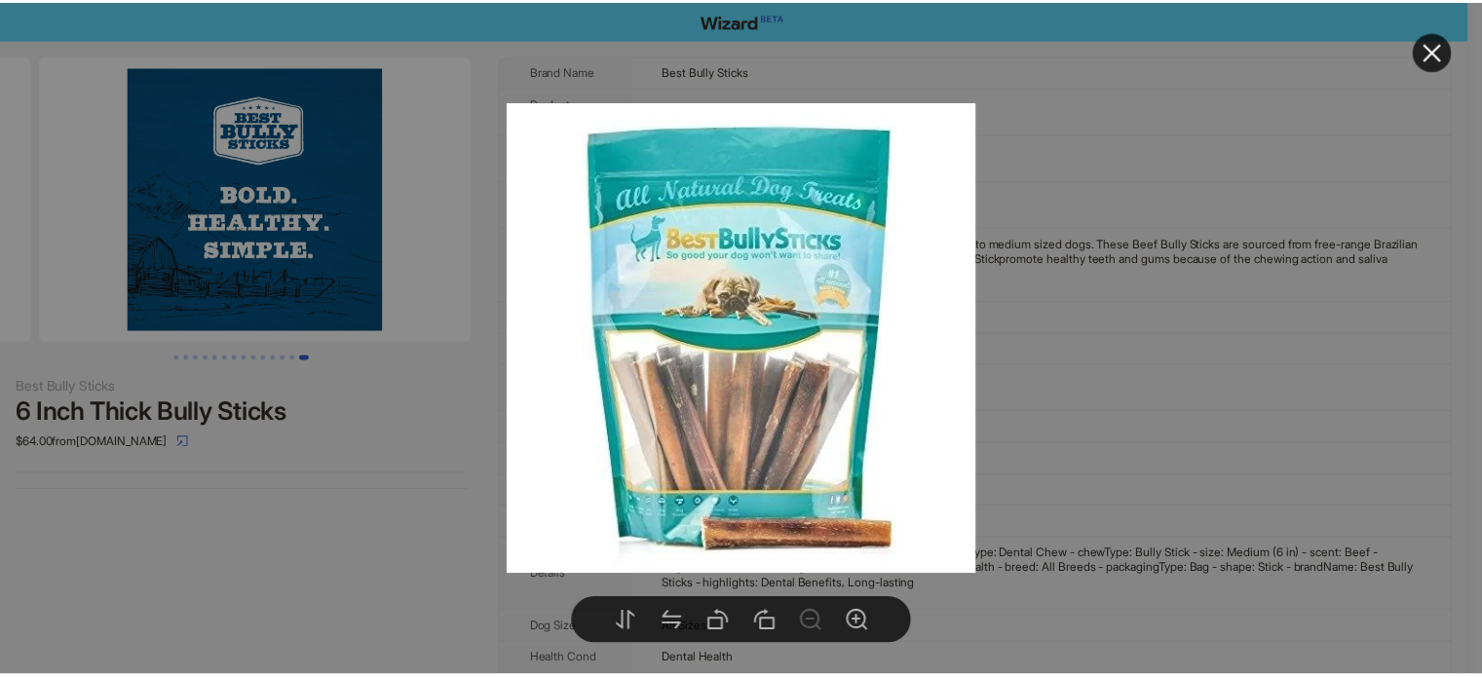
scroll to position [0, 5775]
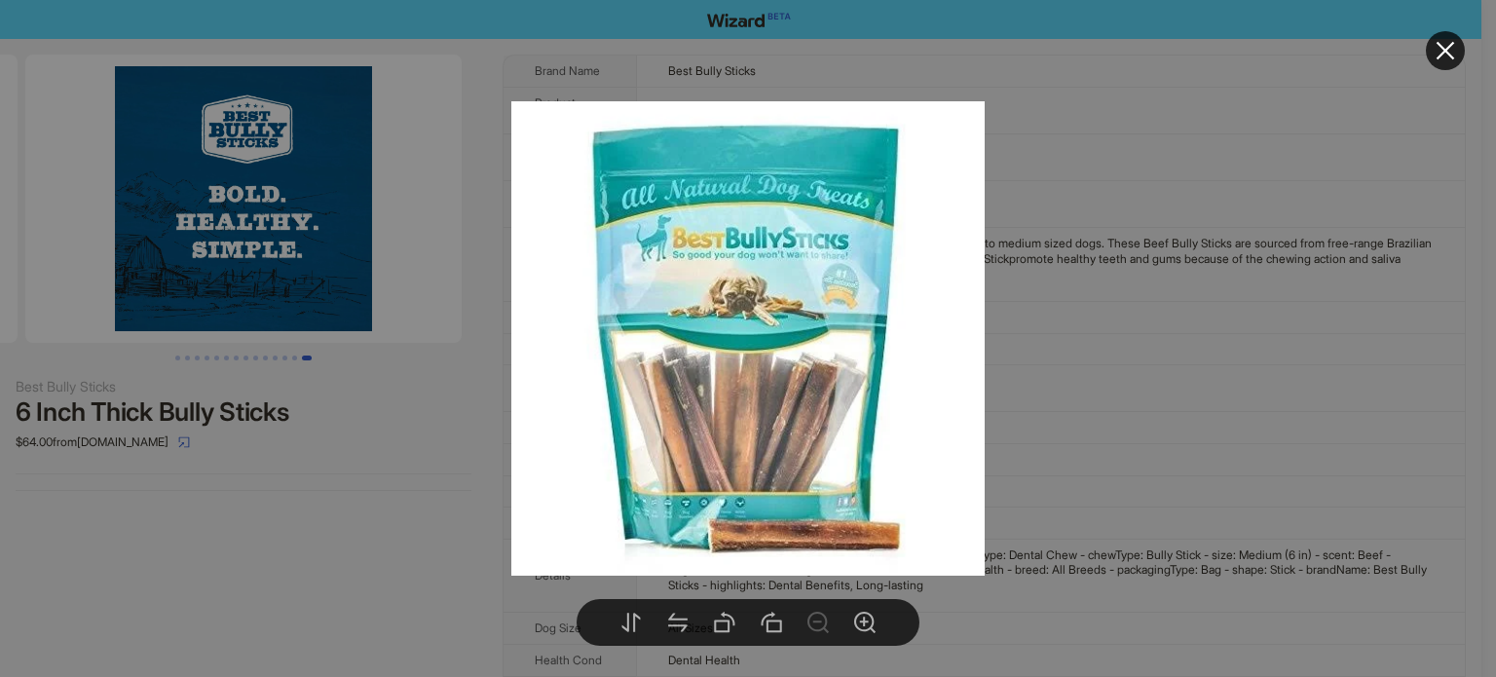
drag, startPoint x: 325, startPoint y: 242, endPoint x: 0, endPoint y: 277, distance: 327.2
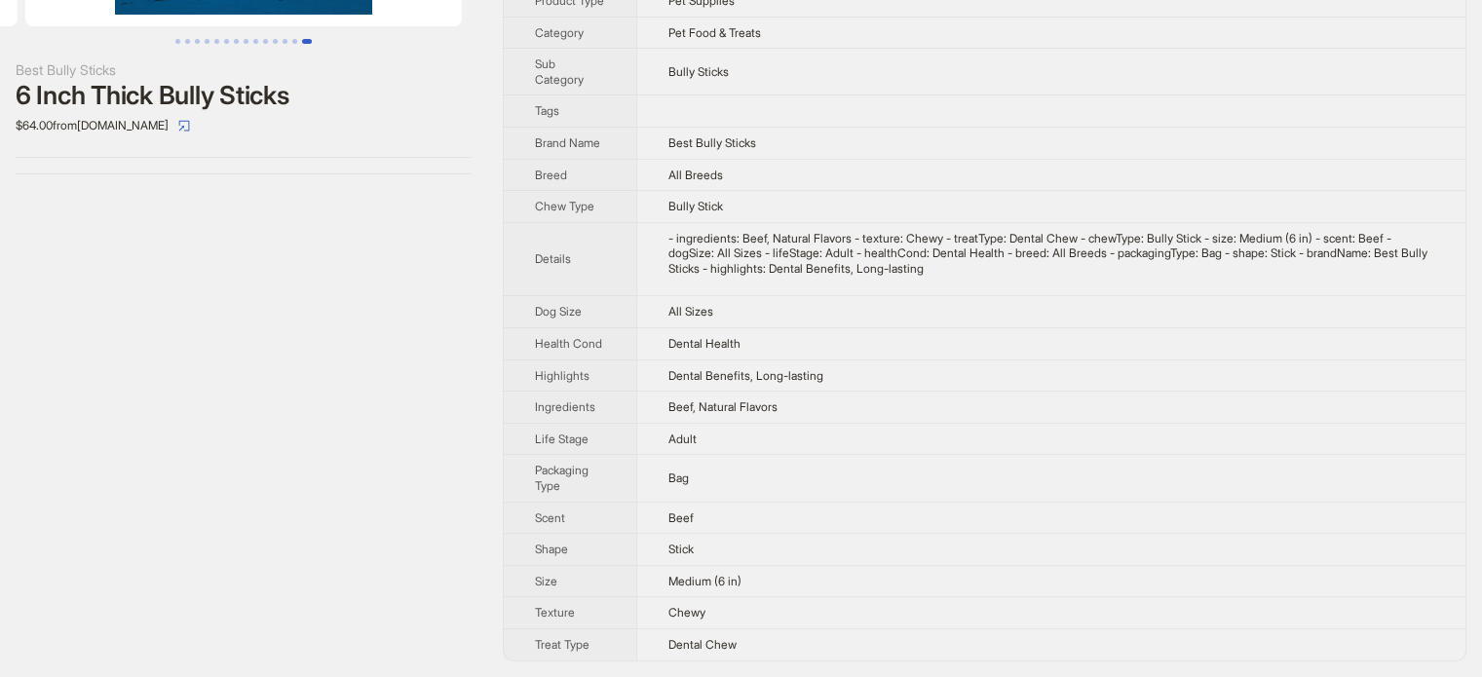
scroll to position [0, 0]
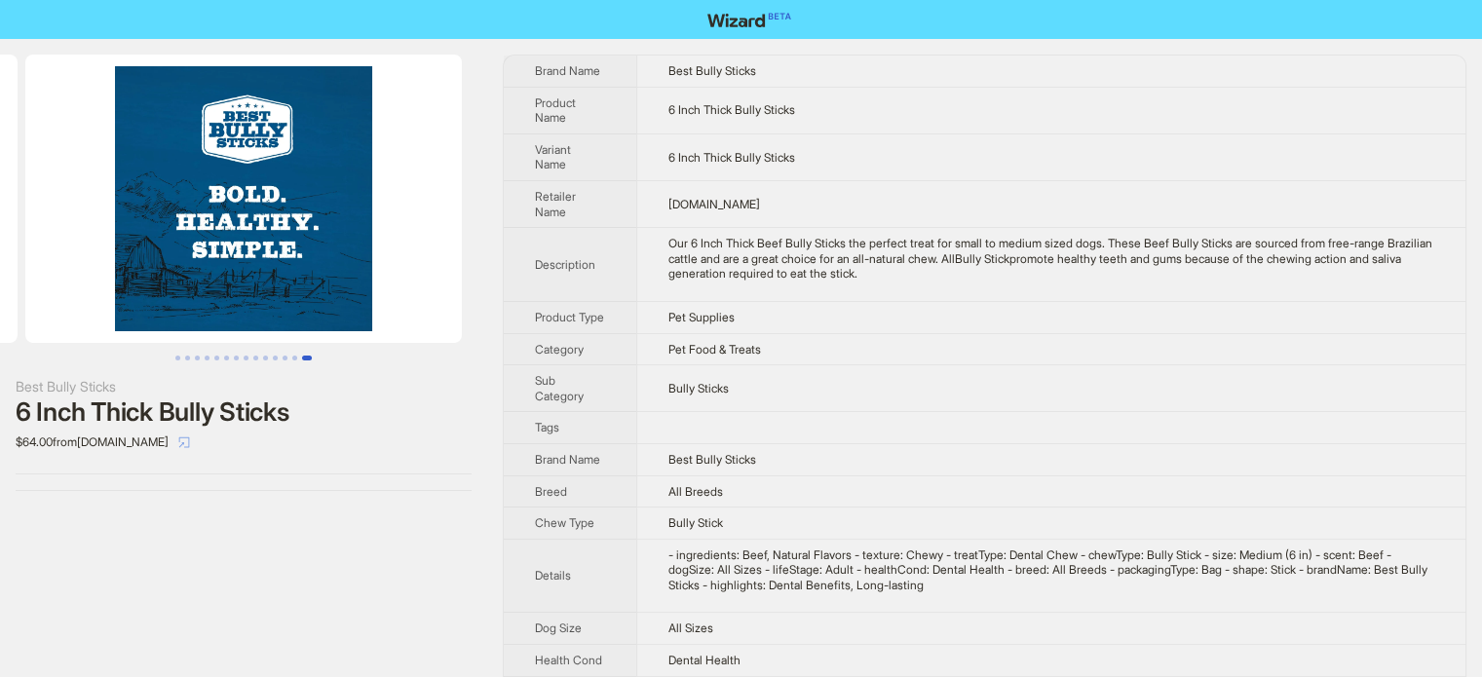
click at [178, 442] on icon "select" at bounding box center [184, 442] width 12 height 12
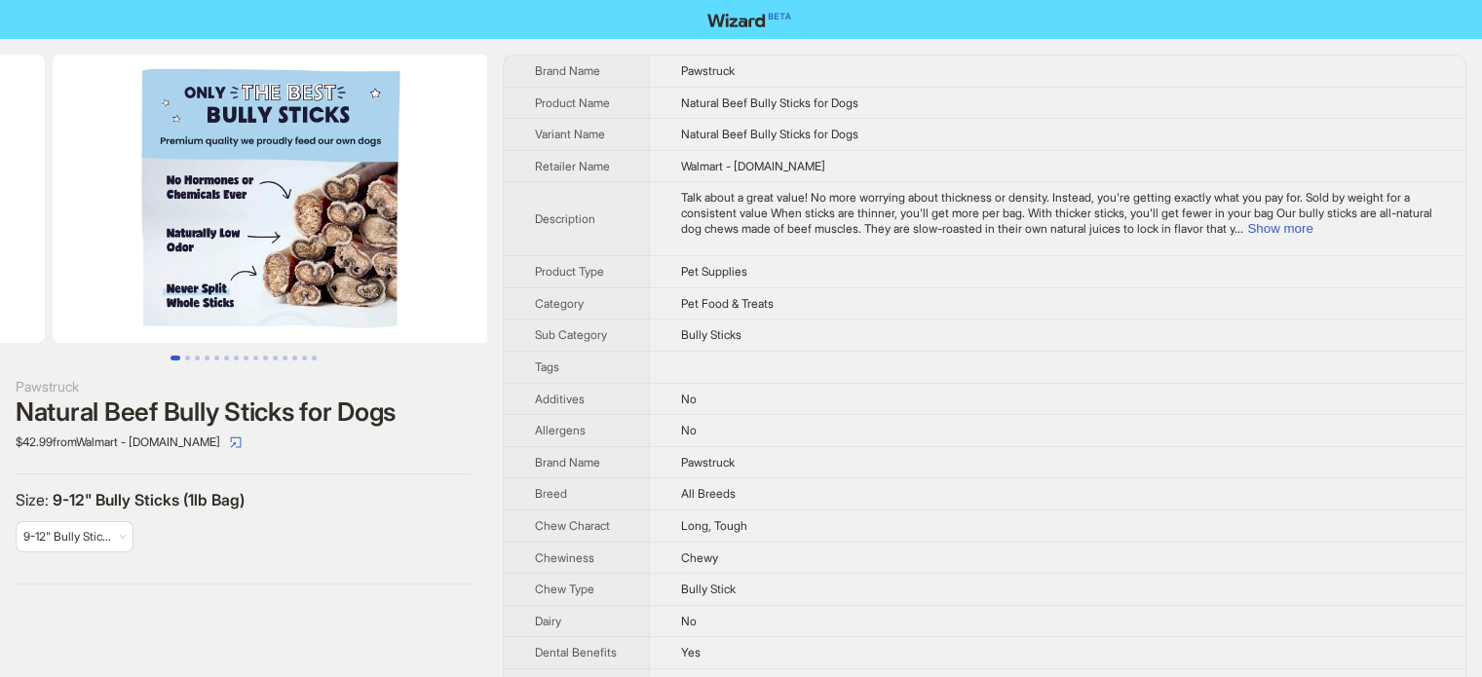
drag, startPoint x: 298, startPoint y: 223, endPoint x: 3, endPoint y: 233, distance: 295.3
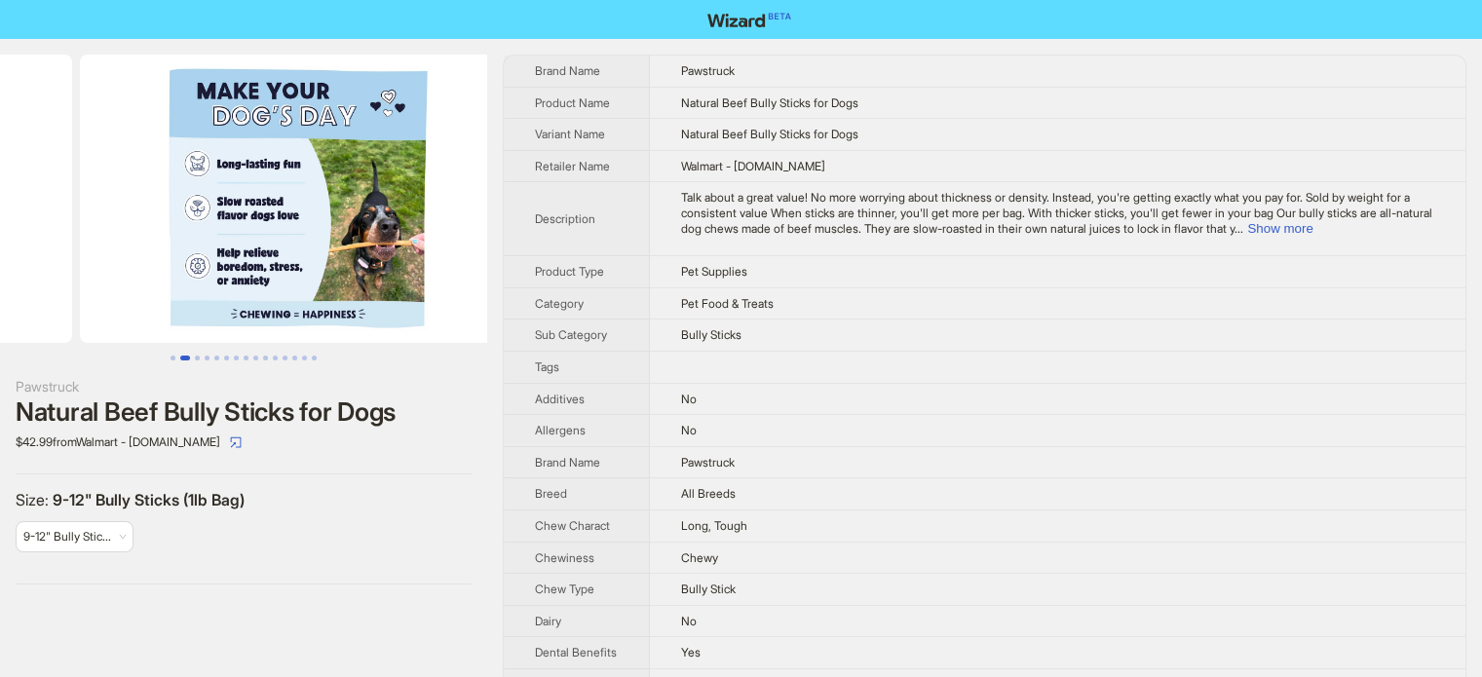
drag, startPoint x: 299, startPoint y: 215, endPoint x: 38, endPoint y: 243, distance: 262.5
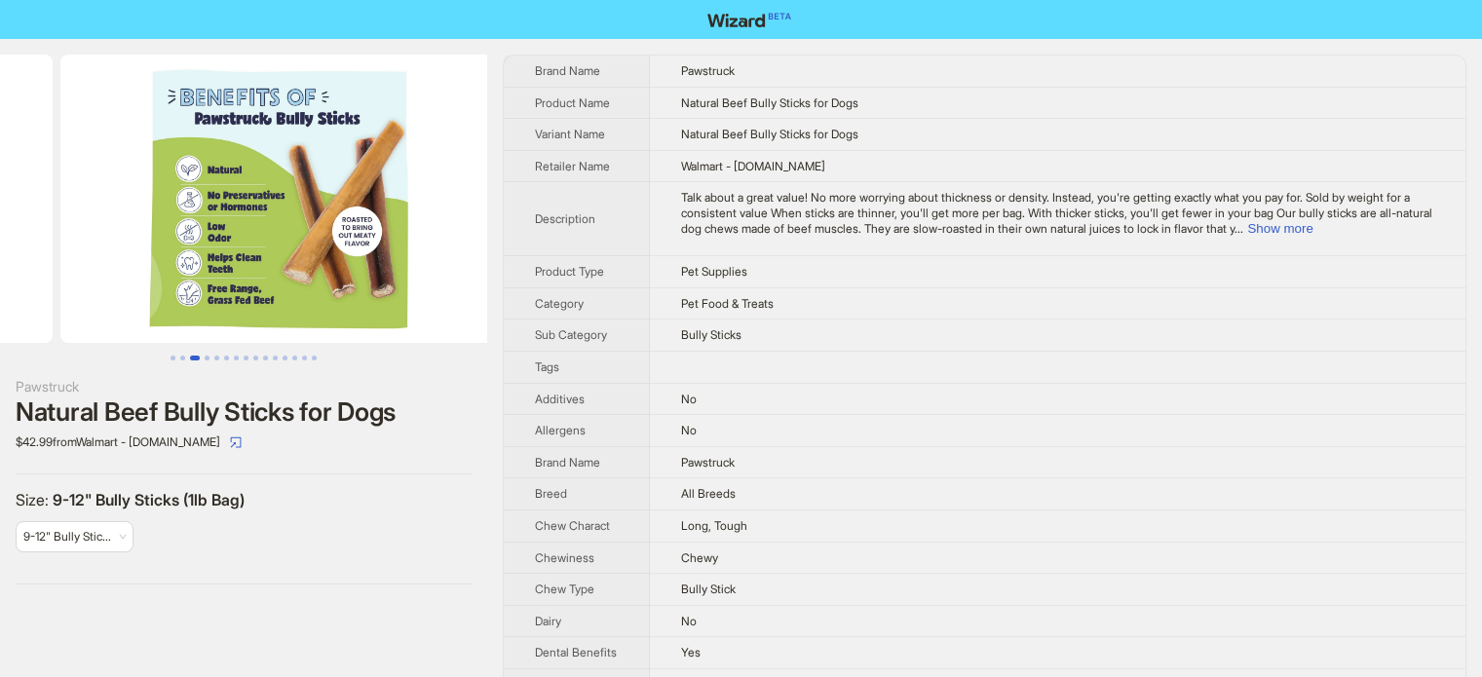
drag, startPoint x: 273, startPoint y: 211, endPoint x: 0, endPoint y: 245, distance: 274.8
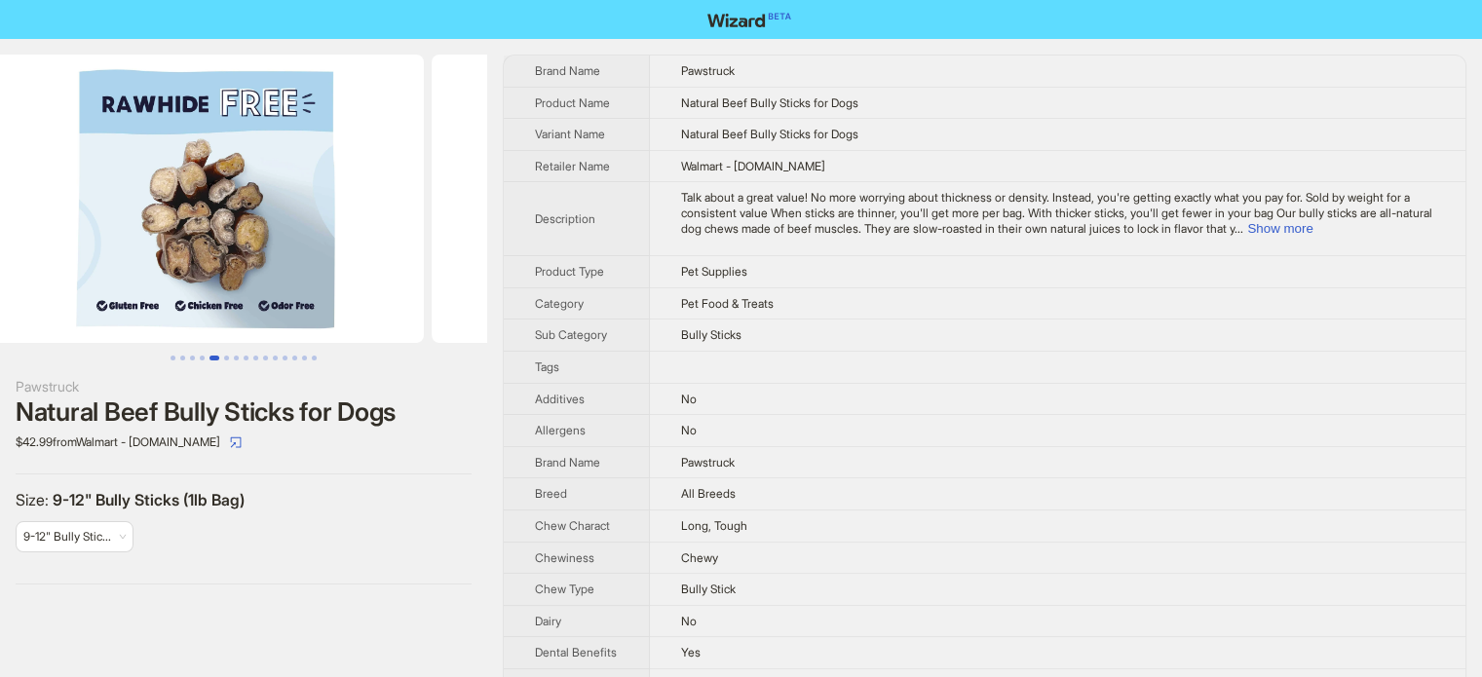
drag, startPoint x: 442, startPoint y: 215, endPoint x: 101, endPoint y: 238, distance: 341.7
click at [101, 238] on ul at bounding box center [243, 199] width 487 height 288
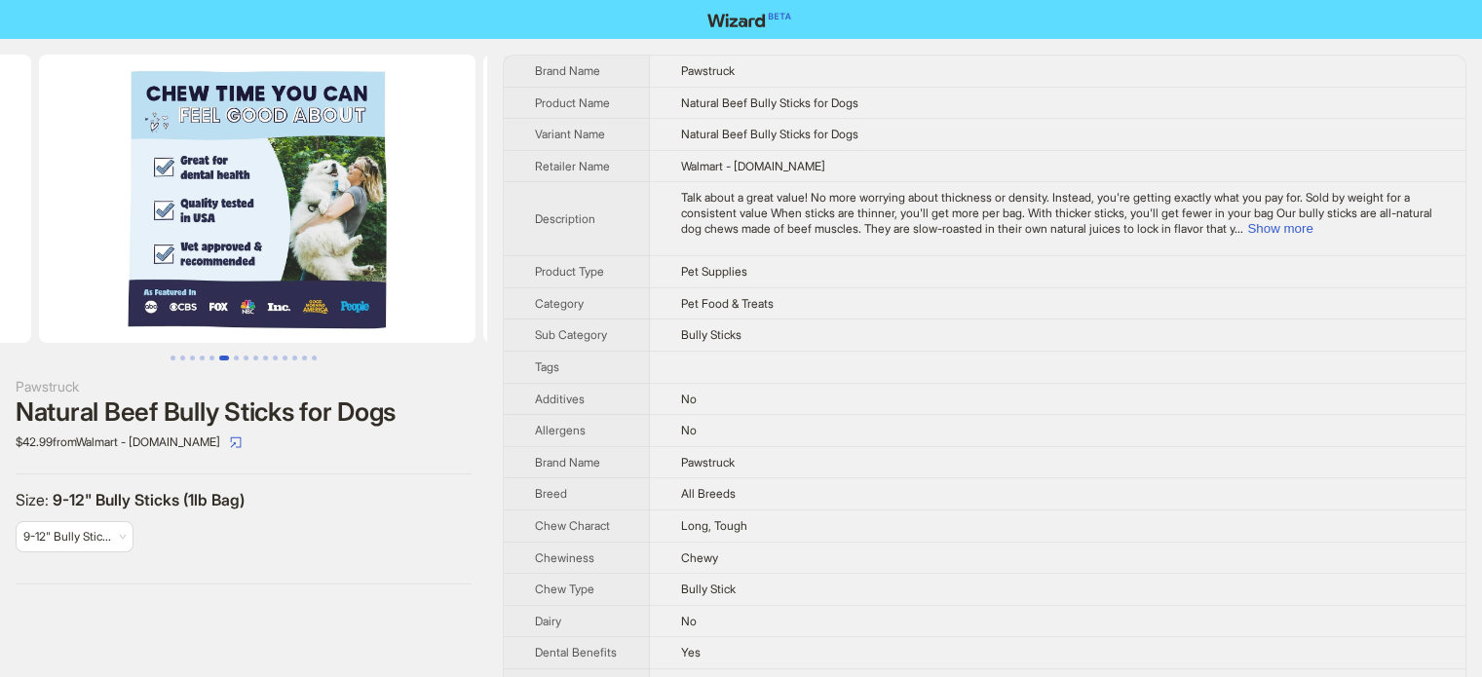
drag, startPoint x: 342, startPoint y: 210, endPoint x: 54, endPoint y: 221, distance: 288.5
click at [54, 221] on ul at bounding box center [243, 199] width 487 height 288
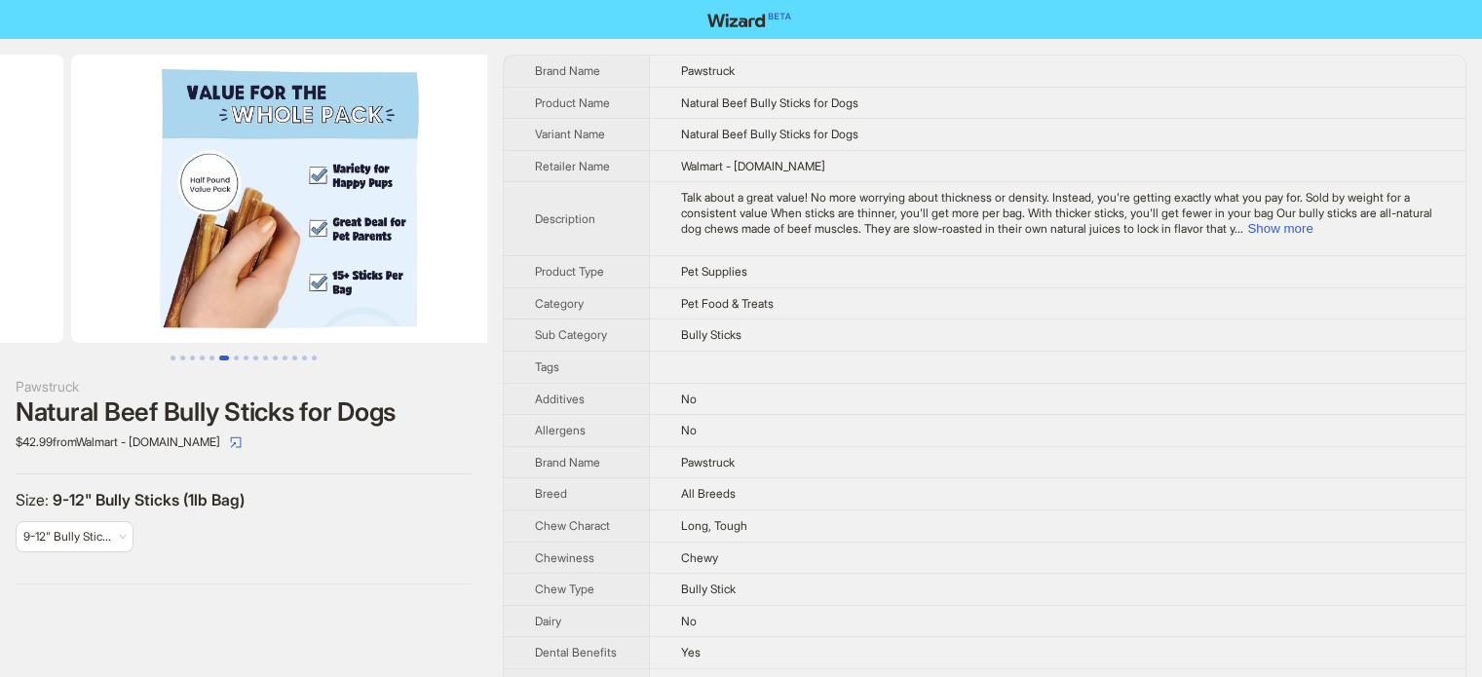
drag, startPoint x: 301, startPoint y: 202, endPoint x: 38, endPoint y: 222, distance: 263.8
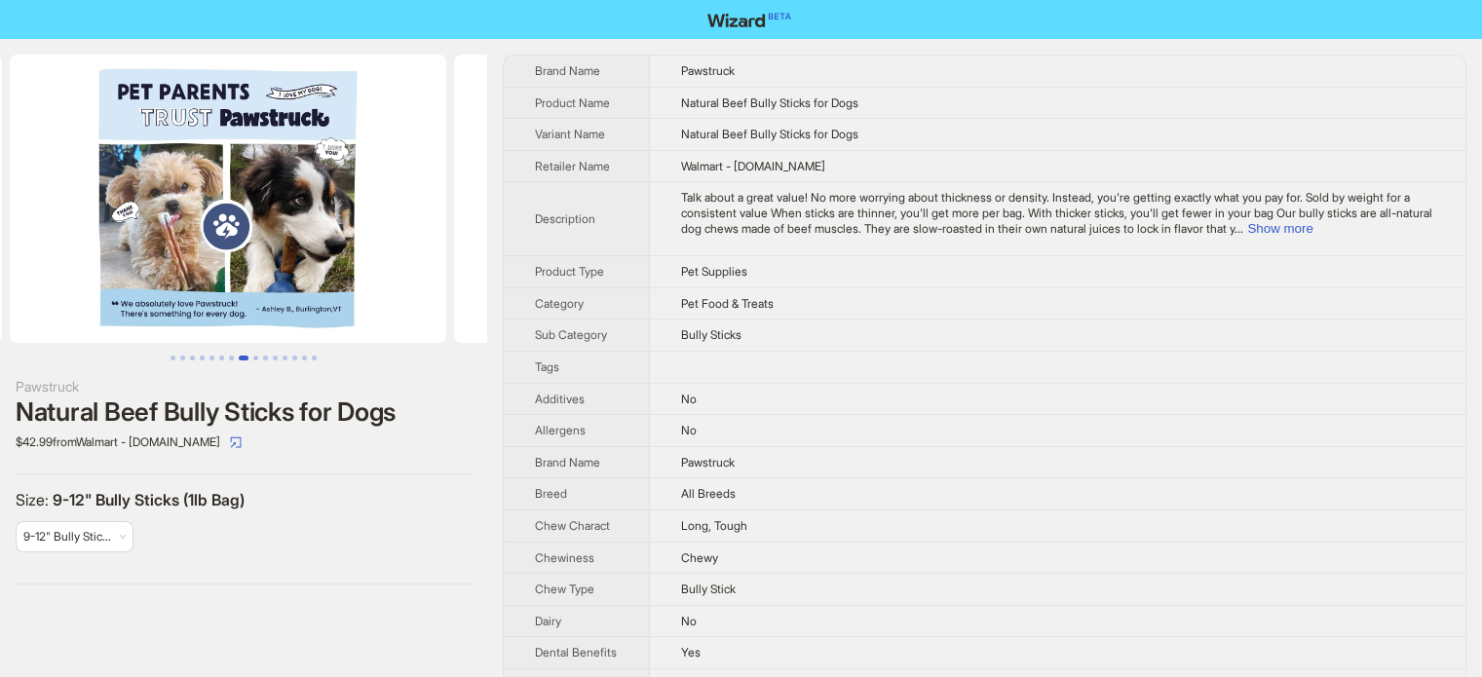
drag, startPoint x: 332, startPoint y: 203, endPoint x: 95, endPoint y: 194, distance: 236.9
click at [22, 221] on ul at bounding box center [243, 199] width 487 height 288
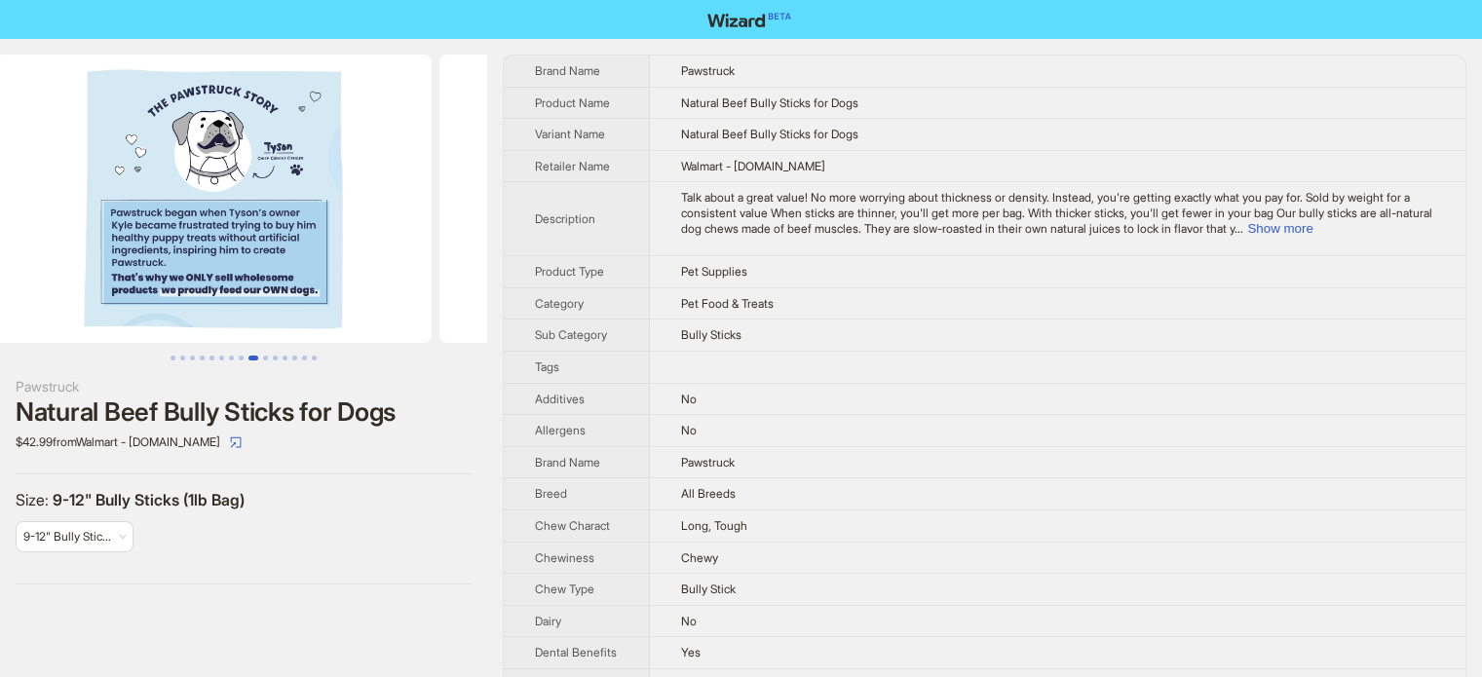
drag, startPoint x: 317, startPoint y: 186, endPoint x: 0, endPoint y: 211, distance: 317.6
click at [0, 211] on ul at bounding box center [243, 199] width 487 height 288
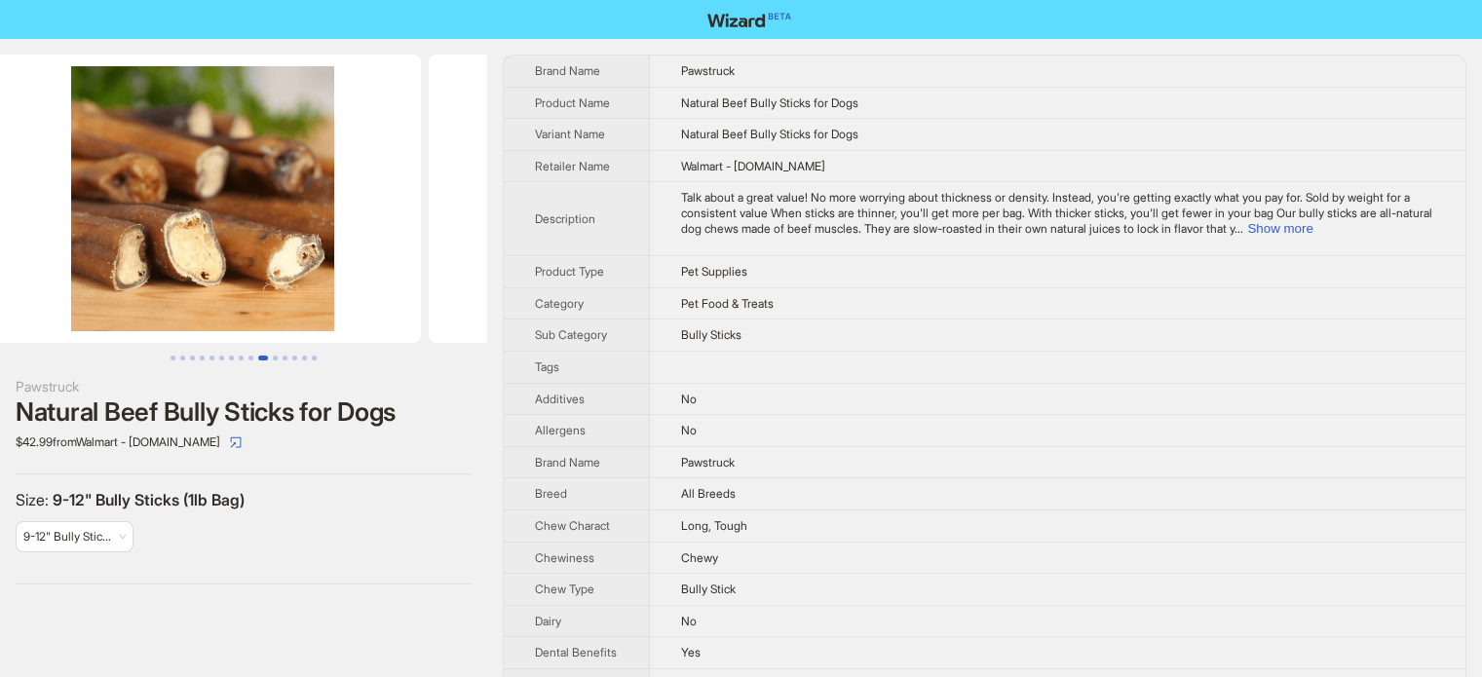
drag, startPoint x: 327, startPoint y: 172, endPoint x: 20, endPoint y: 191, distance: 307.4
click at [4, 207] on ul at bounding box center [243, 199] width 487 height 288
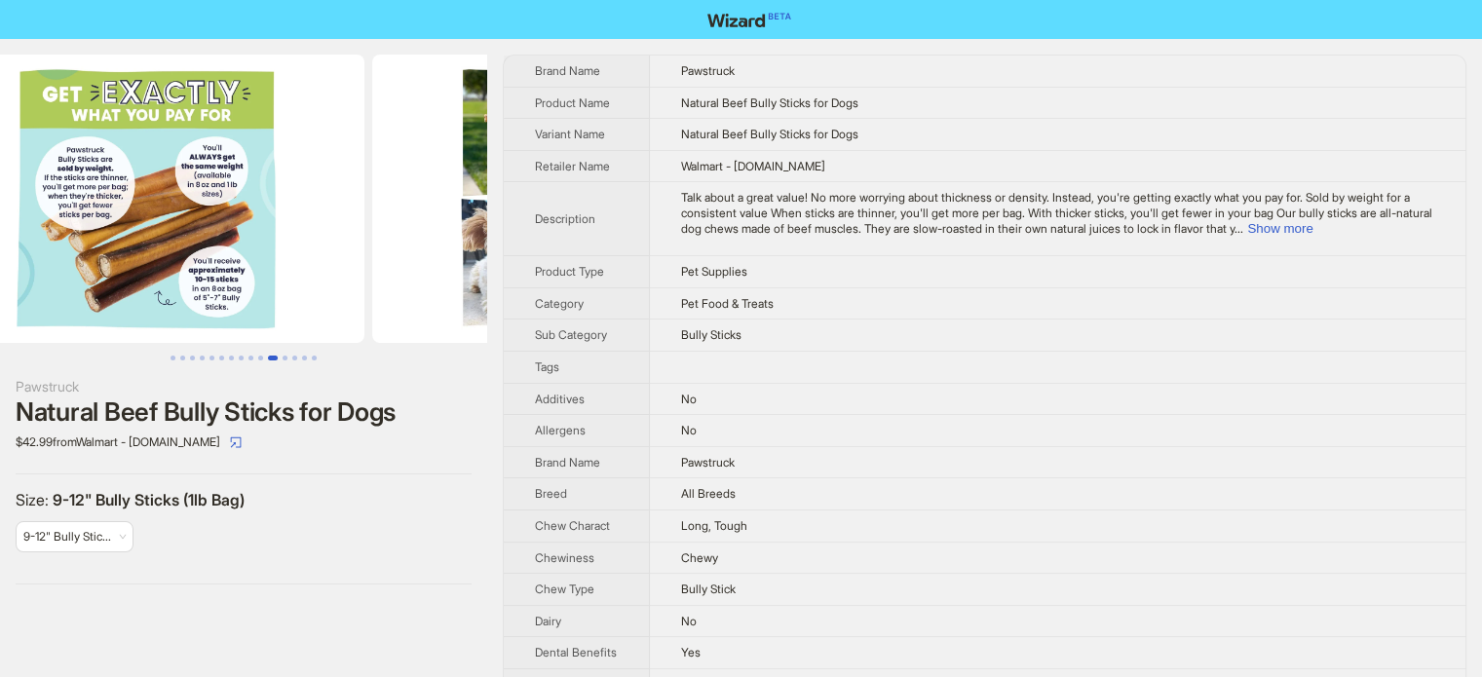
drag, startPoint x: 361, startPoint y: 174, endPoint x: 0, endPoint y: 203, distance: 362.5
click at [0, 203] on ul at bounding box center [243, 199] width 487 height 288
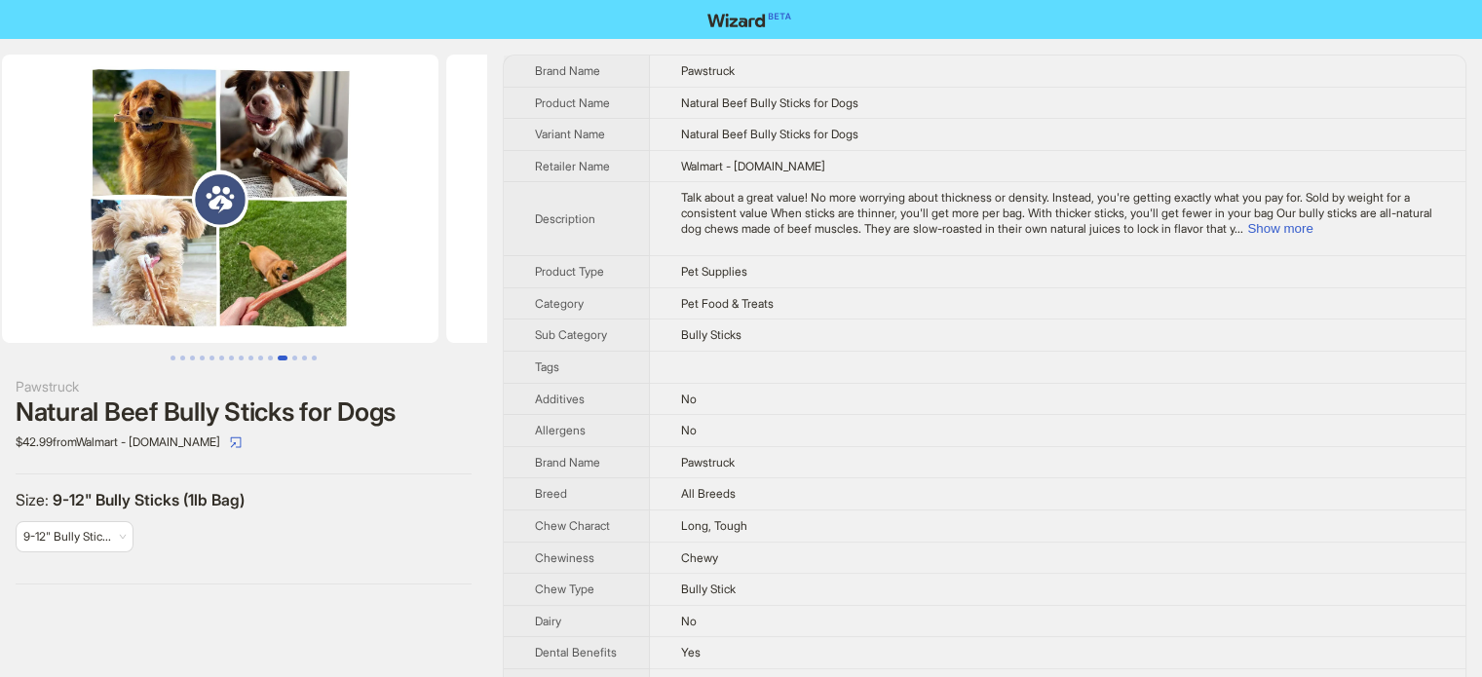
drag, startPoint x: 332, startPoint y: 174, endPoint x: 20, endPoint y: 203, distance: 313.0
click at [20, 203] on ul at bounding box center [243, 199] width 487 height 288
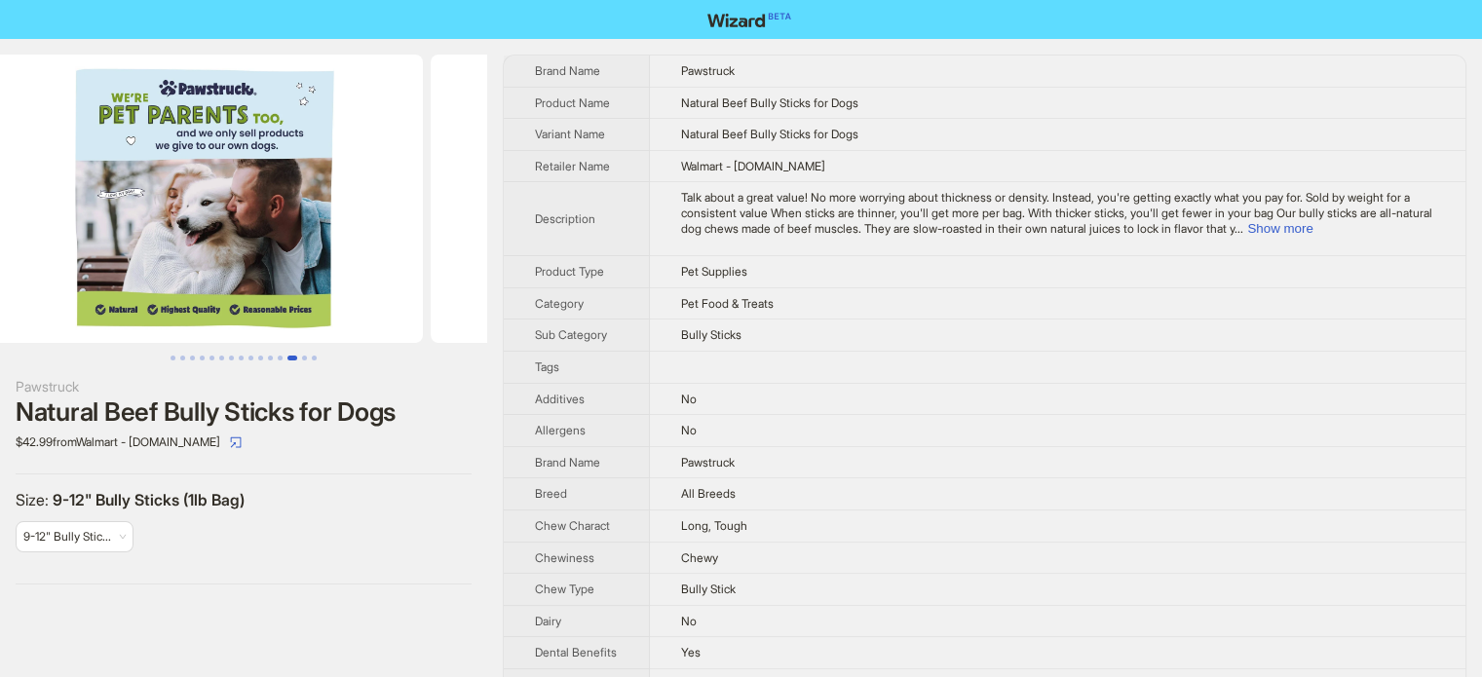
drag, startPoint x: 324, startPoint y: 167, endPoint x: 0, endPoint y: 194, distance: 325.5
click at [0, 200] on ul at bounding box center [243, 199] width 487 height 288
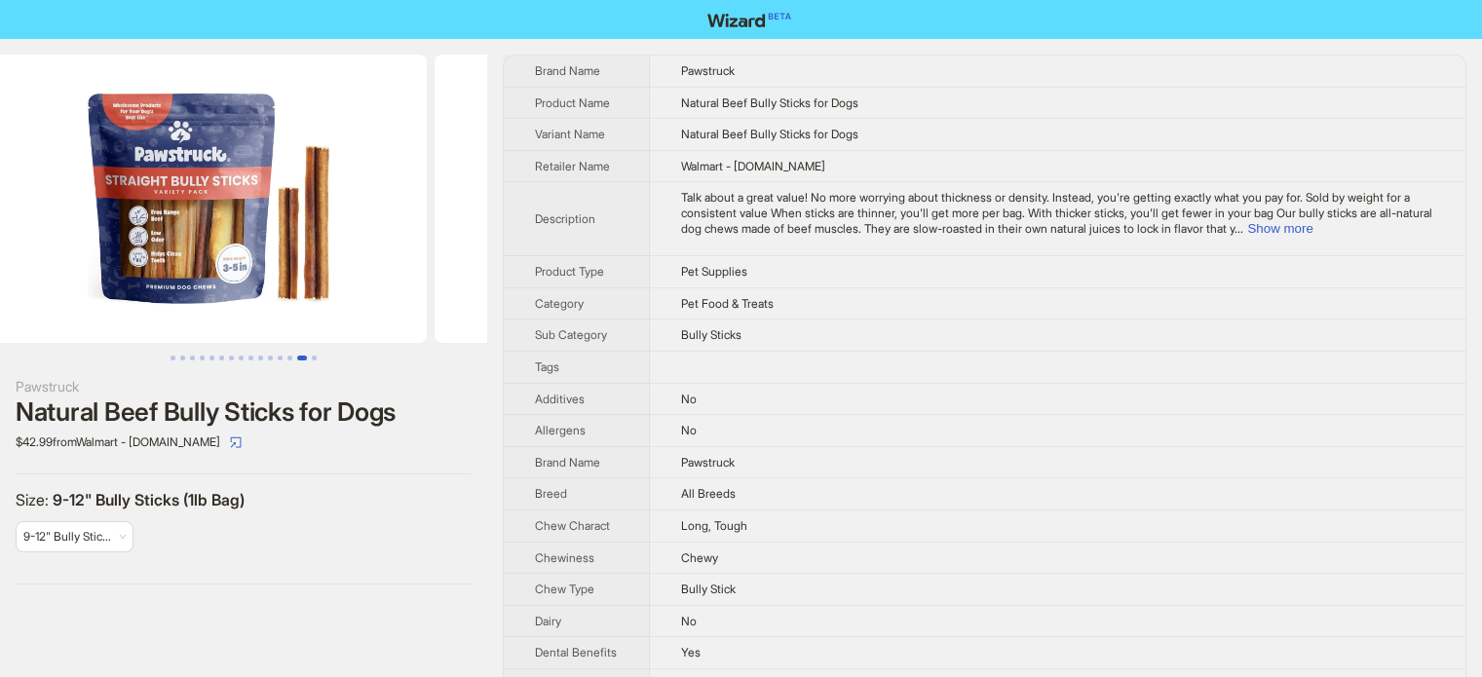
drag, startPoint x: 451, startPoint y: 194, endPoint x: 112, endPoint y: 182, distance: 339.2
click at [109, 193] on ul at bounding box center [243, 199] width 487 height 288
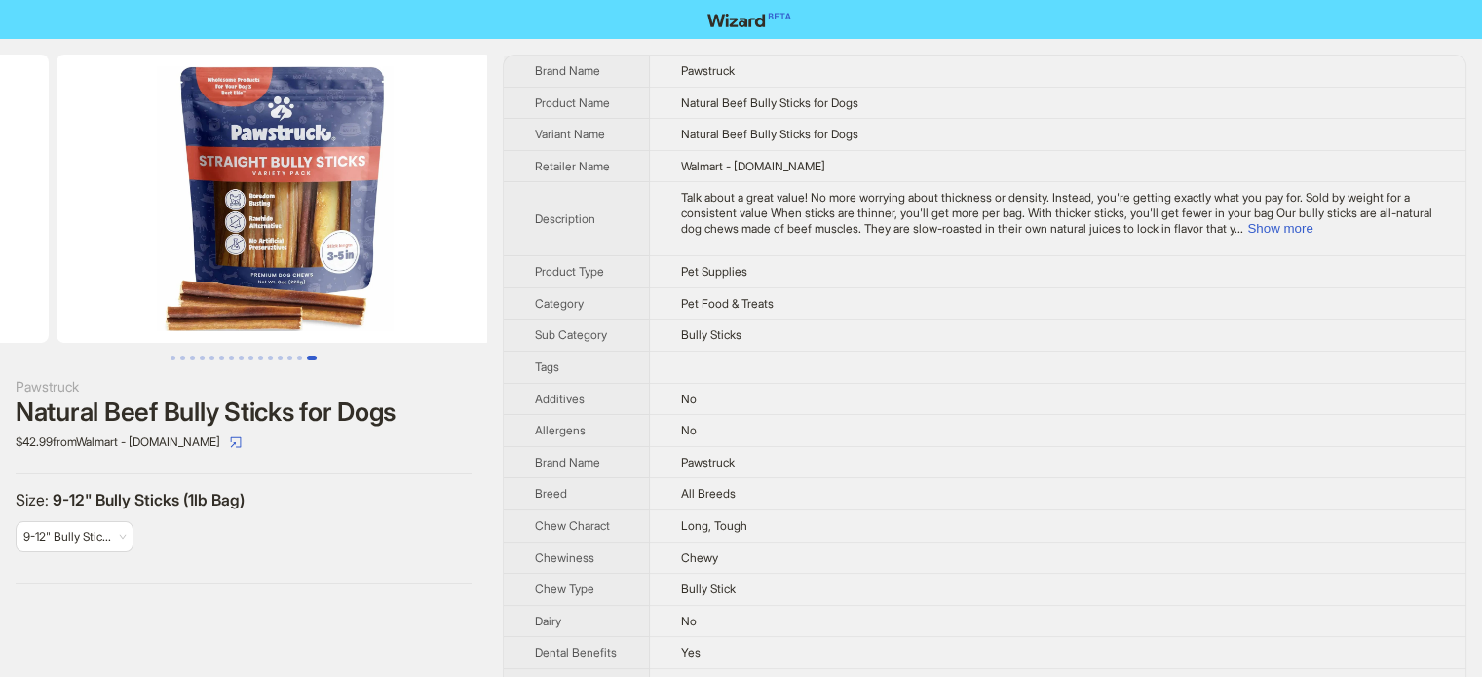
drag, startPoint x: 388, startPoint y: 167, endPoint x: 129, endPoint y: 181, distance: 259.5
click at [129, 184] on ul at bounding box center [243, 199] width 487 height 288
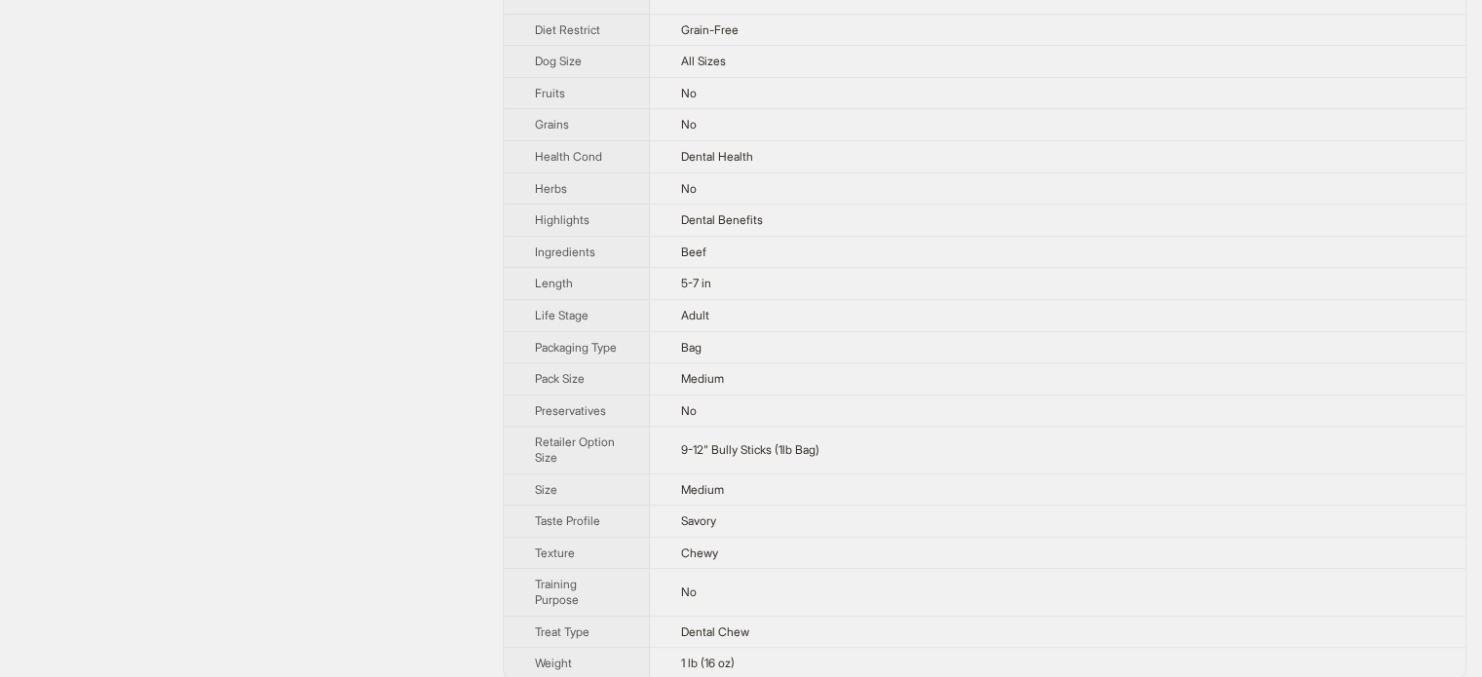
scroll to position [755, 0]
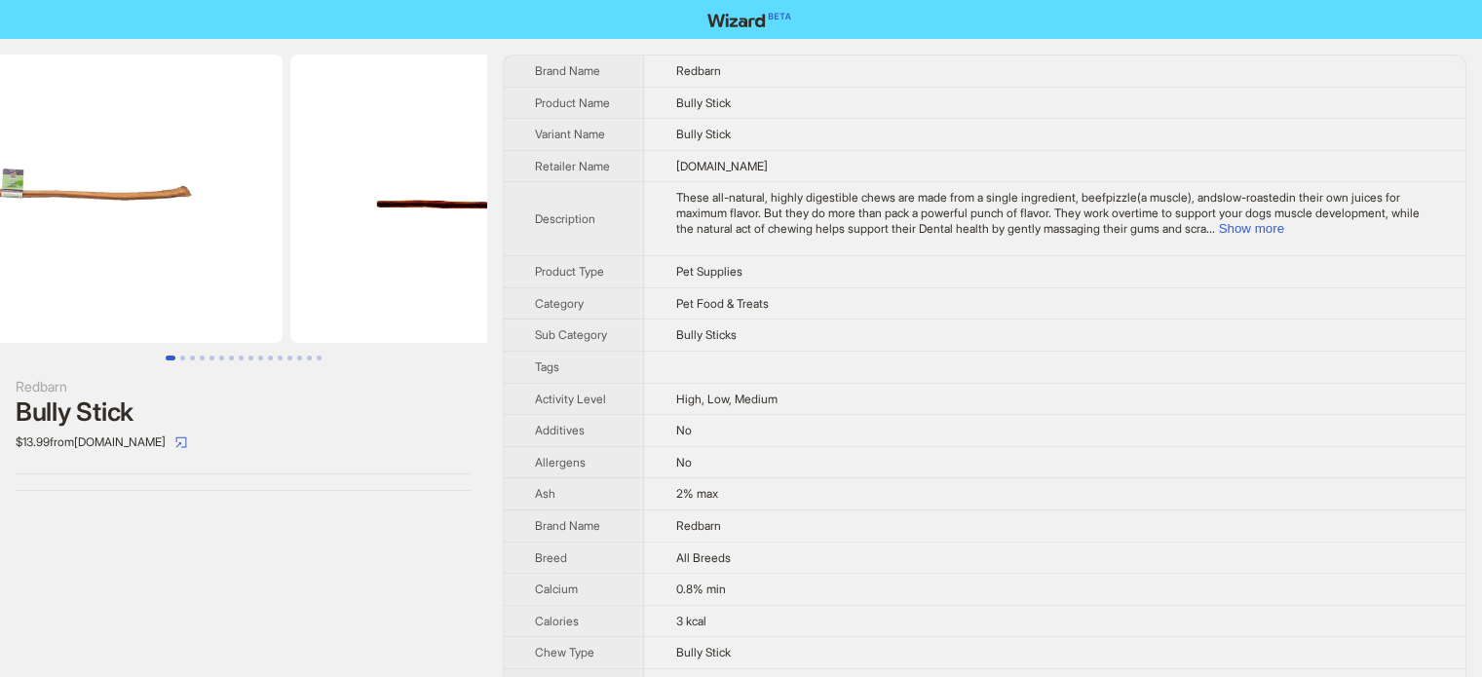
drag, startPoint x: 309, startPoint y: 225, endPoint x: 10, endPoint y: 199, distance: 300.2
click at [10, 199] on img at bounding box center [64, 199] width 436 height 288
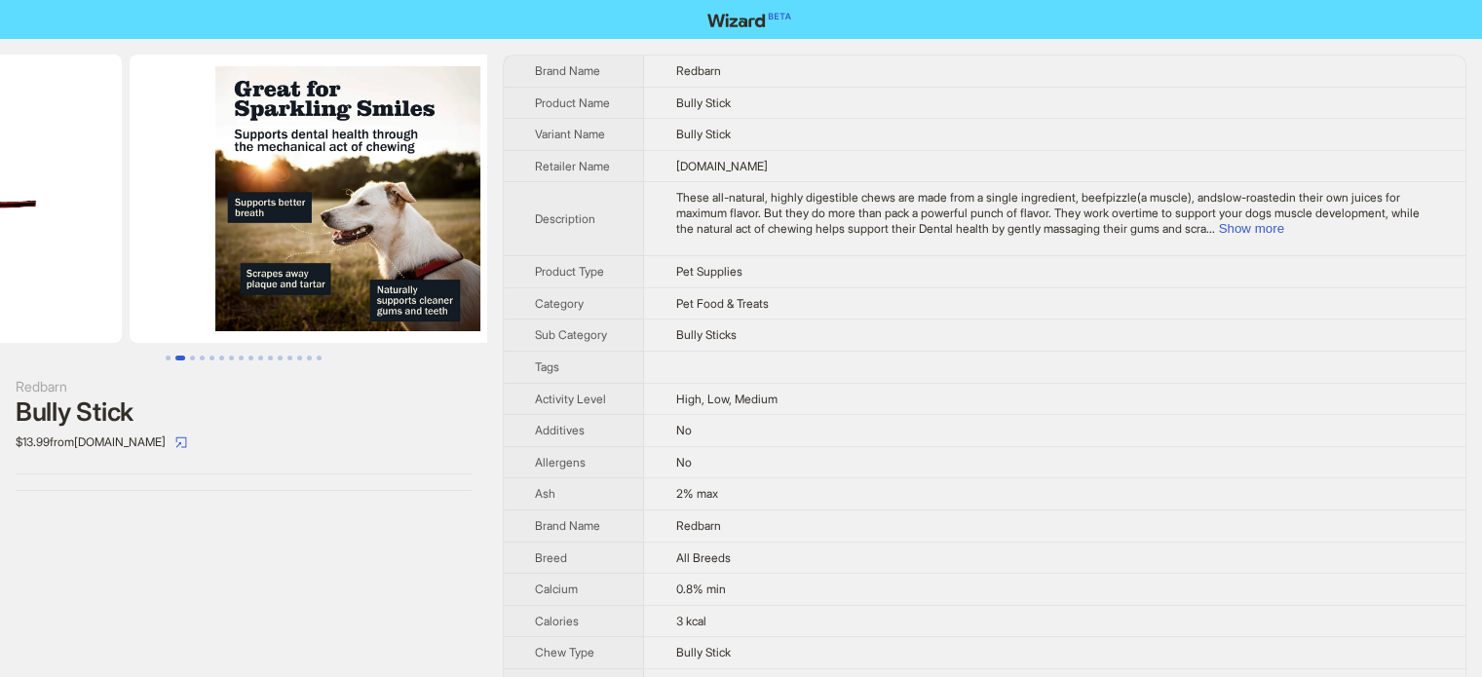
drag, startPoint x: 394, startPoint y: 185, endPoint x: 156, endPoint y: 201, distance: 238.2
click at [156, 202] on ul at bounding box center [243, 199] width 487 height 288
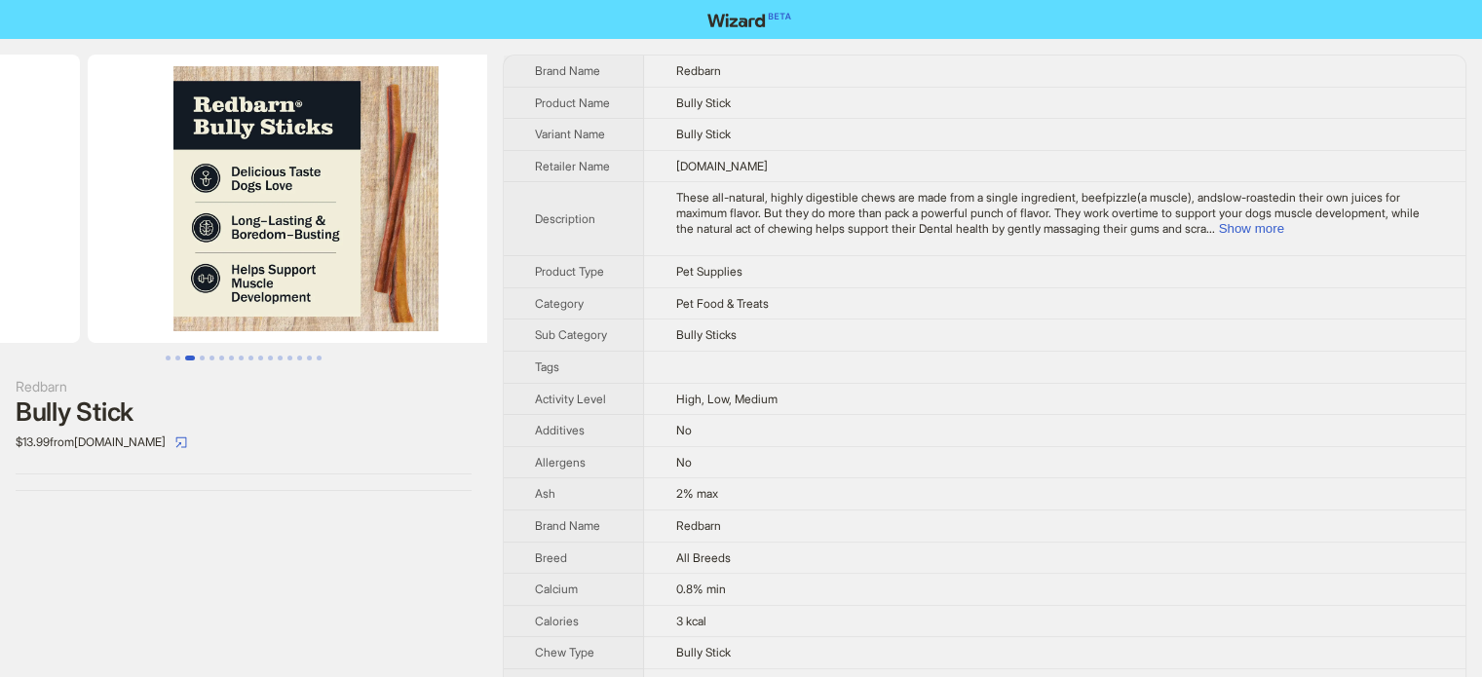
drag, startPoint x: 320, startPoint y: 178, endPoint x: 64, endPoint y: 191, distance: 255.5
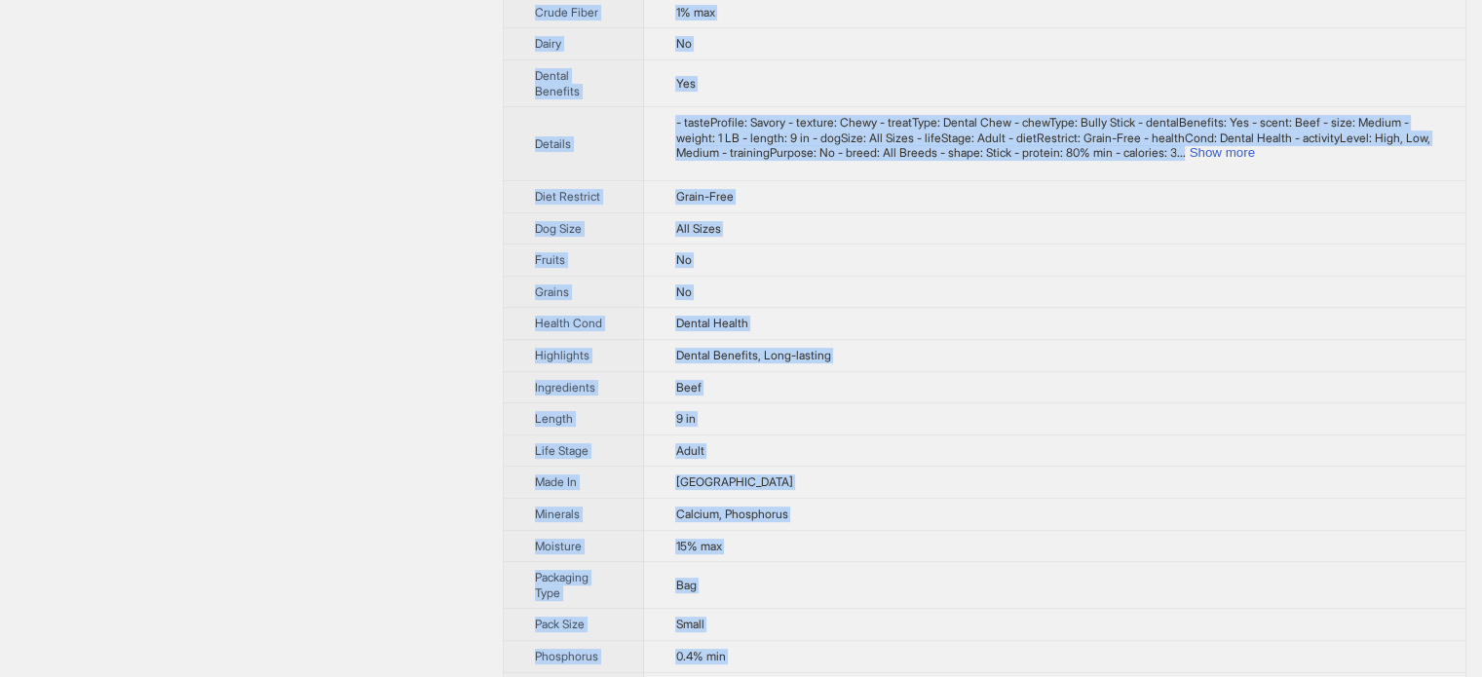
scroll to position [1007, 0]
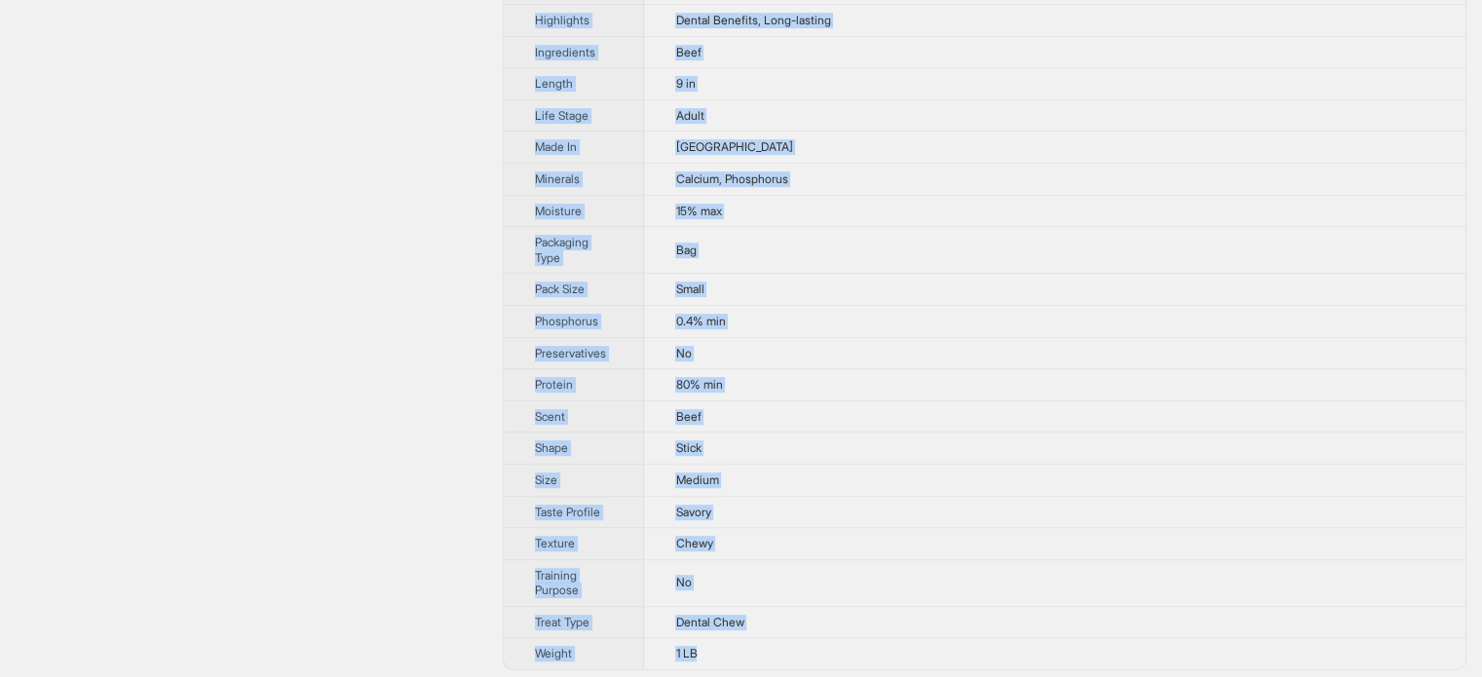
drag, startPoint x: 530, startPoint y: 62, endPoint x: 709, endPoint y: 636, distance: 601.1
copy tbody "Brand Name Redbarn Product Name Bully Stick Variant Name Bully Stick Retailer N…"
click at [1155, 82] on td "9 in" at bounding box center [1054, 84] width 821 height 32
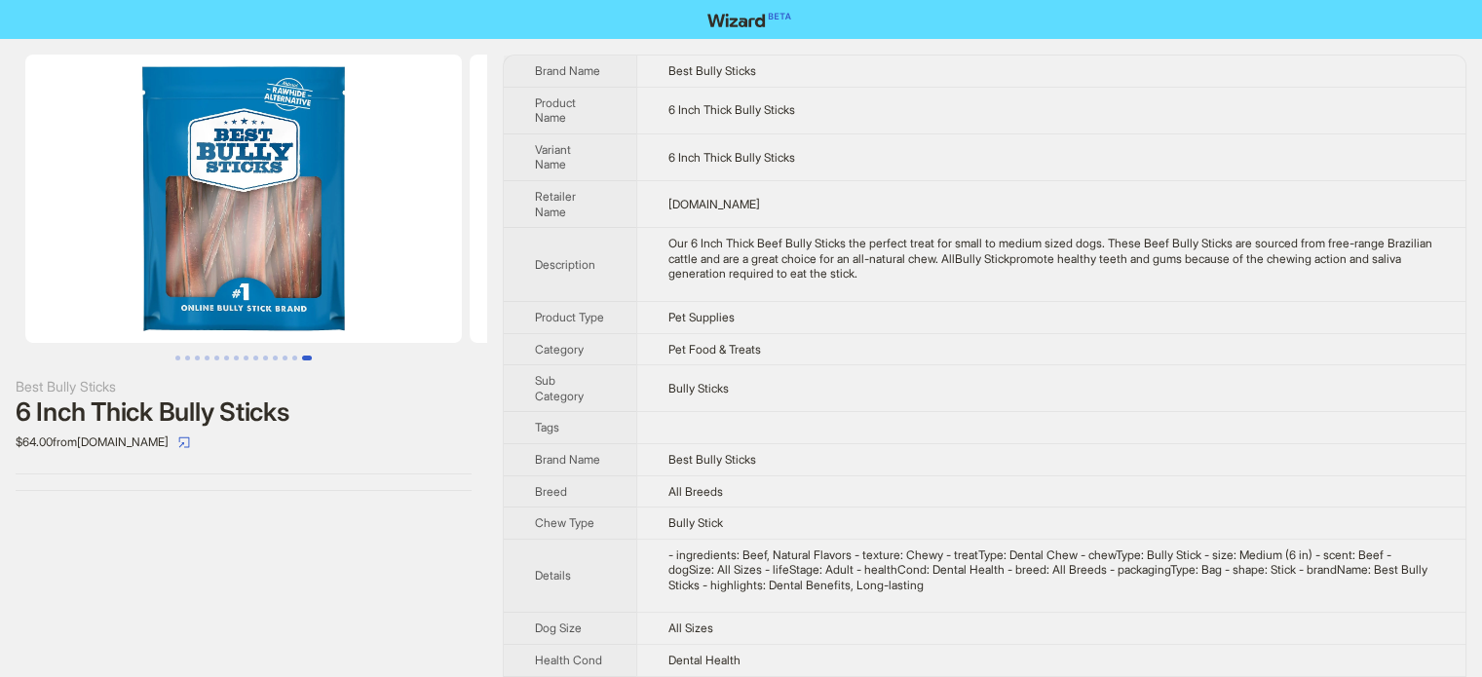
scroll to position [0, 5775]
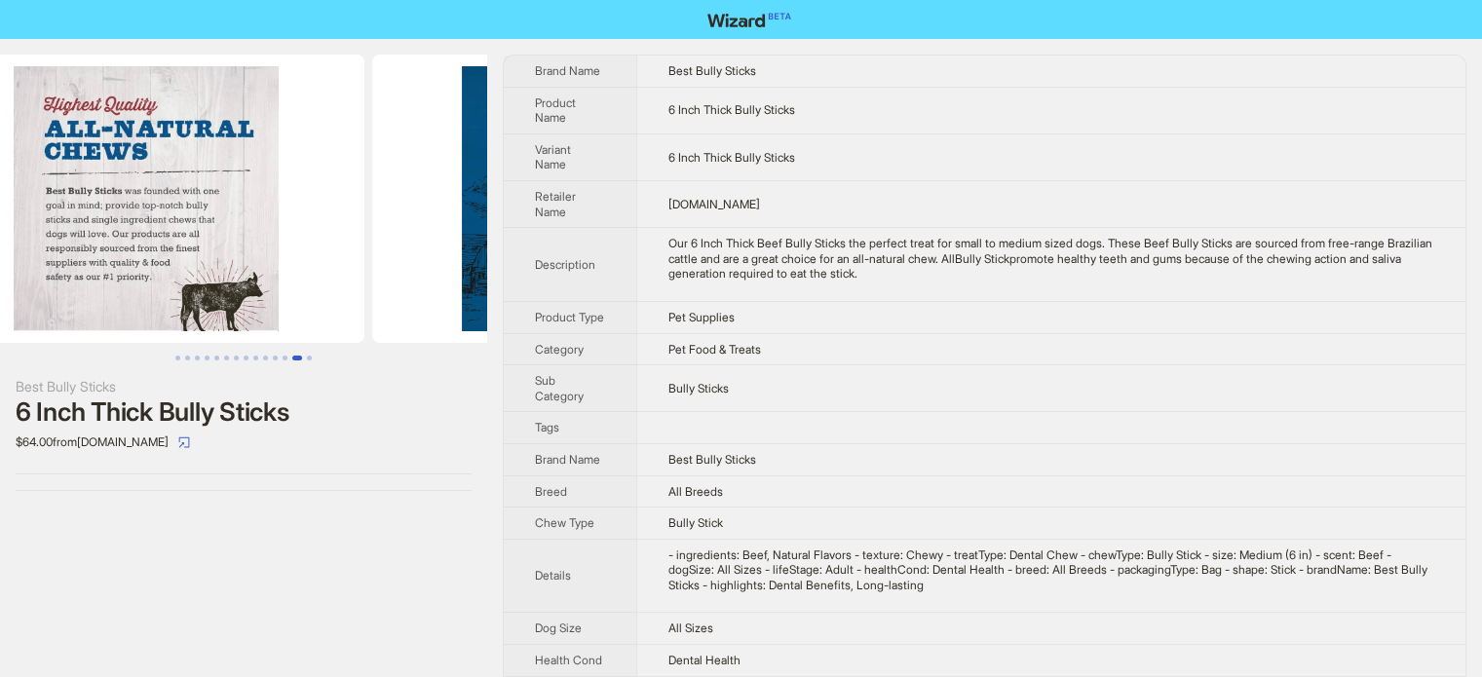
drag, startPoint x: 288, startPoint y: 190, endPoint x: 666, endPoint y: 217, distance: 378.9
click at [666, 217] on div "Best Bully Sticks 6 Inch Thick Bully Sticks $64.00 from Chewy.com Brand Name Be…" at bounding box center [741, 516] width 1482 height 955
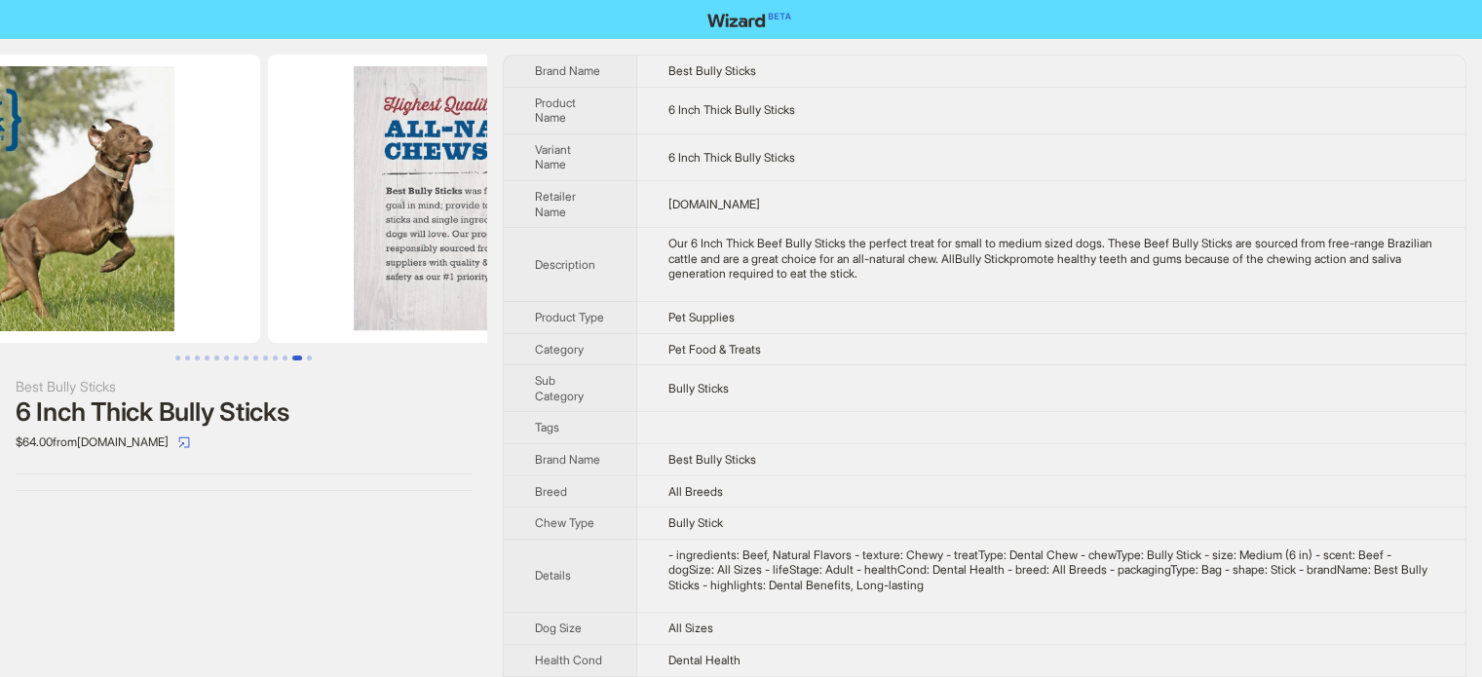
drag, startPoint x: 244, startPoint y: 188, endPoint x: 604, endPoint y: 194, distance: 360.5
click at [596, 194] on div "Best Bully Sticks 6 Inch Thick Bully Sticks $64.00 from Chewy.com Brand Name Be…" at bounding box center [741, 516] width 1482 height 955
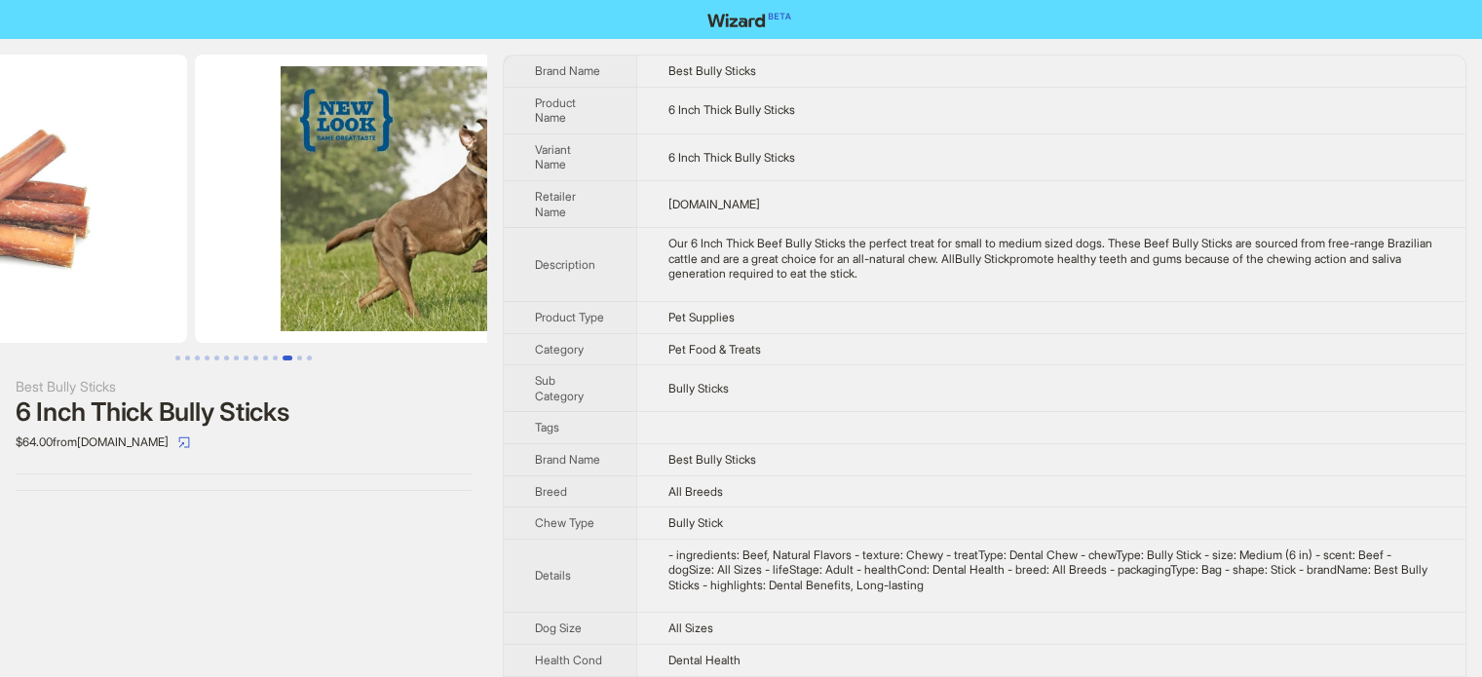
drag, startPoint x: 181, startPoint y: 159, endPoint x: 450, endPoint y: 142, distance: 269.4
click at [440, 146] on img at bounding box center [413, 199] width 436 height 288
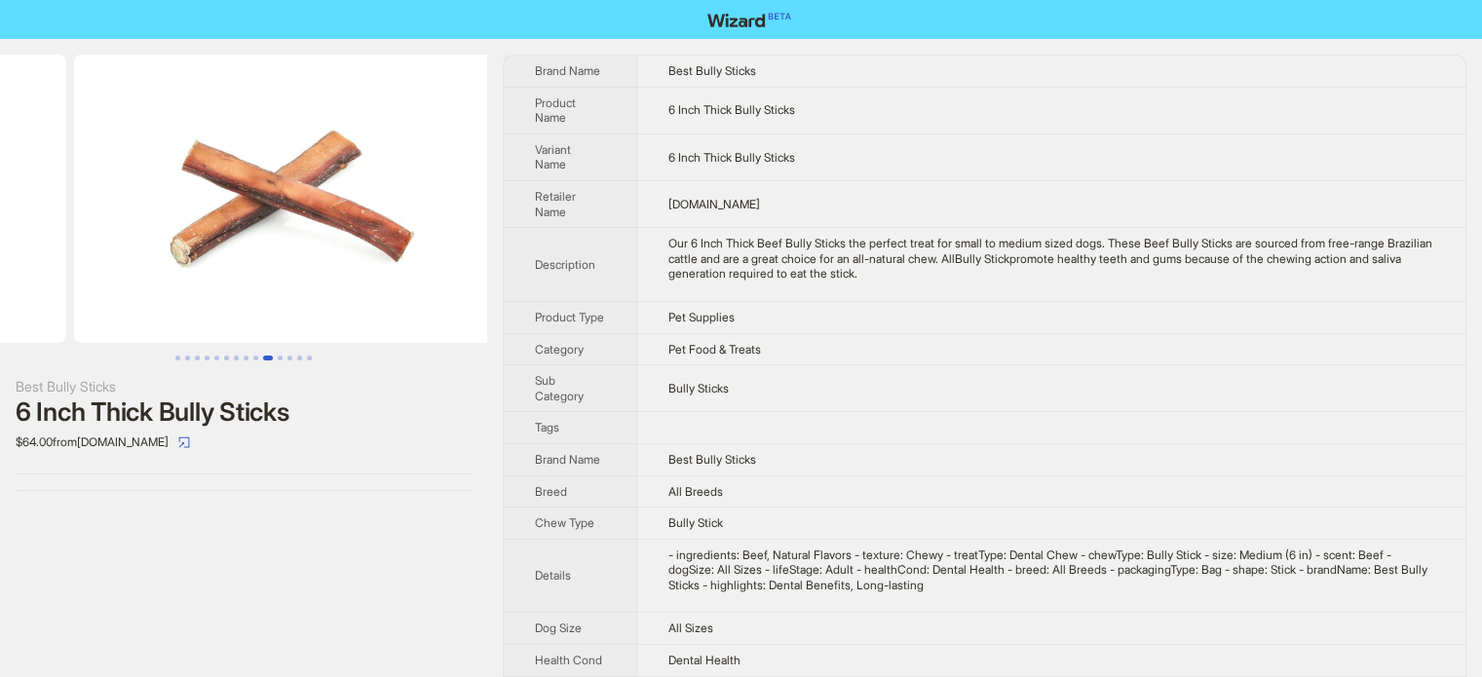
drag, startPoint x: 93, startPoint y: 133, endPoint x: 463, endPoint y: 169, distance: 371.8
click at [460, 169] on ul at bounding box center [243, 199] width 487 height 288
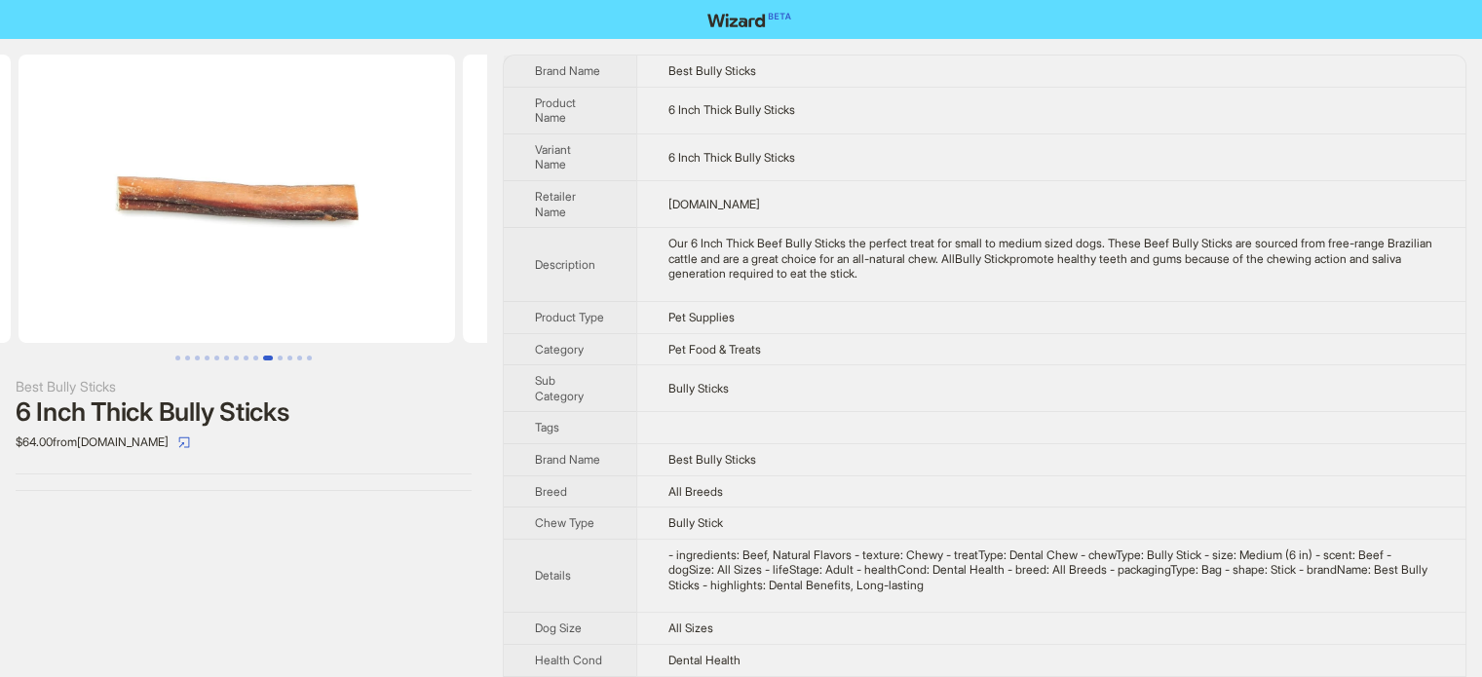
drag, startPoint x: 207, startPoint y: 158, endPoint x: 488, endPoint y: 166, distance: 280.7
click at [496, 165] on div "Best Bully Sticks 6 Inch Thick Bully Sticks $64.00 from Chewy.com Brand Name Be…" at bounding box center [741, 516] width 1482 height 955
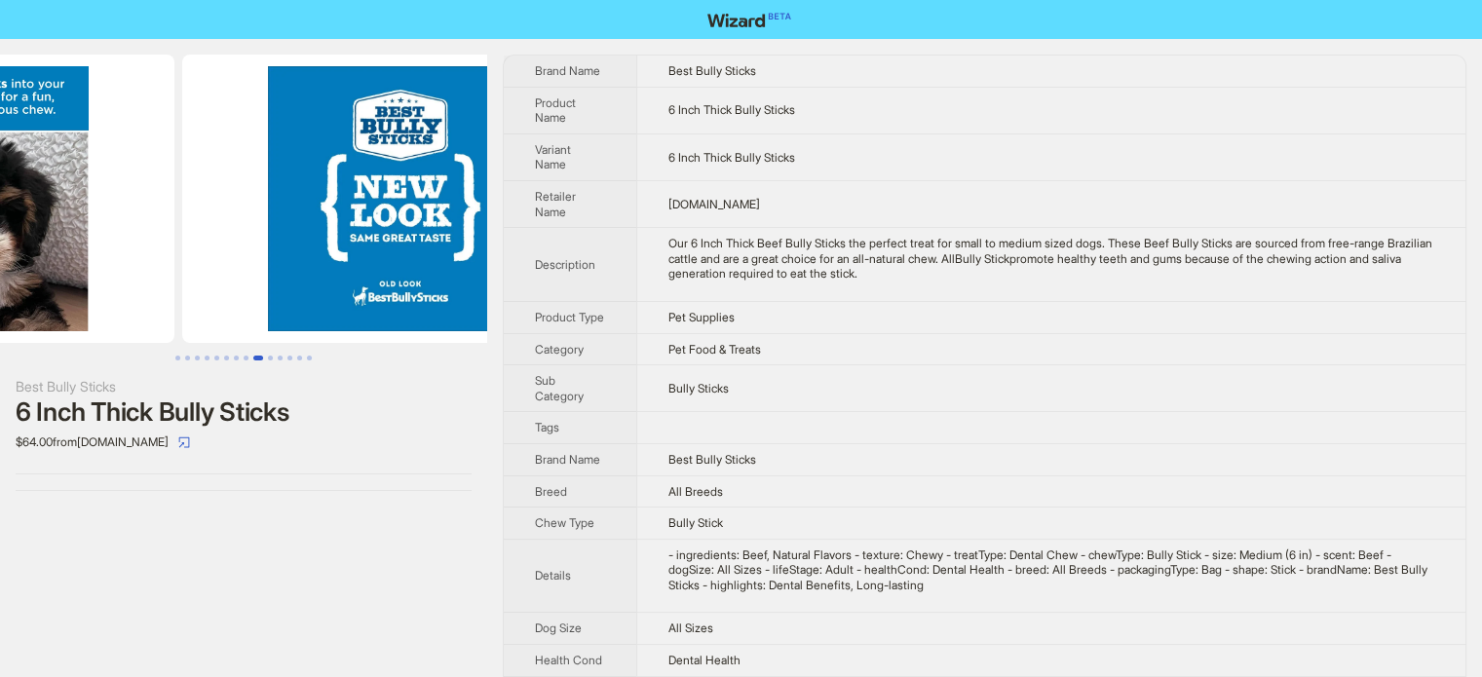
drag, startPoint x: 38, startPoint y: 132, endPoint x: 464, endPoint y: 137, distance: 425.7
click at [464, 137] on ul at bounding box center [243, 199] width 487 height 288
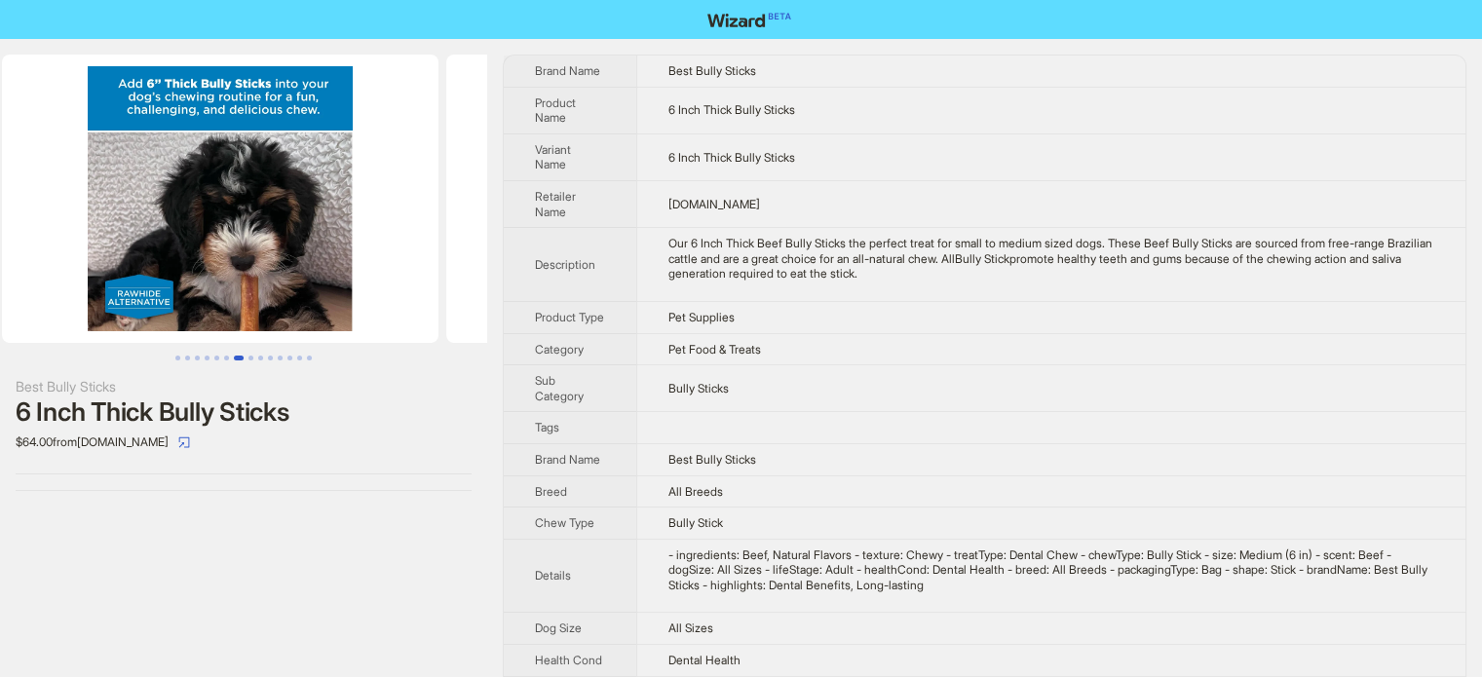
drag, startPoint x: 114, startPoint y: 151, endPoint x: 457, endPoint y: 157, distance: 342.9
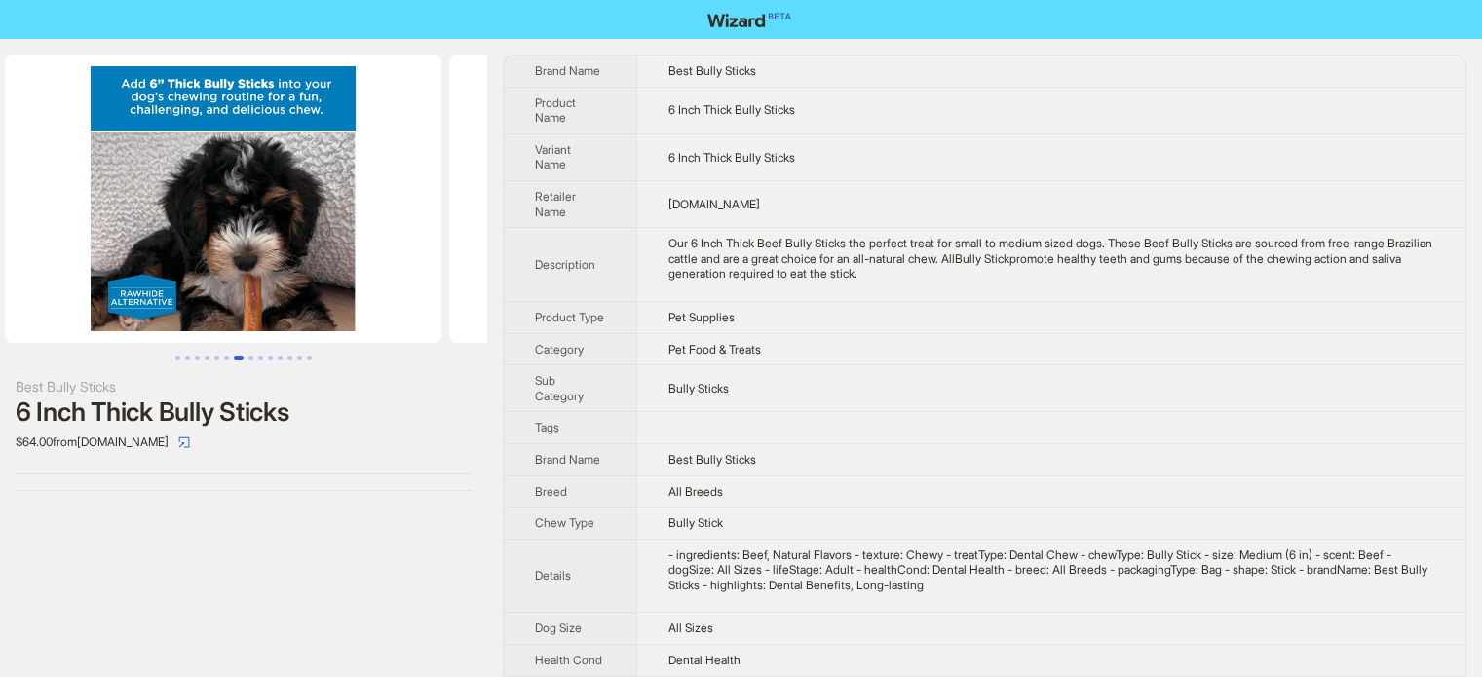
click at [411, 158] on ul at bounding box center [243, 199] width 487 height 288
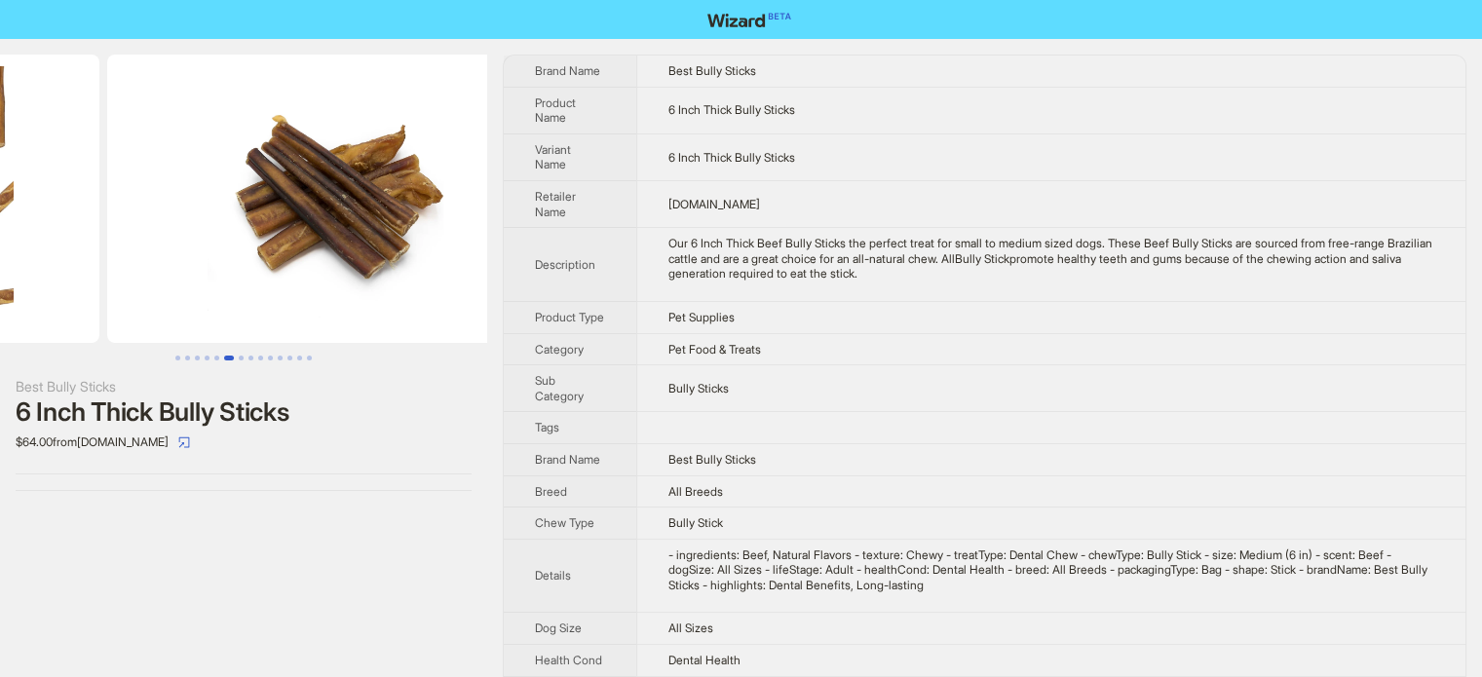
drag, startPoint x: 62, startPoint y: 155, endPoint x: 405, endPoint y: 170, distance: 343.3
click at [405, 170] on ul at bounding box center [243, 199] width 487 height 288
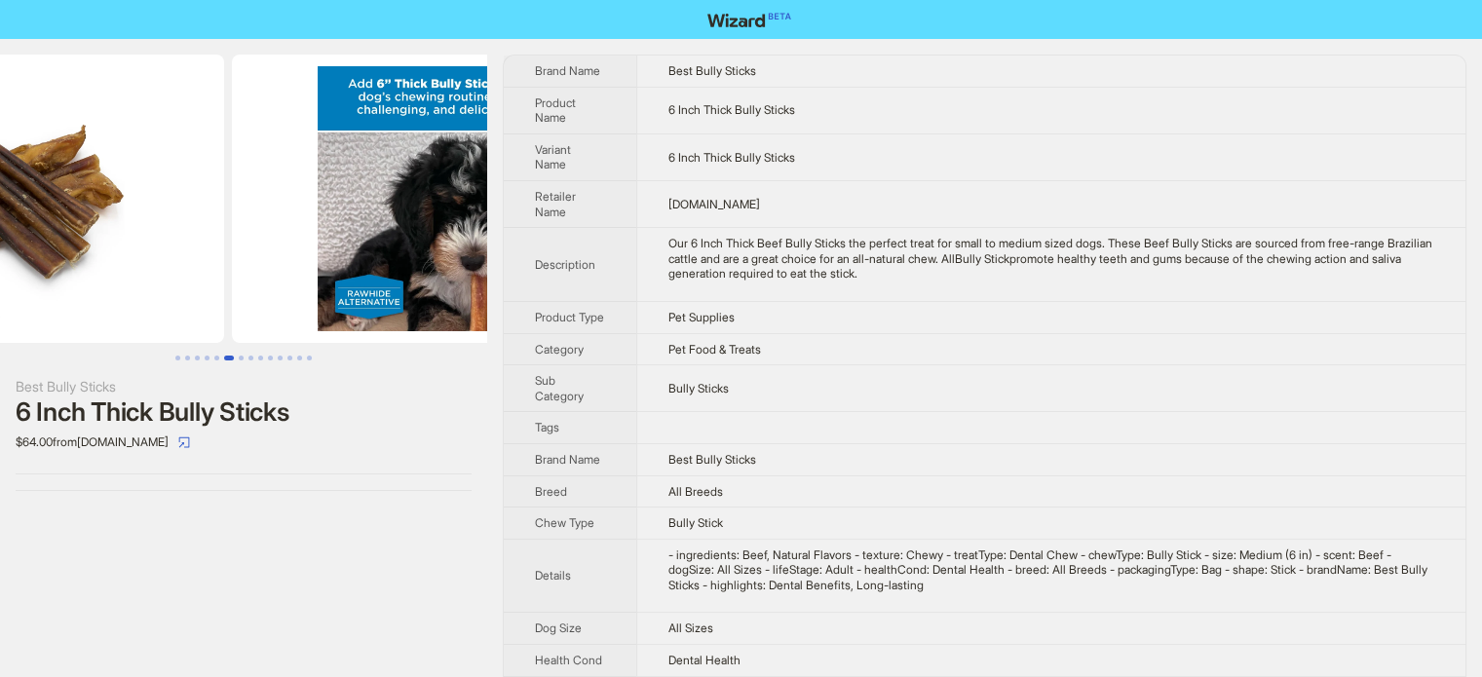
drag, startPoint x: 159, startPoint y: 176, endPoint x: 380, endPoint y: 114, distance: 229.8
click at [1, 176] on img at bounding box center [6, 199] width 436 height 288
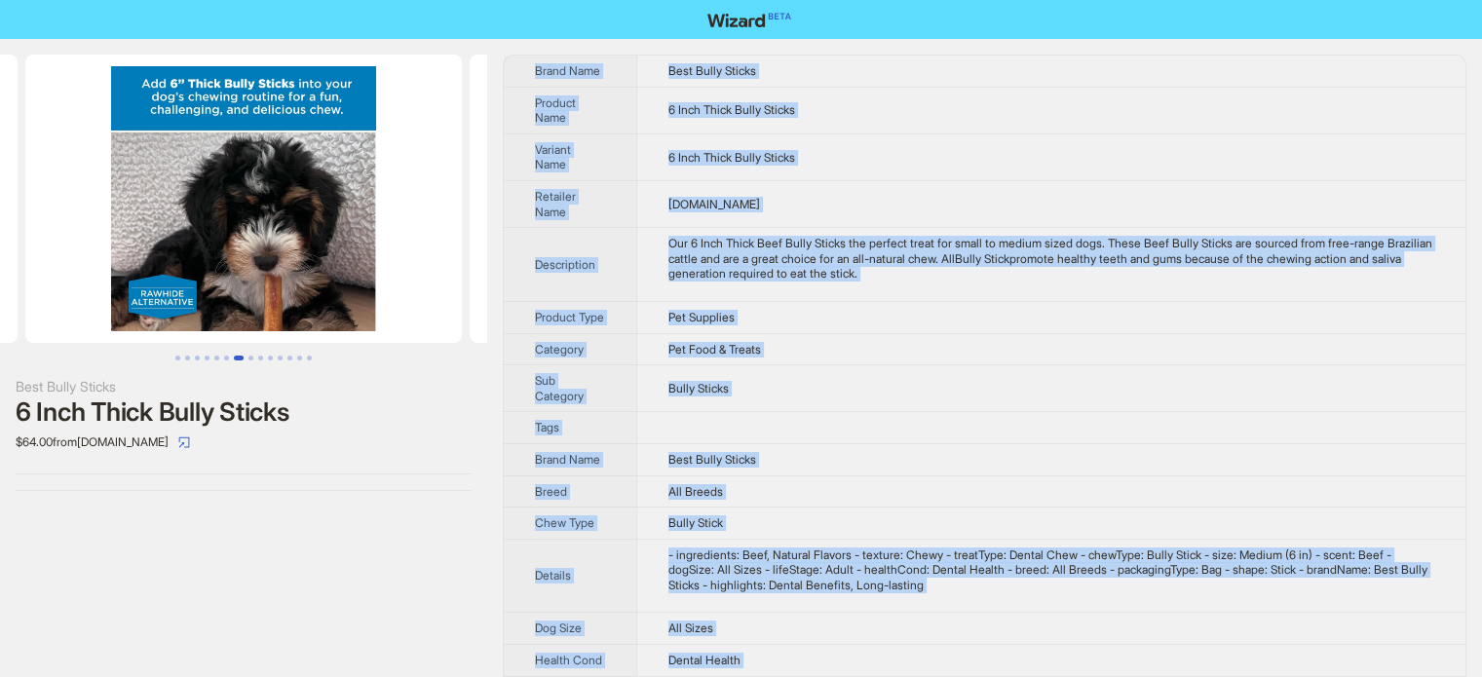
scroll to position [326, 0]
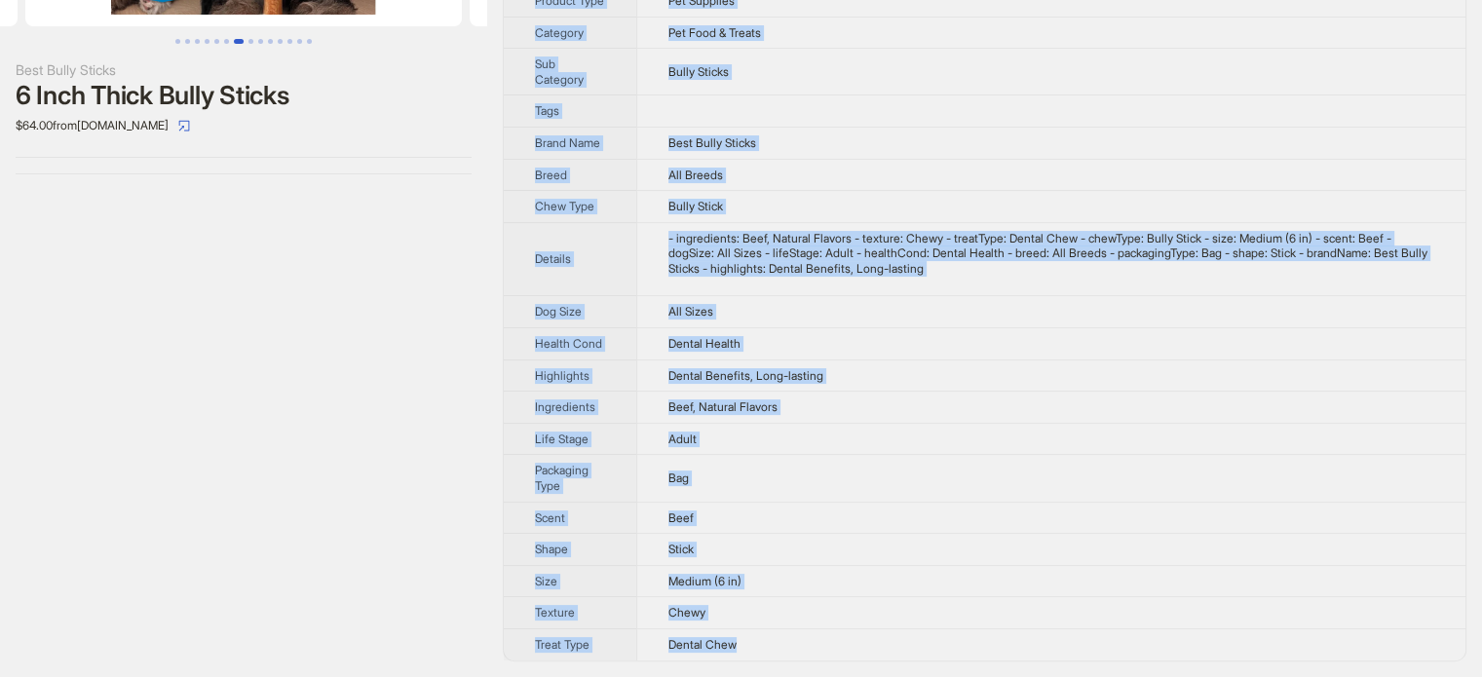
drag, startPoint x: 537, startPoint y: 66, endPoint x: 761, endPoint y: 658, distance: 632.3
click at [761, 658] on tbody "Brand Name Best Bully Sticks Product Name 6 Inch Thick Bully Sticks Variant Nam…" at bounding box center [984, 200] width 961 height 922
copy tbody "Brand Name Best Bully Sticks Product Name 6 Inch Thick Bully Sticks Variant Nam…"
click at [940, 420] on td "Beef, Natural Flavors" at bounding box center [1050, 408] width 829 height 32
